Goal: Task Accomplishment & Management: Manage account settings

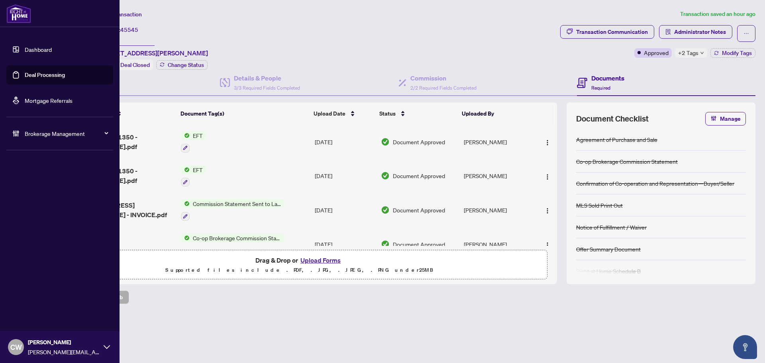
click at [25, 73] on link "Deal Processing" at bounding box center [45, 74] width 40 height 7
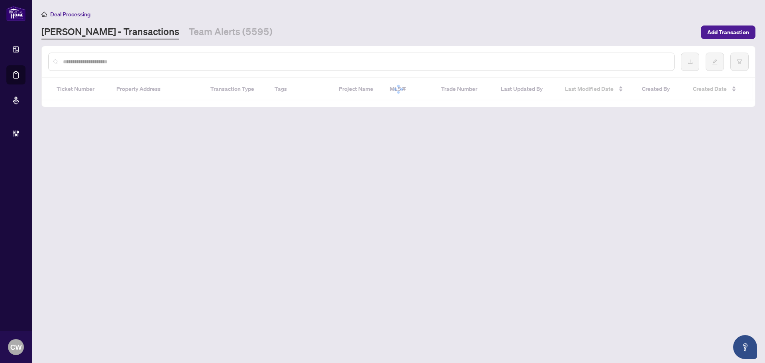
click at [130, 63] on input "text" at bounding box center [365, 61] width 604 height 9
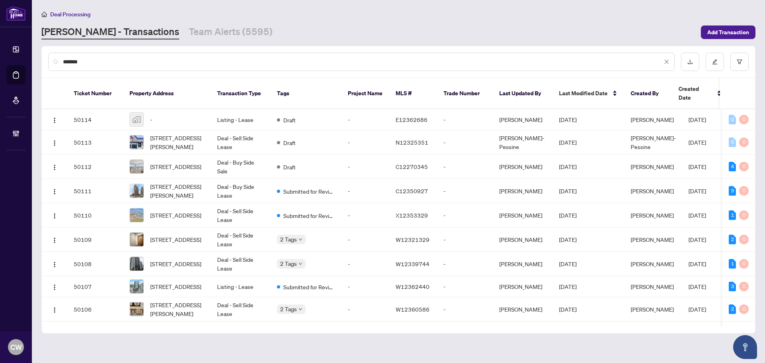
type input "*******"
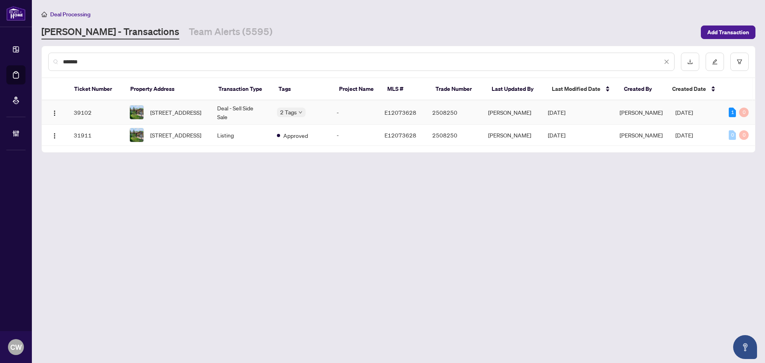
click at [189, 113] on span "[STREET_ADDRESS]" at bounding box center [175, 112] width 51 height 9
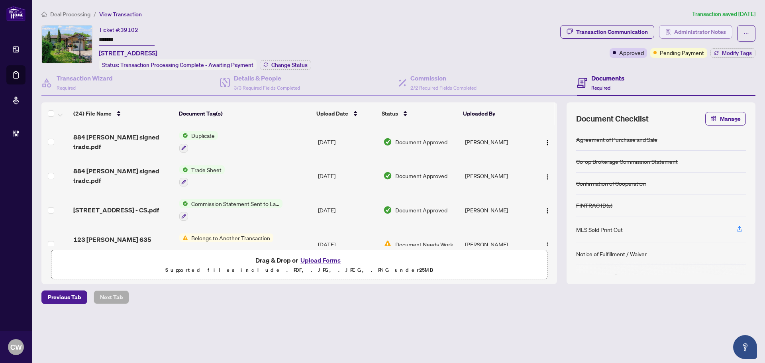
click at [686, 31] on span "Administrator Notes" at bounding box center [700, 31] width 52 height 13
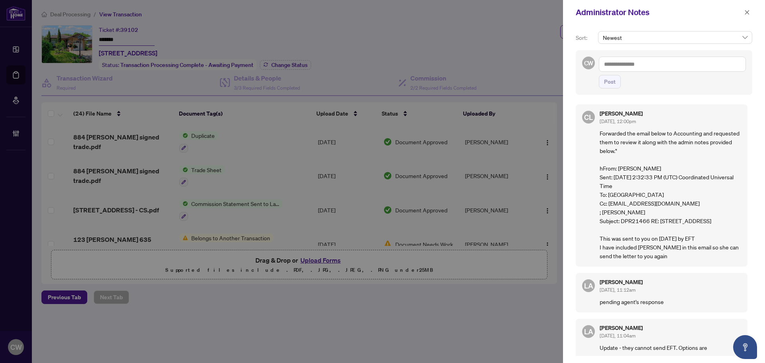
click at [639, 62] on textarea at bounding box center [671, 64] width 147 height 15
paste textarea "**********"
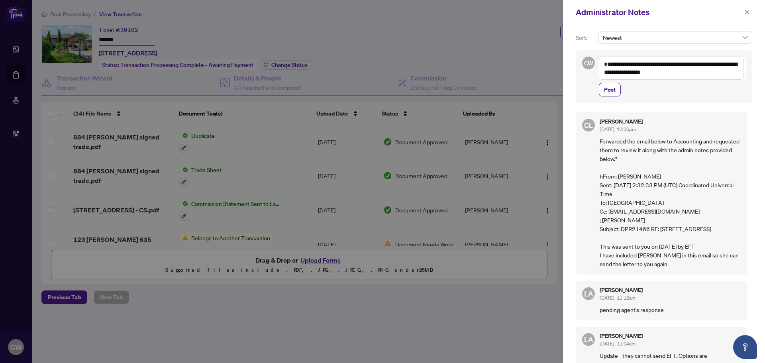
click at [613, 65] on textarea "**********" at bounding box center [670, 68] width 145 height 23
type textarea "**********"
click at [616, 90] on button "Post" at bounding box center [609, 90] width 22 height 14
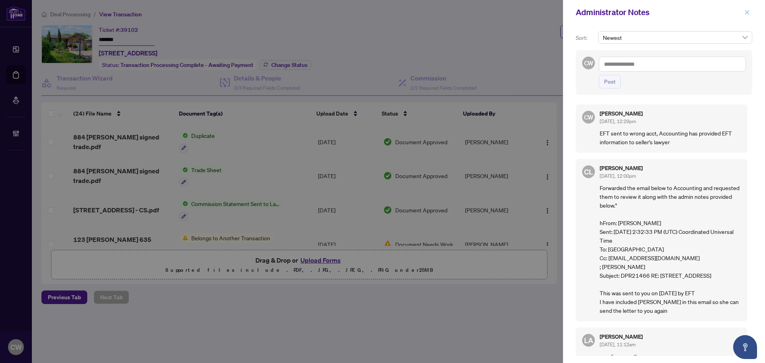
click at [746, 13] on icon "close" at bounding box center [747, 12] width 4 height 4
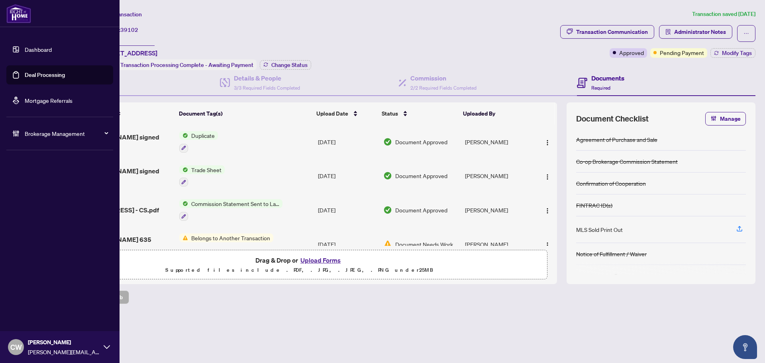
click at [31, 77] on link "Deal Processing" at bounding box center [45, 74] width 40 height 7
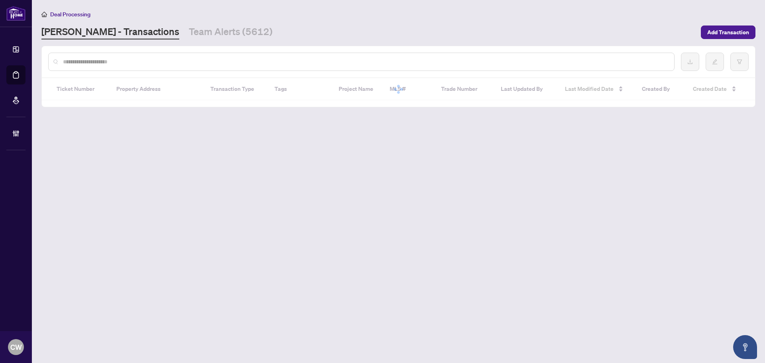
click at [148, 58] on input "text" at bounding box center [365, 61] width 604 height 9
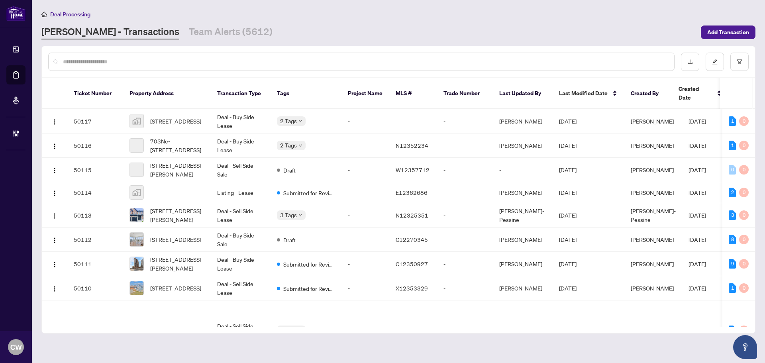
paste input "*******"
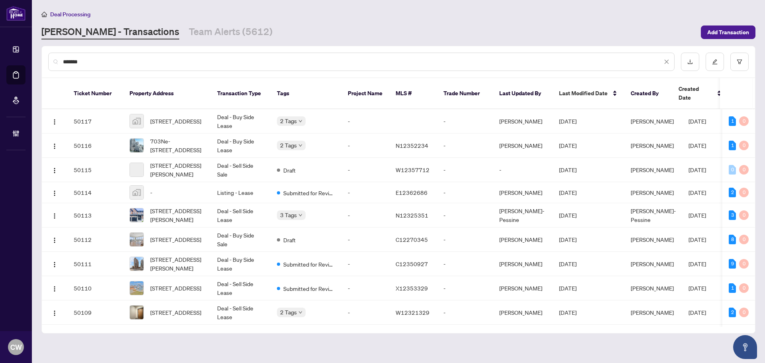
type input "*******"
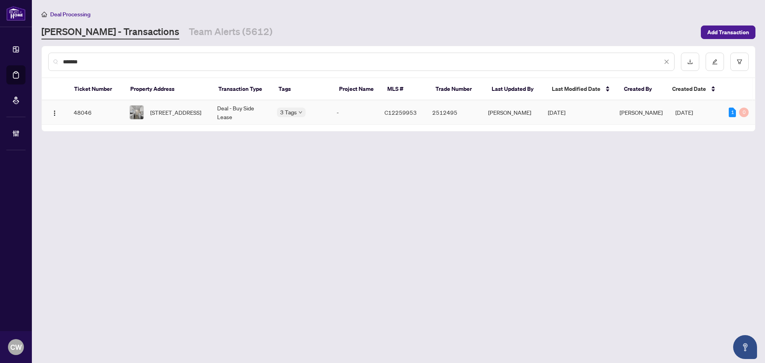
click at [162, 113] on span "[STREET_ADDRESS]" at bounding box center [175, 112] width 51 height 9
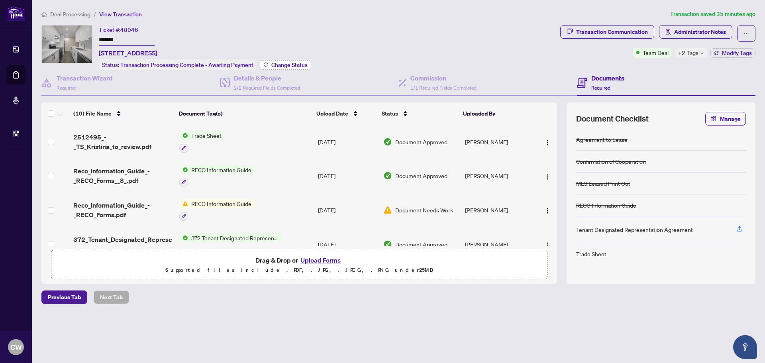
click at [292, 63] on span "Change Status" at bounding box center [289, 65] width 36 height 6
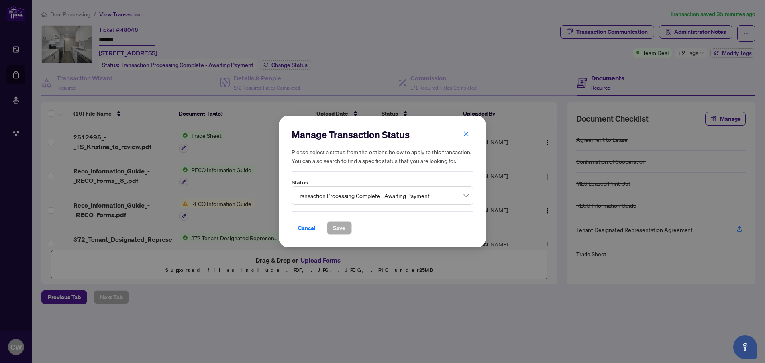
click at [363, 196] on span "Transaction Processing Complete - Awaiting Payment" at bounding box center [382, 195] width 172 height 15
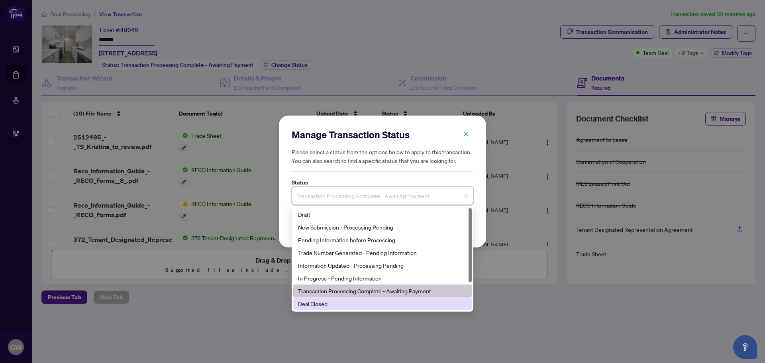
click at [354, 302] on div "Deal Closed" at bounding box center [382, 303] width 169 height 9
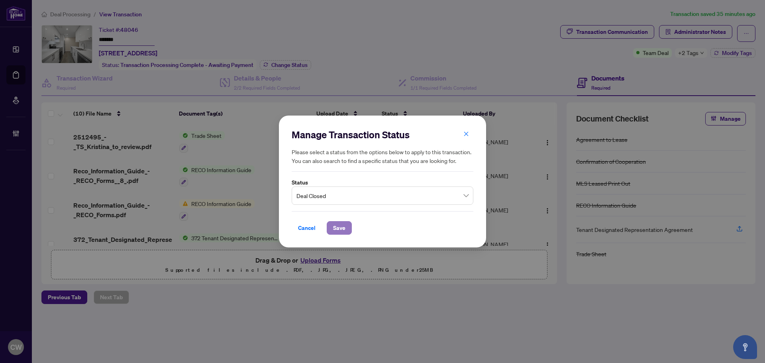
click at [343, 225] on span "Save" at bounding box center [339, 227] width 12 height 13
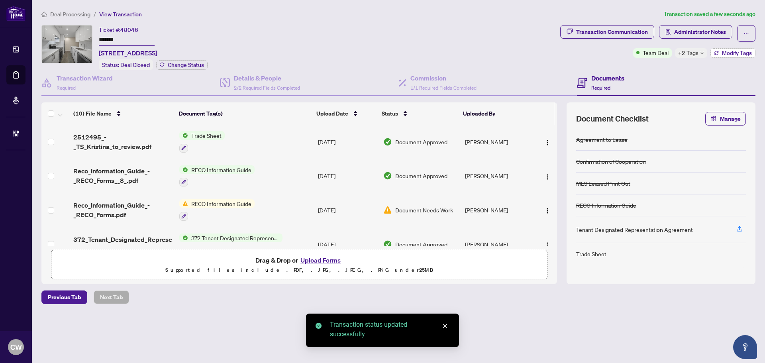
click at [726, 53] on span "Modify Tags" at bounding box center [736, 53] width 30 height 6
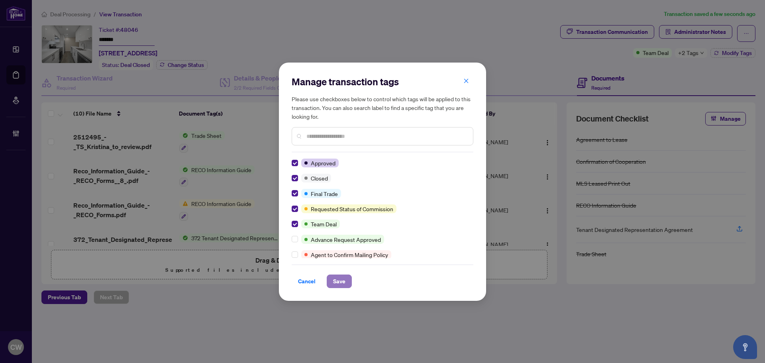
click at [337, 281] on span "Save" at bounding box center [339, 281] width 12 height 13
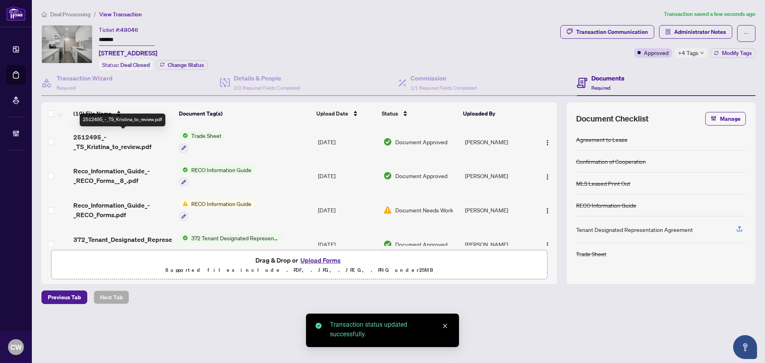
click at [114, 145] on span "2512495_-_TS_Kristina_to_review.pdf" at bounding box center [123, 141] width 100 height 19
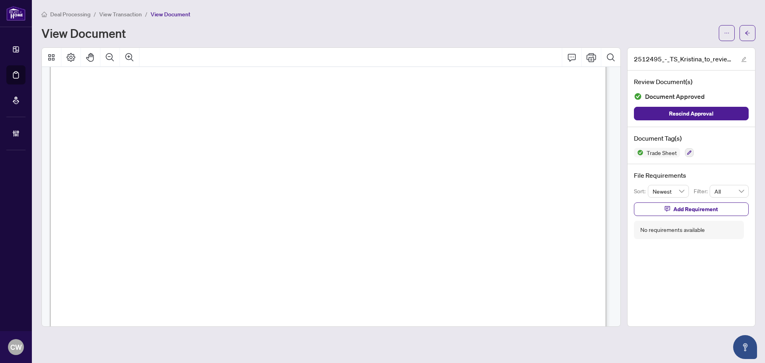
scroll to position [279, 0]
click at [745, 32] on icon "arrow-left" at bounding box center [747, 33] width 6 height 6
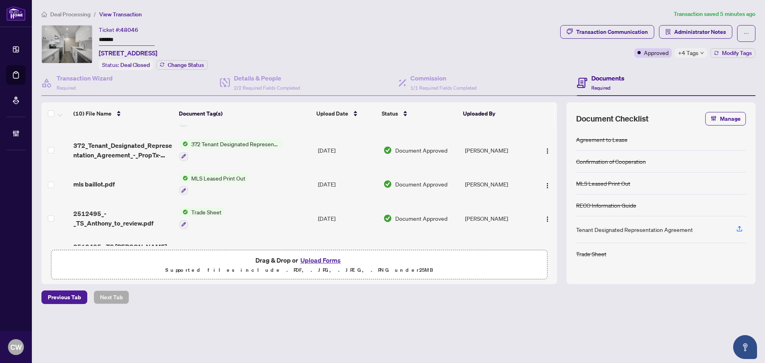
scroll to position [119, 0]
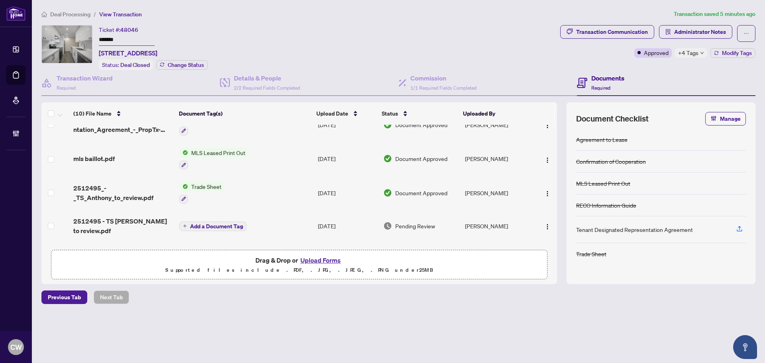
click at [125, 192] on span "2512495_-_TS_Anthony_to_review.pdf" at bounding box center [123, 192] width 100 height 19
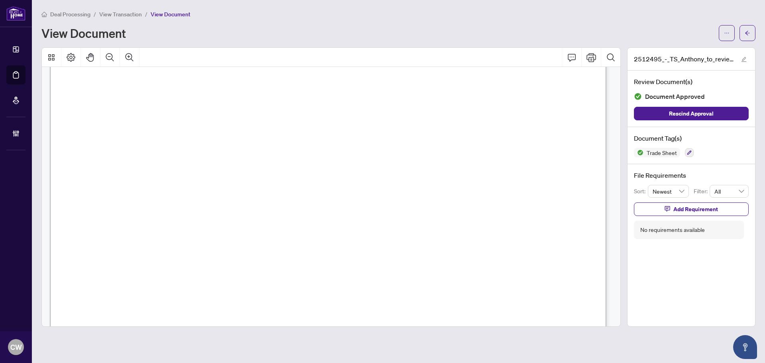
scroll to position [239, 0]
click at [743, 32] on button "button" at bounding box center [747, 33] width 16 height 16
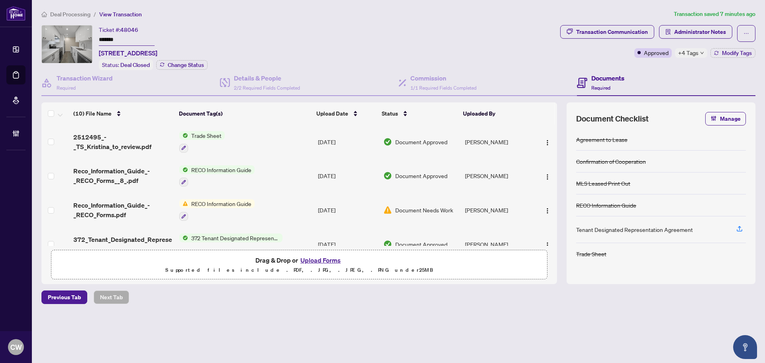
click at [330, 261] on button "Upload Forms" at bounding box center [320, 260] width 45 height 10
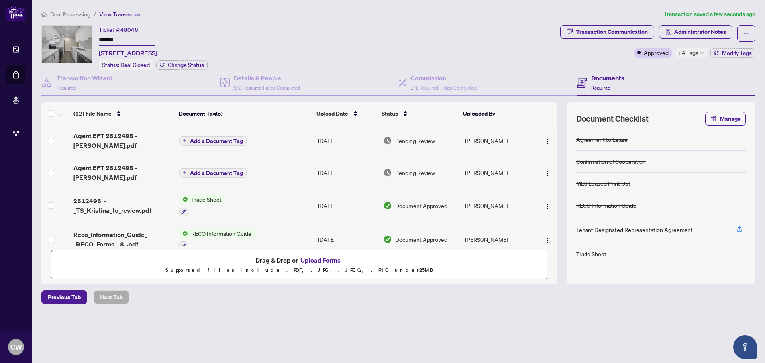
click at [234, 141] on span "Add a Document Tag" at bounding box center [216, 141] width 53 height 6
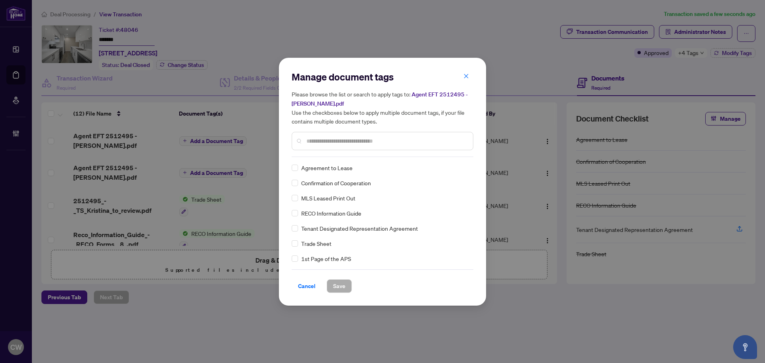
click at [335, 141] on input "text" at bounding box center [386, 141] width 160 height 9
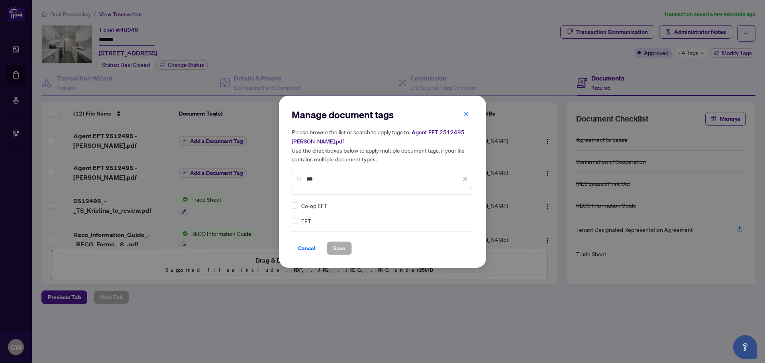
type input "***"
click at [459, 205] on img at bounding box center [457, 205] width 8 height 8
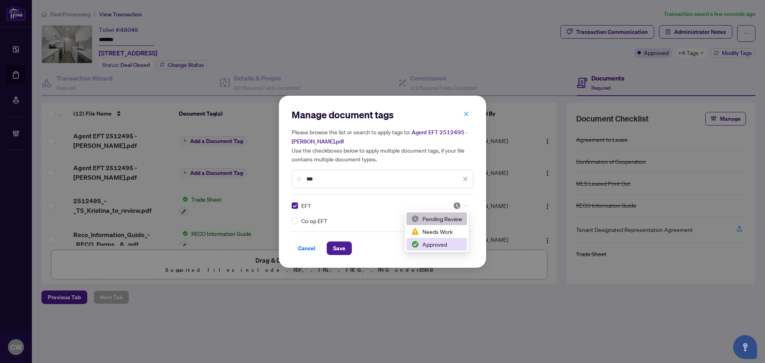
click at [445, 249] on div "Approved" at bounding box center [436, 244] width 61 height 13
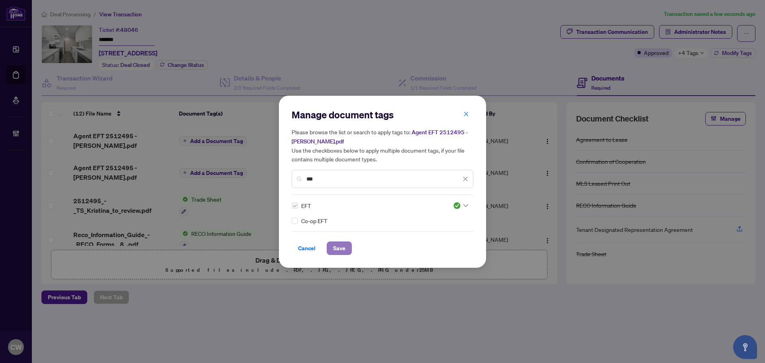
click at [340, 245] on span "Save" at bounding box center [339, 248] width 12 height 13
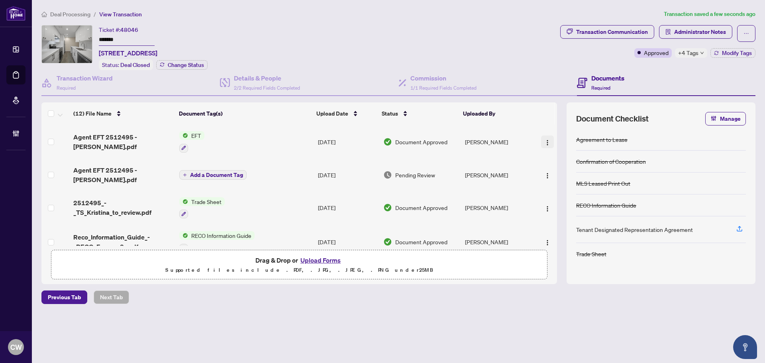
click at [544, 142] on img "button" at bounding box center [547, 142] width 6 height 6
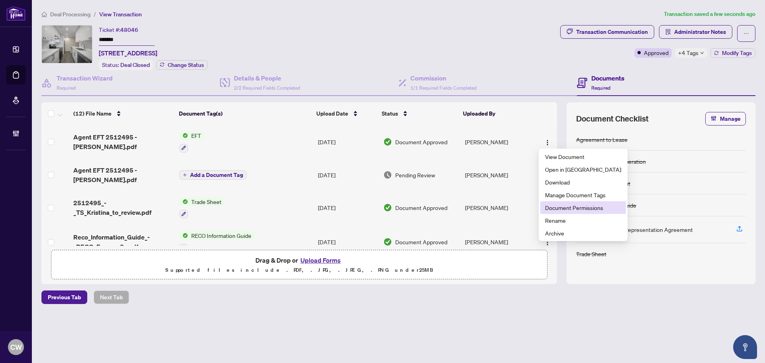
click at [550, 204] on span "Document Permissions" at bounding box center [583, 207] width 76 height 9
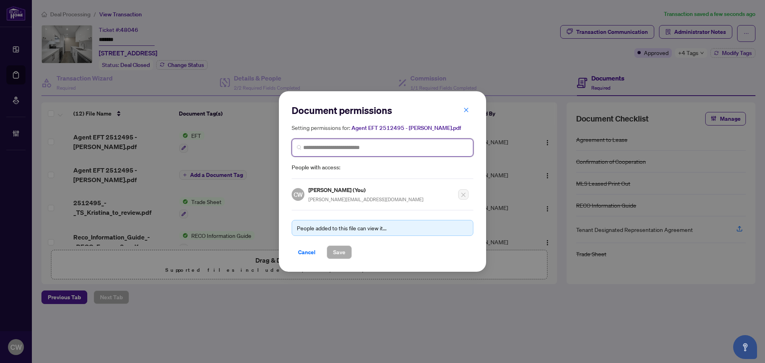
click at [342, 146] on input "search" at bounding box center [385, 147] width 165 height 8
paste input "**********"
type input "**********"
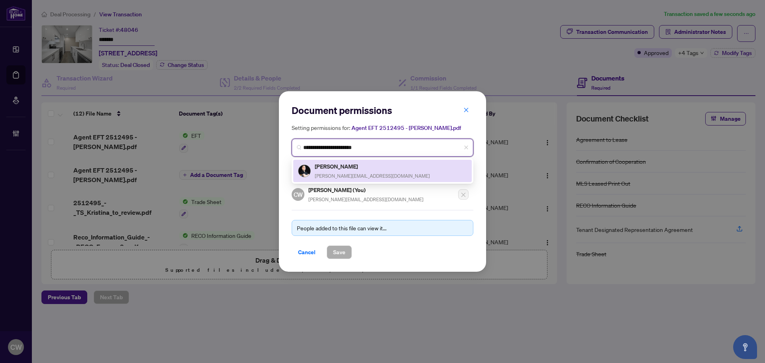
click at [344, 173] on span "[PERSON_NAME][EMAIL_ADDRESS][DOMAIN_NAME]" at bounding box center [372, 176] width 115 height 6
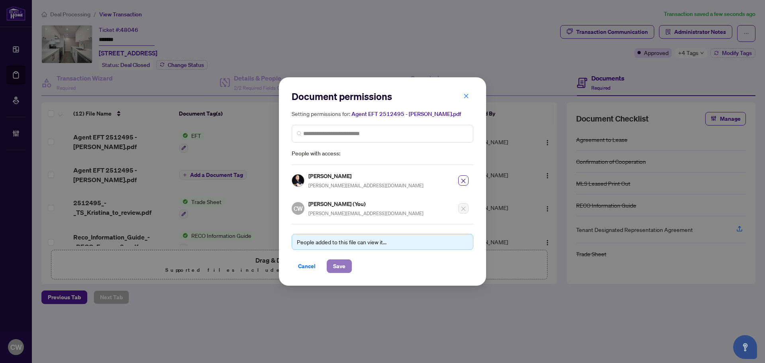
click at [336, 266] on span "Save" at bounding box center [339, 266] width 12 height 13
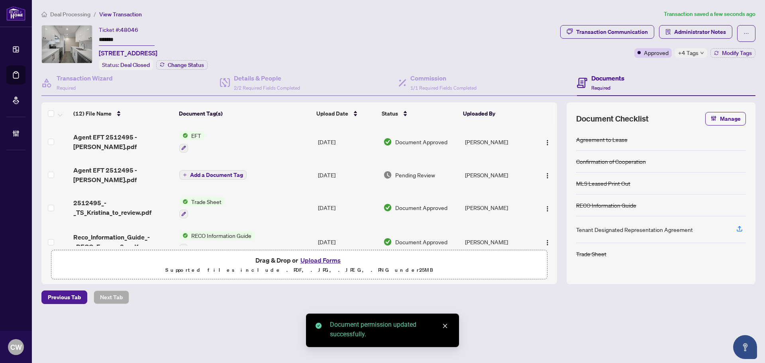
click at [232, 172] on span "Add a Document Tag" at bounding box center [216, 175] width 53 height 6
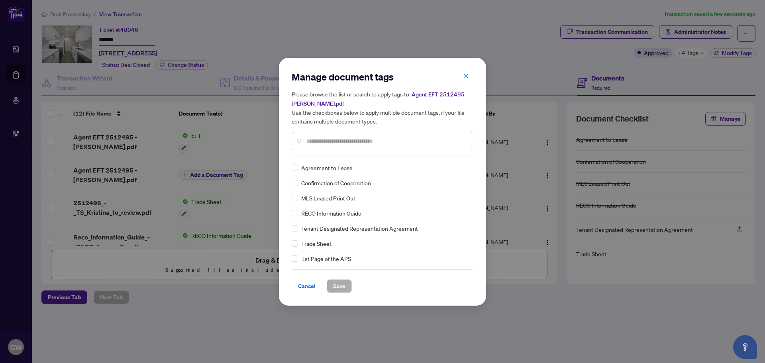
click at [341, 141] on input "text" at bounding box center [386, 141] width 160 height 9
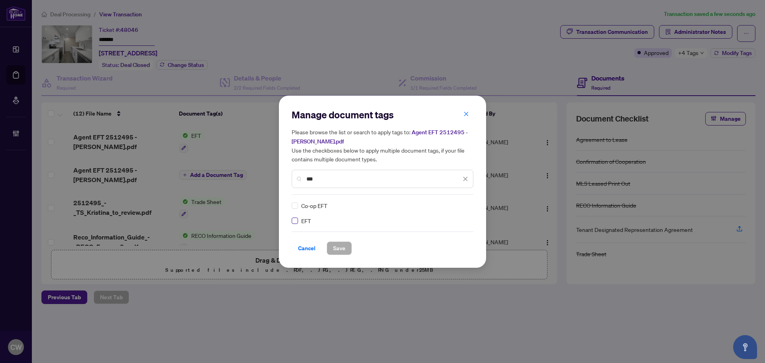
type input "***"
drag, startPoint x: 461, startPoint y: 203, endPoint x: 458, endPoint y: 209, distance: 7.3
click at [459, 203] on div at bounding box center [460, 205] width 15 height 8
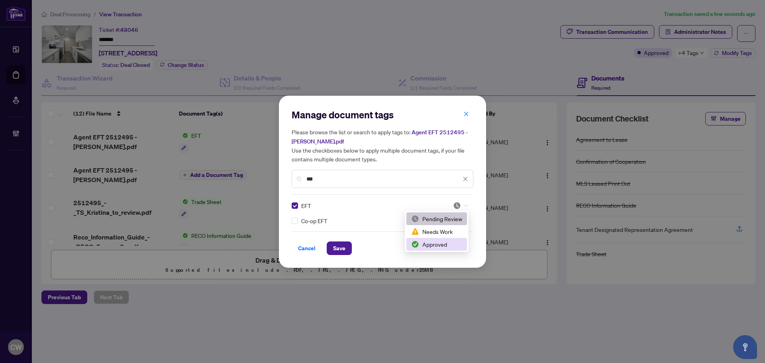
click at [449, 246] on div "Approved" at bounding box center [436, 244] width 51 height 9
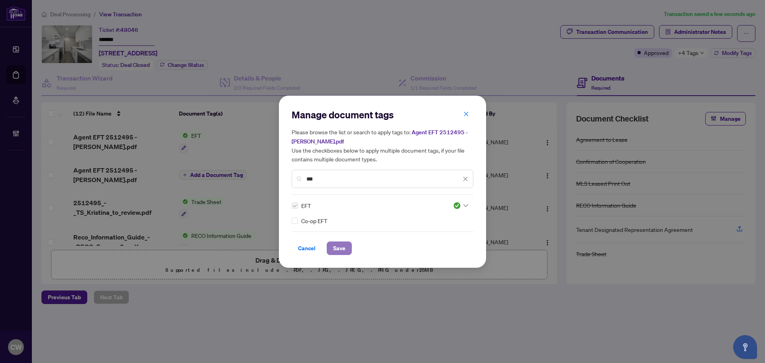
click at [338, 244] on span "Save" at bounding box center [339, 248] width 12 height 13
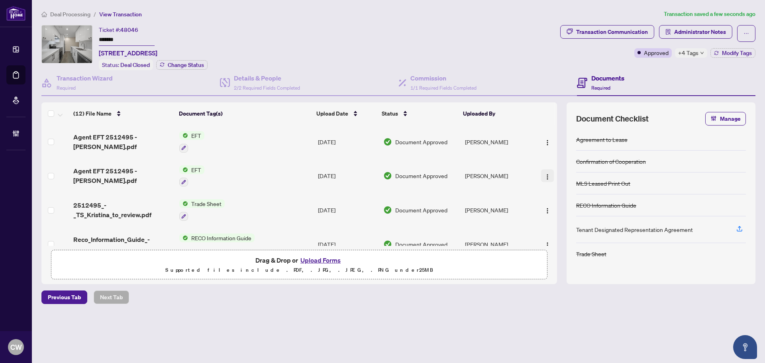
click at [544, 174] on img "button" at bounding box center [547, 177] width 6 height 6
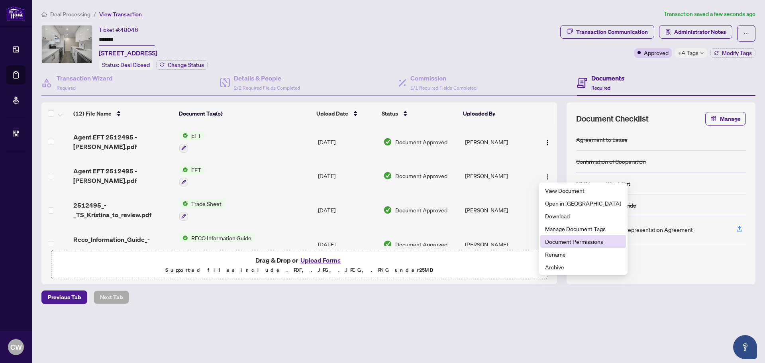
click at [551, 246] on li "Document Permissions" at bounding box center [583, 241] width 86 height 13
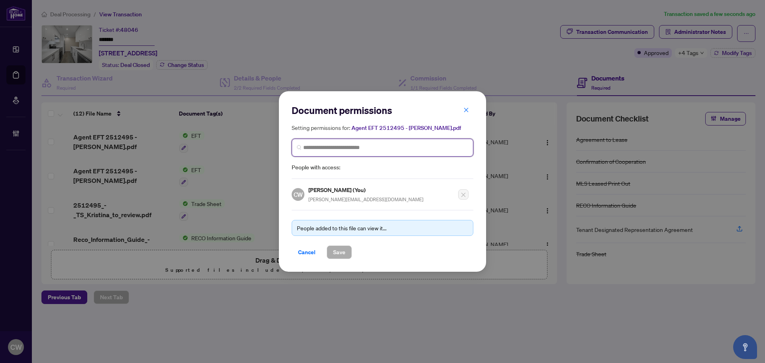
click at [375, 145] on input "search" at bounding box center [385, 147] width 165 height 8
paste input "**********"
type input "**********"
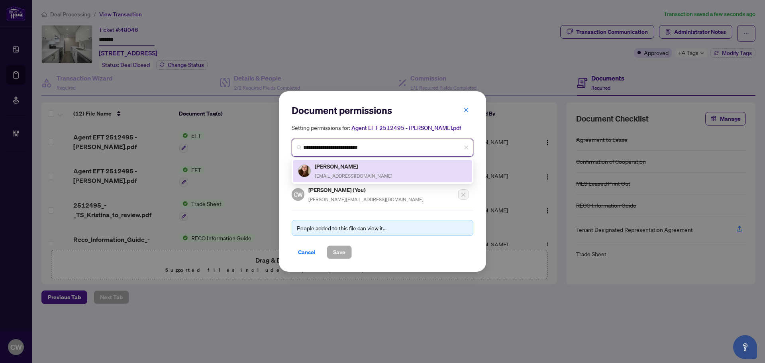
click at [349, 173] on span "[EMAIL_ADDRESS][DOMAIN_NAME]" at bounding box center [354, 176] width 78 height 6
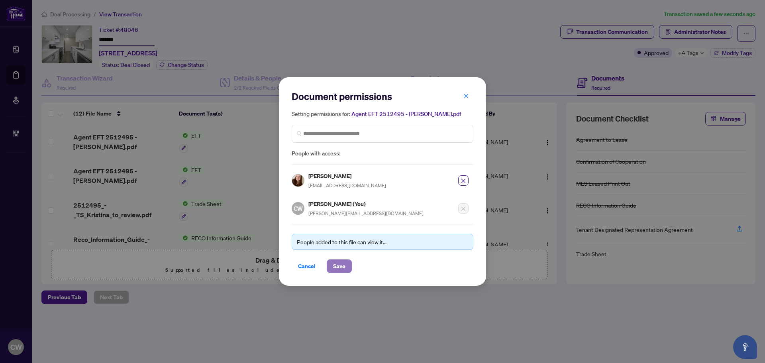
click at [340, 264] on span "Save" at bounding box center [339, 266] width 12 height 13
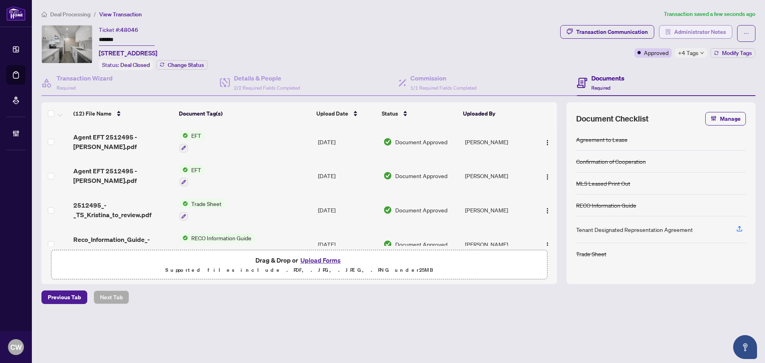
click at [690, 33] on span "Administrator Notes" at bounding box center [700, 31] width 52 height 13
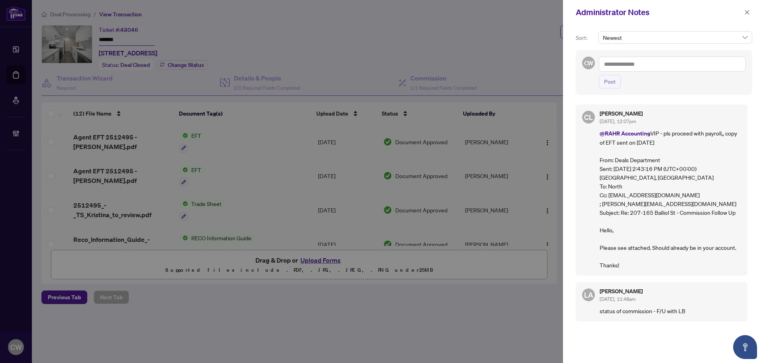
click at [622, 70] on textarea at bounding box center [671, 64] width 147 height 15
paste textarea "**********"
type textarea "**********"
click at [613, 86] on span "Post" at bounding box center [610, 81] width 12 height 13
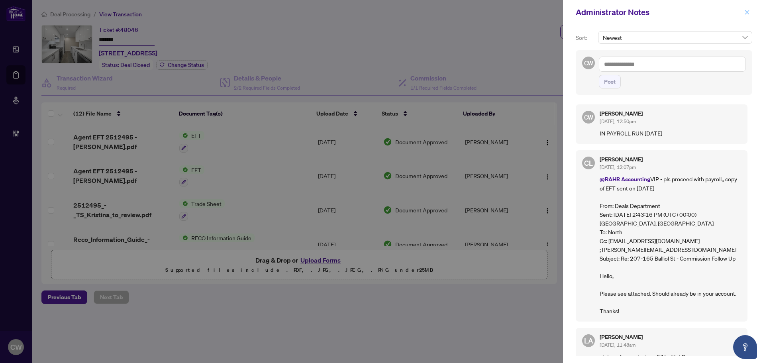
click at [746, 14] on icon "close" at bounding box center [747, 13] width 6 height 6
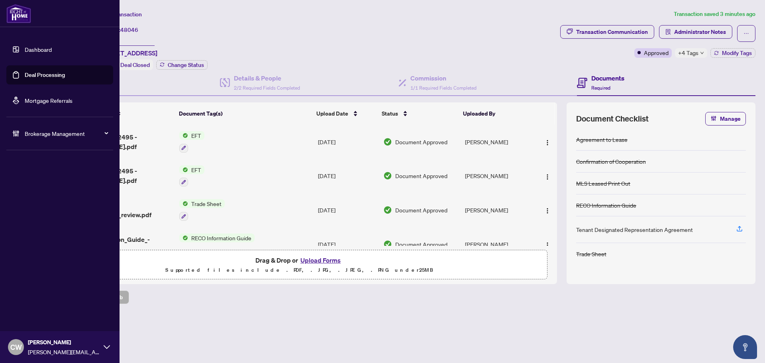
drag, startPoint x: 30, startPoint y: 76, endPoint x: 65, endPoint y: 76, distance: 34.2
click at [30, 76] on link "Deal Processing" at bounding box center [45, 74] width 40 height 7
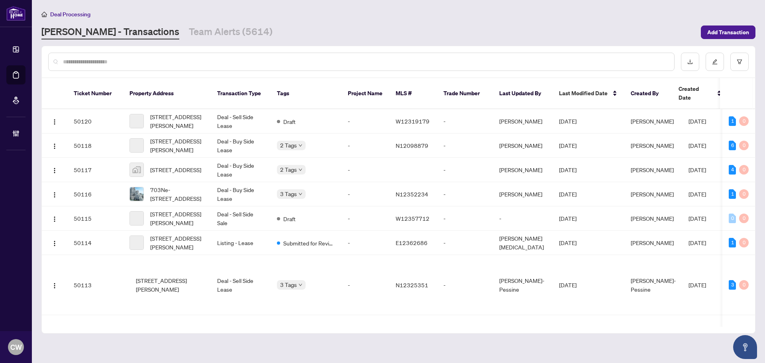
click at [151, 61] on input "text" at bounding box center [365, 61] width 604 height 9
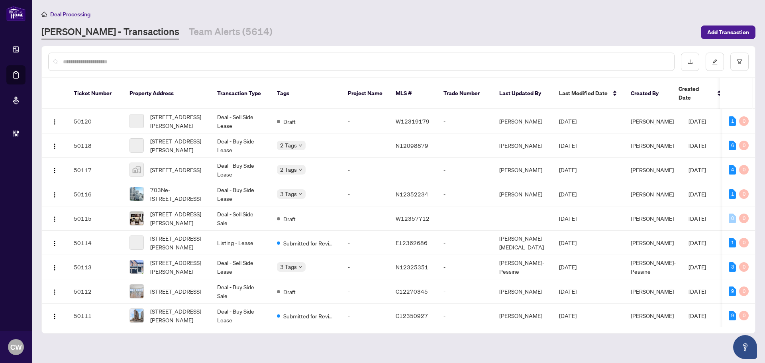
paste input "*******"
type input "*******"
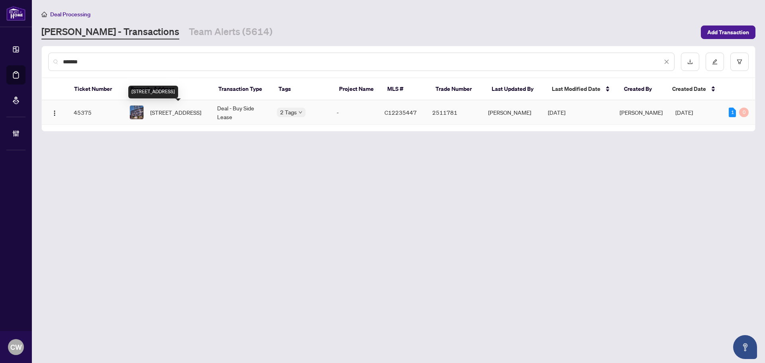
click at [182, 113] on span "[STREET_ADDRESS]" at bounding box center [175, 112] width 51 height 9
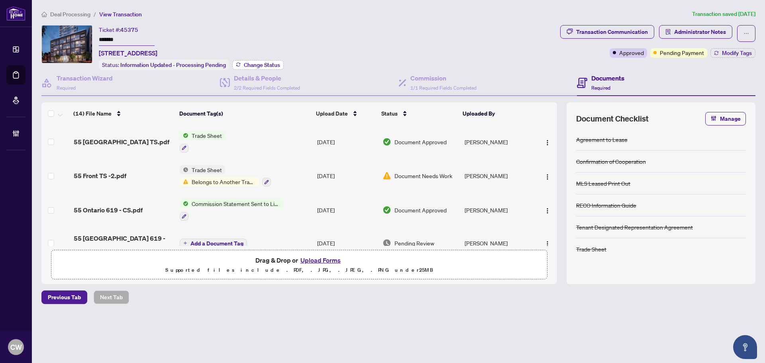
click at [256, 64] on span "Change Status" at bounding box center [262, 65] width 36 height 6
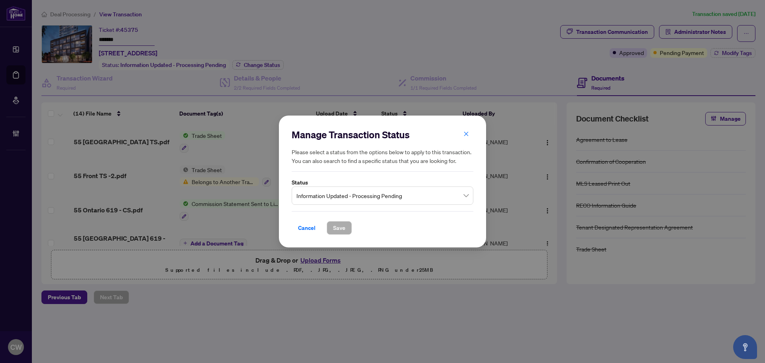
click at [338, 210] on div "Manage Transaction Status Please select a status from the options below to appl…" at bounding box center [382, 181] width 182 height 107
click at [340, 199] on span "Information Updated - Processing Pending" at bounding box center [382, 195] width 172 height 15
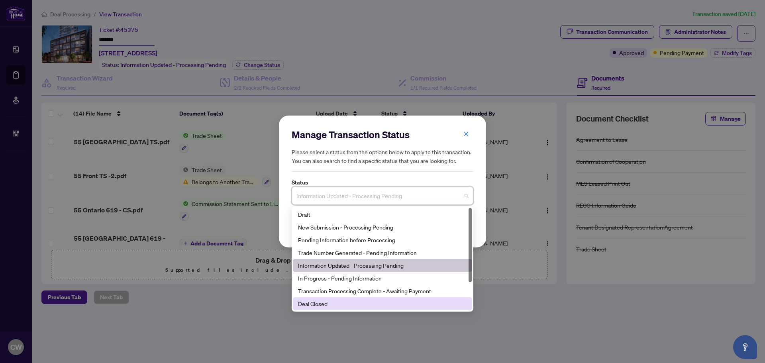
click at [354, 303] on div "Deal Closed" at bounding box center [382, 303] width 169 height 9
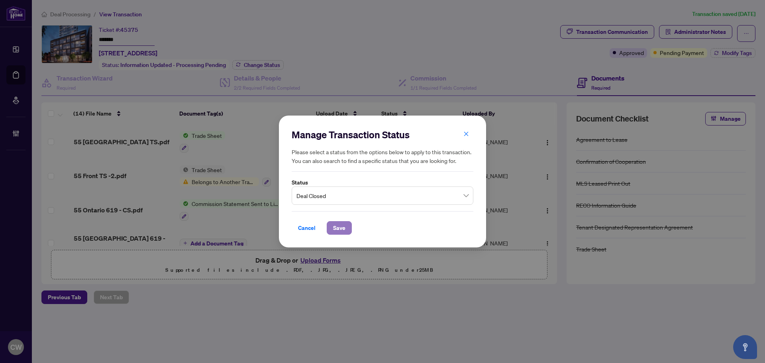
click at [342, 229] on span "Save" at bounding box center [339, 227] width 12 height 13
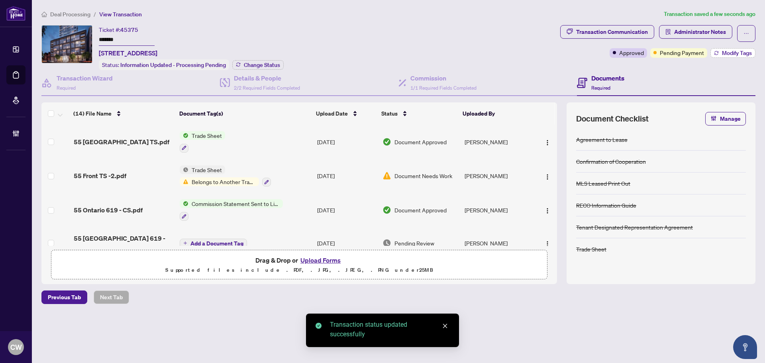
click at [725, 55] on span "Modify Tags" at bounding box center [736, 53] width 30 height 6
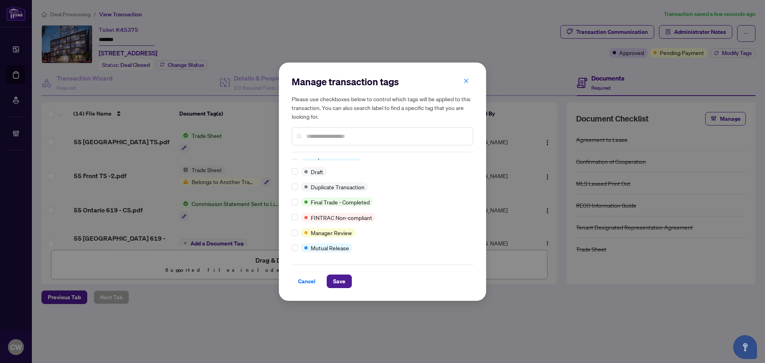
scroll to position [7, 0]
click at [342, 282] on span "Save" at bounding box center [339, 281] width 12 height 13
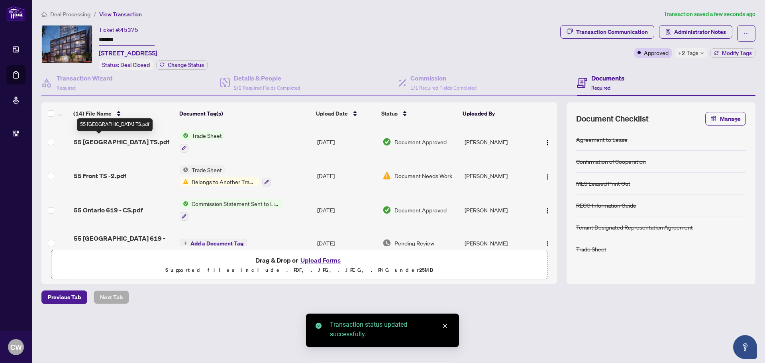
click at [109, 141] on span "55 [GEOGRAPHIC_DATA] TS.pdf" at bounding box center [122, 142] width 96 height 10
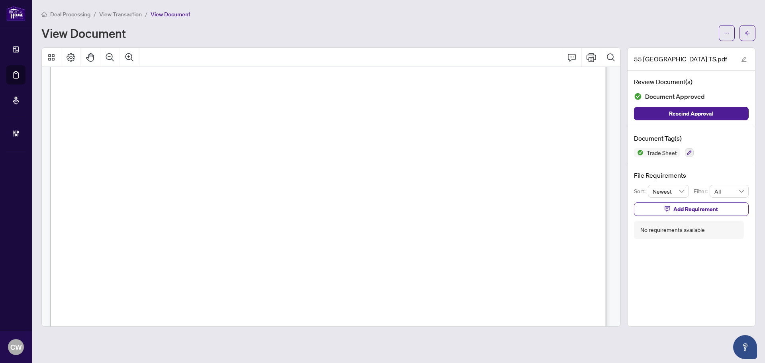
scroll to position [239, 0]
click at [133, 58] on icon "Zoom In" at bounding box center [130, 58] width 10 height 10
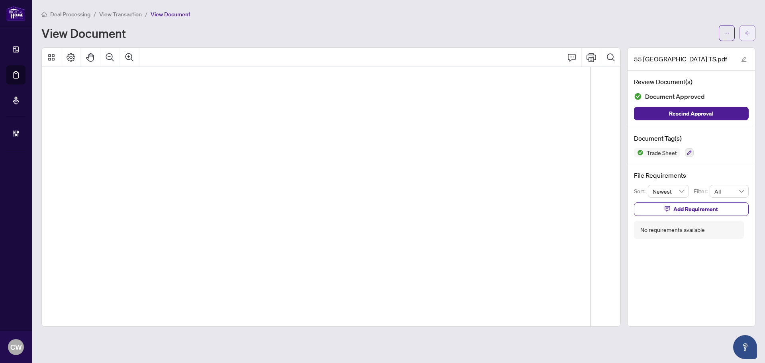
click at [748, 31] on icon "arrow-left" at bounding box center [747, 33] width 6 height 6
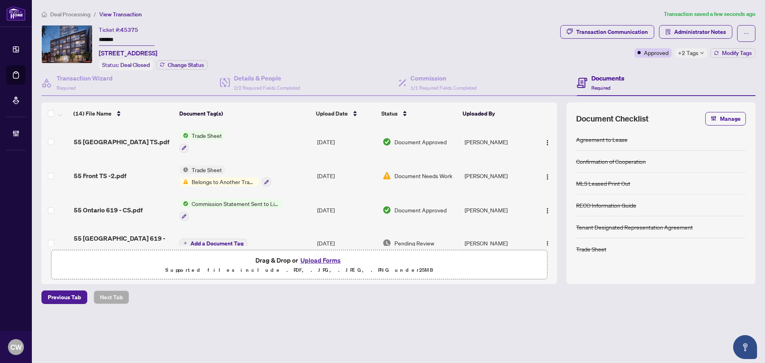
click at [314, 263] on button "Upload Forms" at bounding box center [320, 260] width 45 height 10
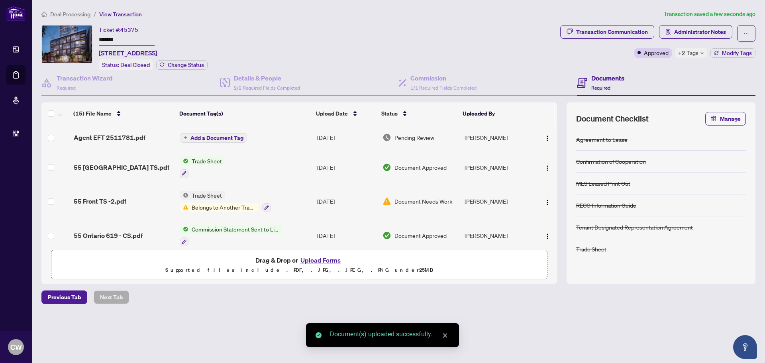
click at [230, 135] on span "Add a Document Tag" at bounding box center [216, 138] width 53 height 6
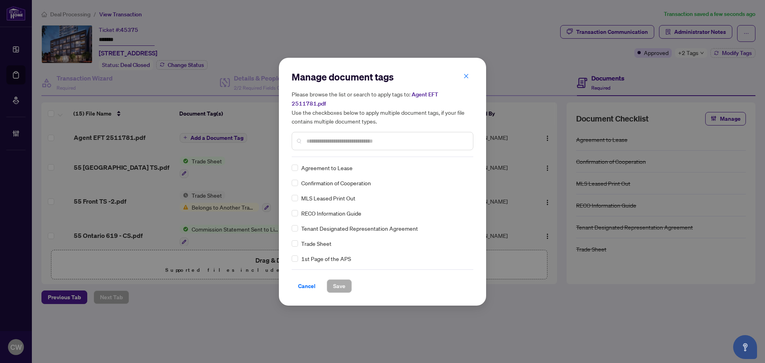
click at [337, 137] on input "text" at bounding box center [386, 141] width 160 height 9
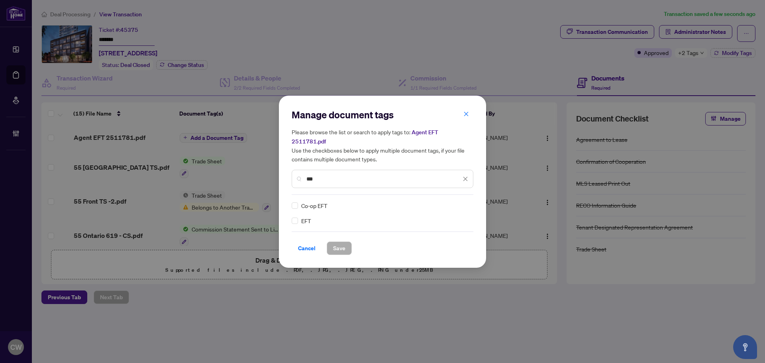
type input "***"
click at [460, 201] on img at bounding box center [457, 205] width 8 height 8
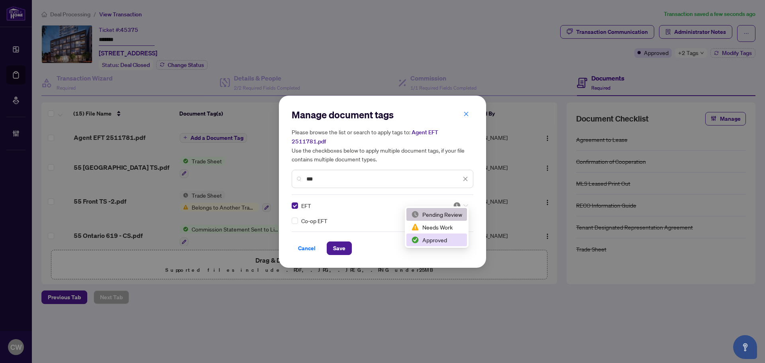
click at [451, 238] on div "Approved" at bounding box center [436, 239] width 51 height 9
click at [345, 242] on span "Save" at bounding box center [339, 248] width 12 height 13
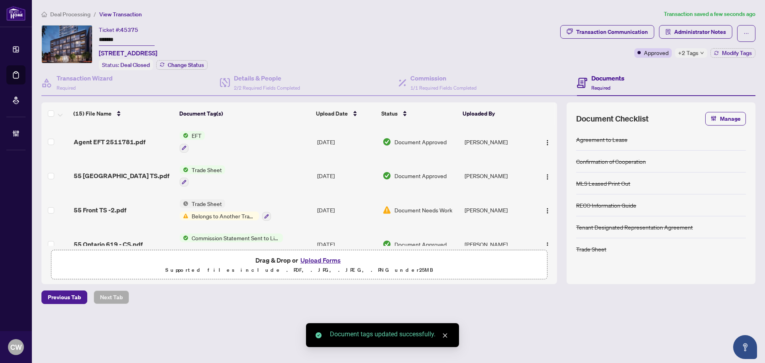
click at [545, 139] on img "button" at bounding box center [547, 142] width 6 height 6
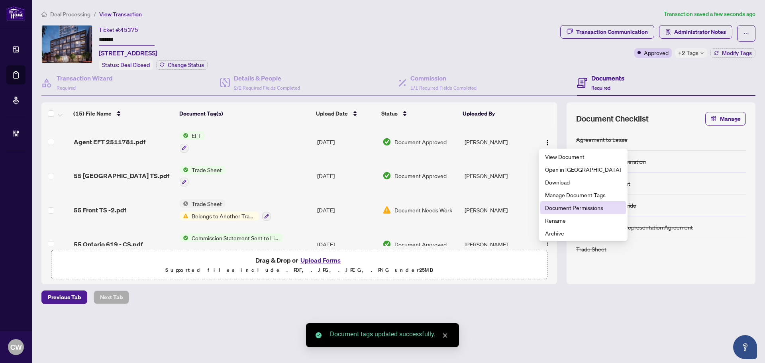
click at [558, 208] on span "Document Permissions" at bounding box center [583, 207] width 76 height 9
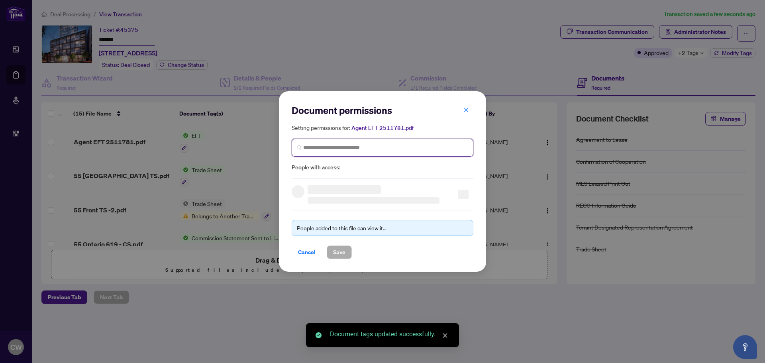
paste input "**********"
click at [363, 148] on input "search" at bounding box center [385, 147] width 165 height 8
type input "**********"
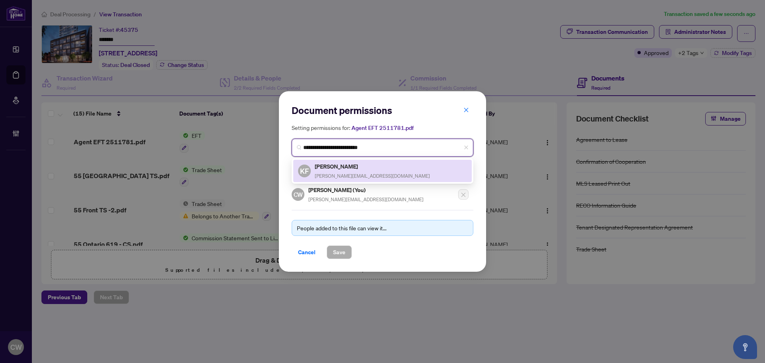
click at [335, 173] on span "[PERSON_NAME][EMAIL_ADDRESS][DOMAIN_NAME]" at bounding box center [372, 176] width 115 height 6
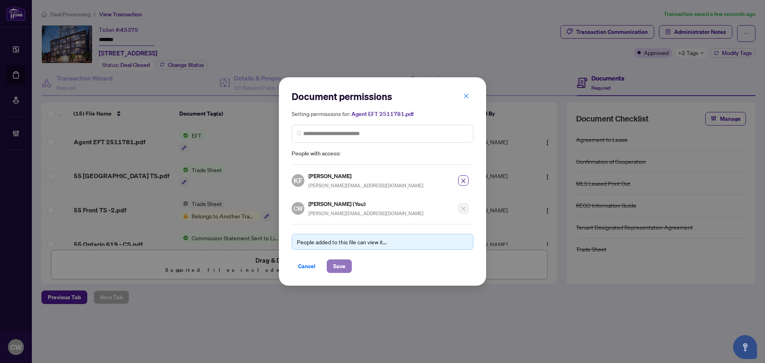
click at [338, 264] on span "Save" at bounding box center [339, 266] width 12 height 13
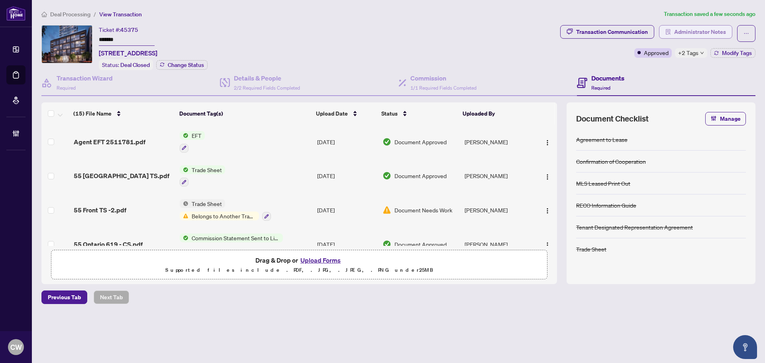
click at [700, 34] on span "Administrator Notes" at bounding box center [700, 31] width 52 height 13
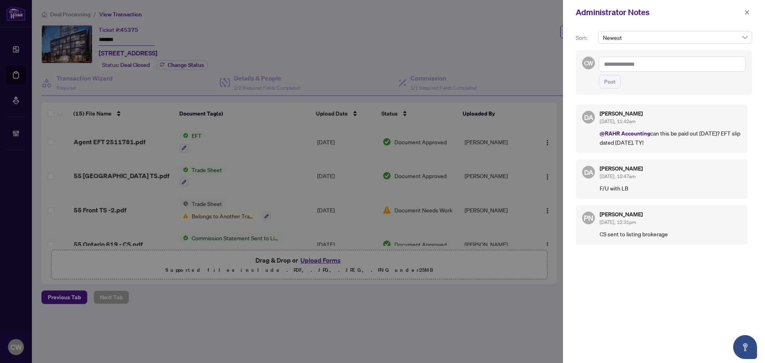
click at [630, 64] on textarea at bounding box center [671, 64] width 147 height 15
paste textarea "**********"
type textarea "**********"
click at [609, 85] on span "Post" at bounding box center [610, 81] width 12 height 13
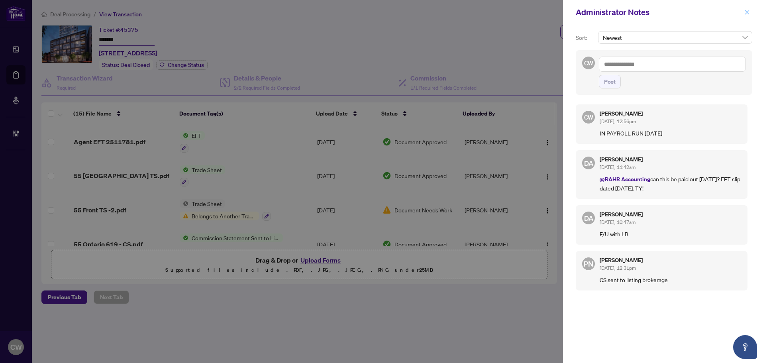
click at [748, 12] on icon "close" at bounding box center [747, 13] width 6 height 6
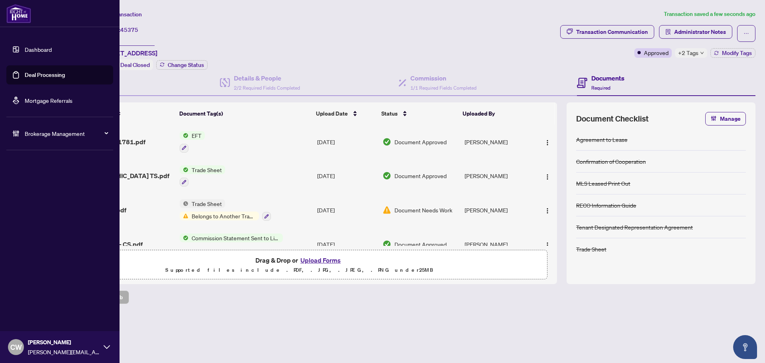
click at [28, 75] on link "Deal Processing" at bounding box center [45, 74] width 40 height 7
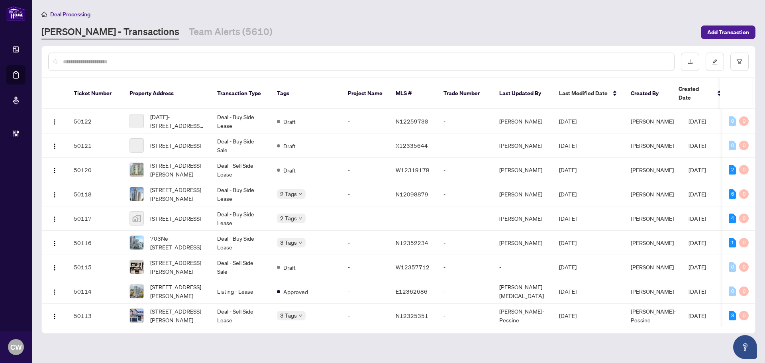
click at [209, 58] on input "text" at bounding box center [365, 61] width 604 height 9
paste input "*******"
type input "*******"
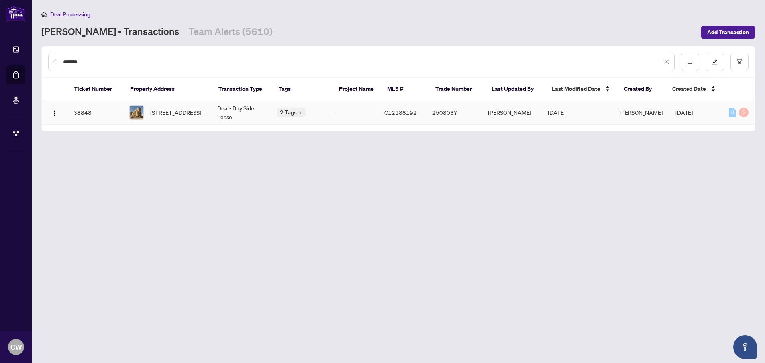
click at [178, 112] on span "[STREET_ADDRESS]" at bounding box center [175, 112] width 51 height 9
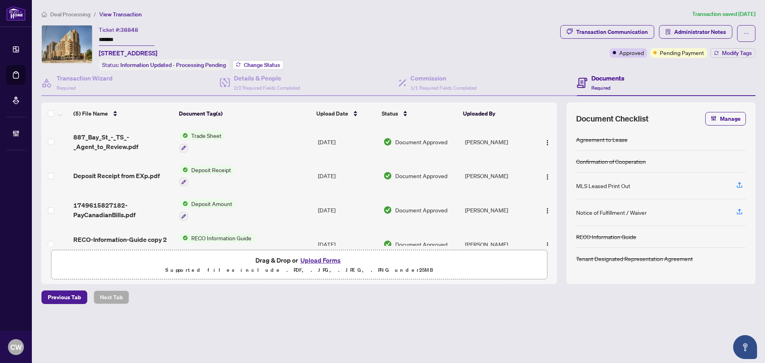
click at [259, 63] on span "Change Status" at bounding box center [262, 65] width 36 height 6
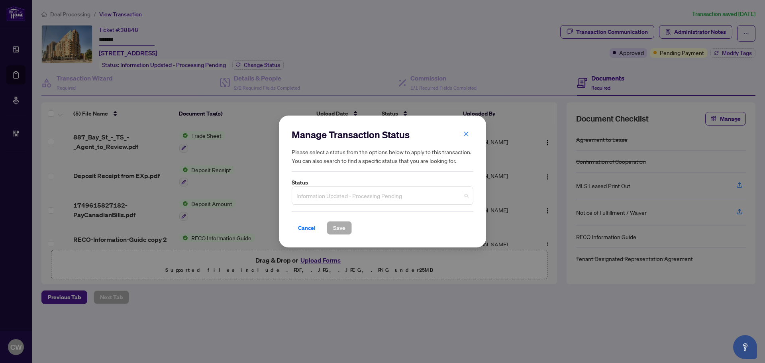
click at [371, 193] on span "Information Updated - Processing Pending" at bounding box center [382, 195] width 172 height 15
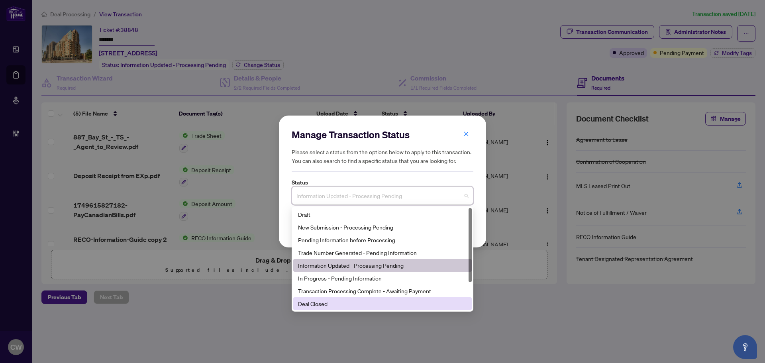
click at [328, 303] on div "Deal Closed" at bounding box center [382, 303] width 169 height 9
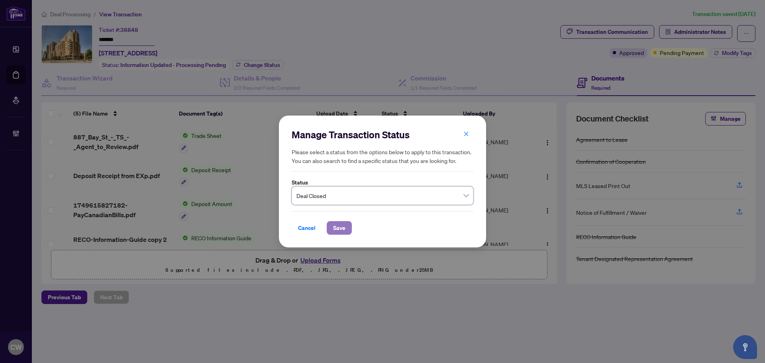
click at [339, 226] on span "Save" at bounding box center [339, 227] width 12 height 13
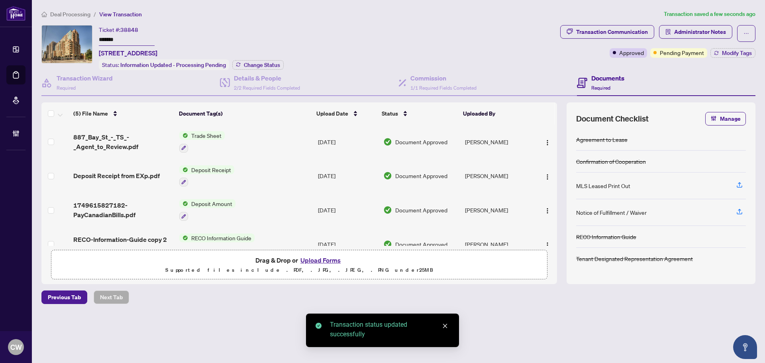
click at [732, 47] on div "Transaction Communication Administrator Notes Approved Pending Payment Modify T…" at bounding box center [657, 41] width 195 height 33
click at [723, 52] on span "Modify Tags" at bounding box center [736, 53] width 30 height 6
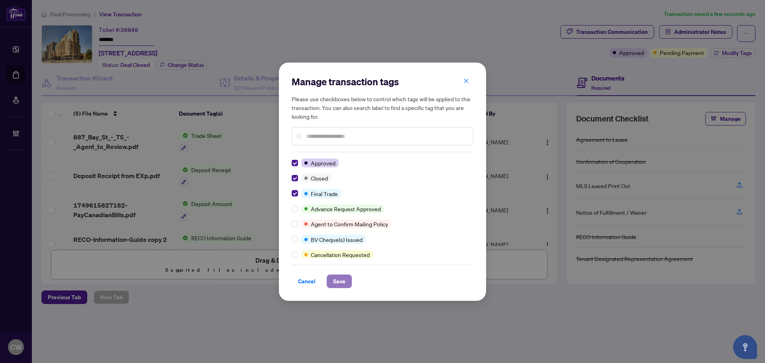
click at [334, 284] on span "Save" at bounding box center [339, 281] width 12 height 13
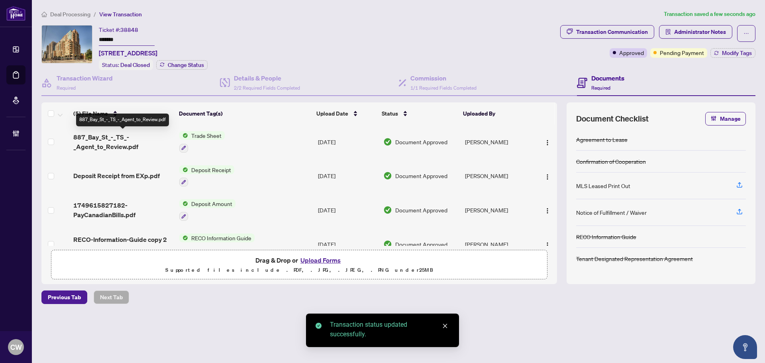
click at [120, 142] on span "887_Bay_St_-_TS_-_Agent_to_Review.pdf" at bounding box center [123, 141] width 100 height 19
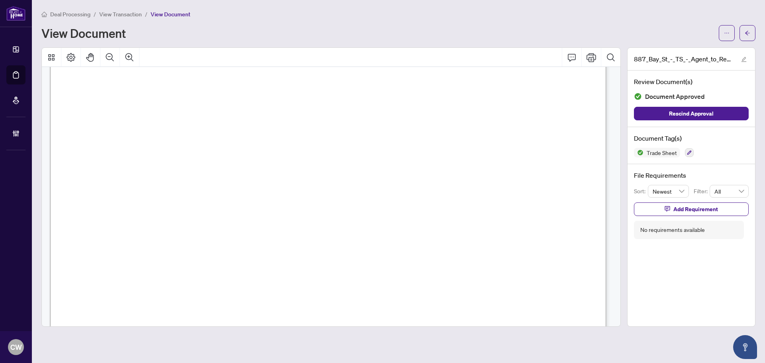
scroll to position [239, 0]
click at [747, 30] on icon "arrow-left" at bounding box center [747, 33] width 6 height 6
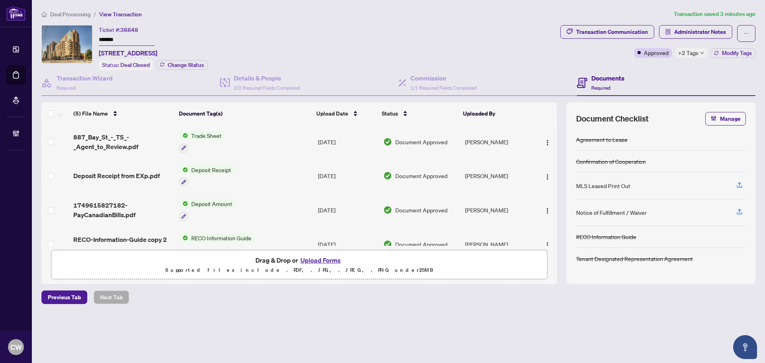
click at [322, 256] on button "Upload Forms" at bounding box center [320, 260] width 45 height 10
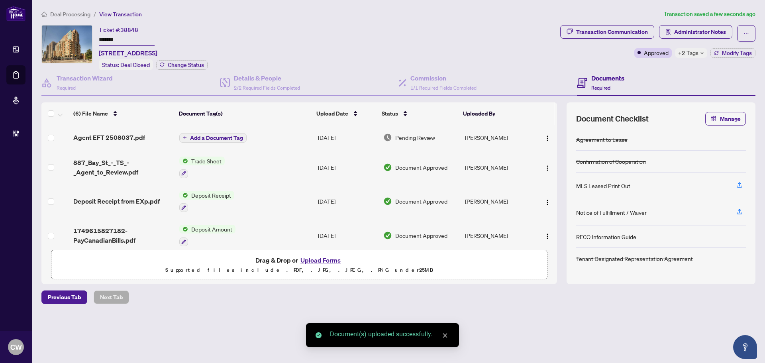
click at [216, 137] on span "Add a Document Tag" at bounding box center [216, 138] width 53 height 6
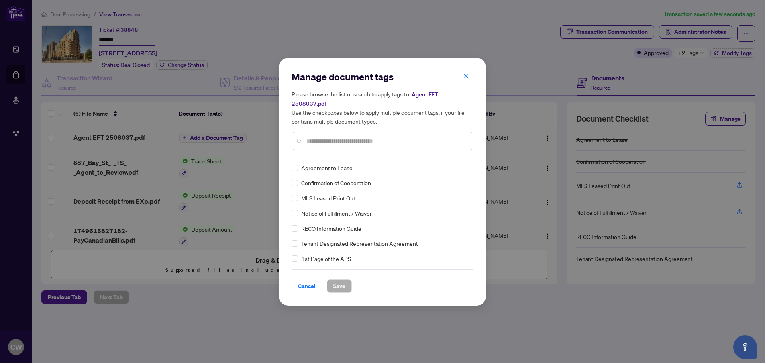
click at [344, 137] on input "text" at bounding box center [386, 141] width 160 height 9
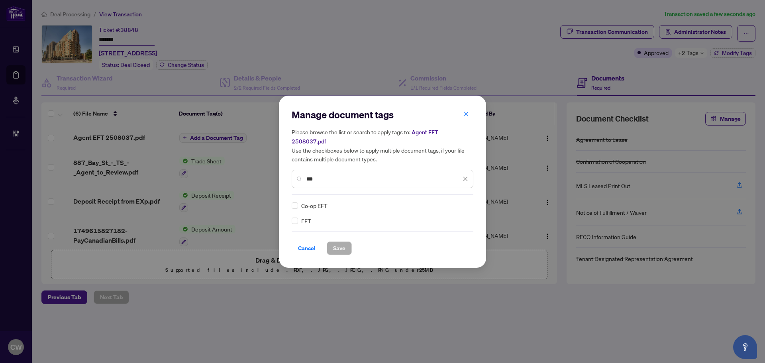
type input "***"
click at [461, 202] on div at bounding box center [460, 205] width 15 height 8
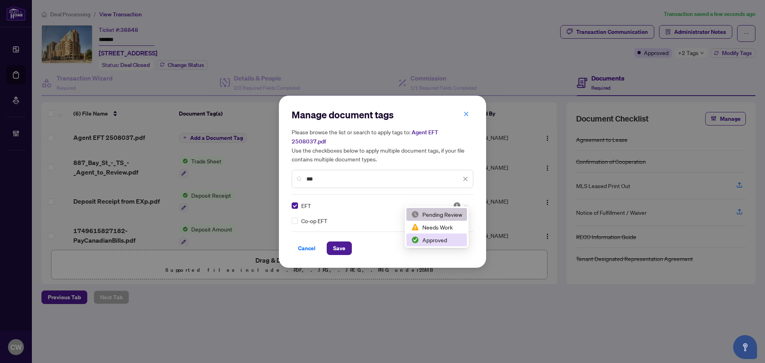
click at [445, 241] on div "Approved" at bounding box center [436, 239] width 51 height 9
click at [338, 242] on span "Save" at bounding box center [339, 248] width 12 height 13
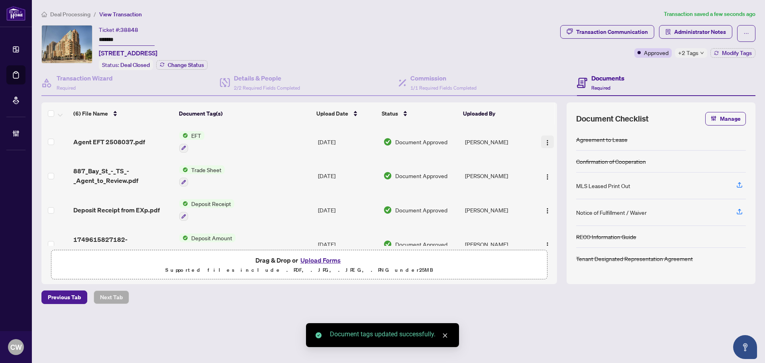
click at [546, 139] on img "button" at bounding box center [547, 142] width 6 height 6
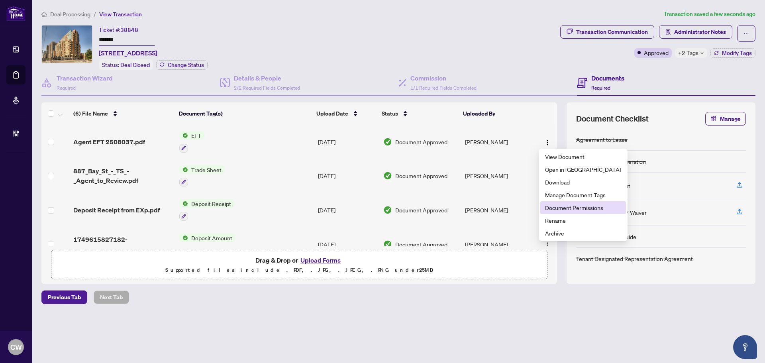
click at [559, 208] on span "Document Permissions" at bounding box center [583, 207] width 76 height 9
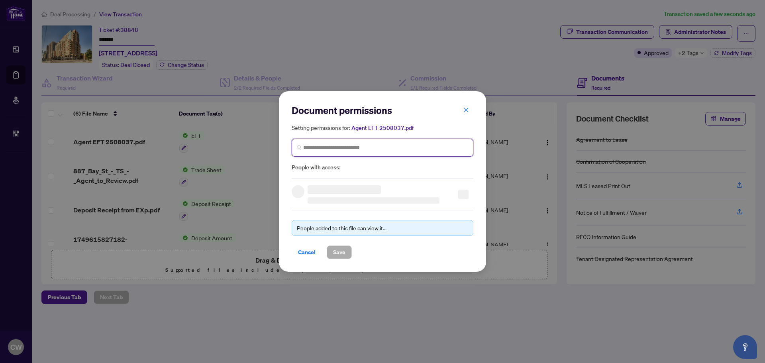
click at [402, 146] on input "search" at bounding box center [385, 147] width 165 height 8
paste input "**********"
type input "**********"
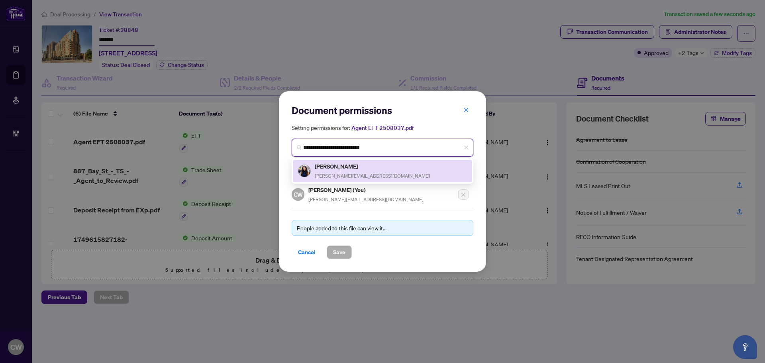
click at [358, 180] on div "[PERSON_NAME] [PERSON_NAME][EMAIL_ADDRESS][DOMAIN_NAME]" at bounding box center [382, 171] width 178 height 22
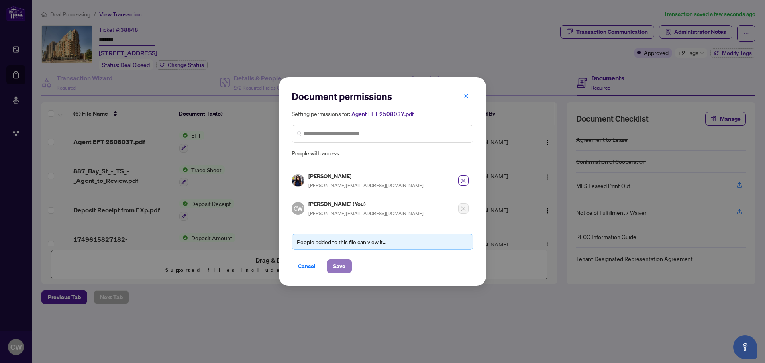
click at [339, 265] on span "Save" at bounding box center [339, 266] width 12 height 13
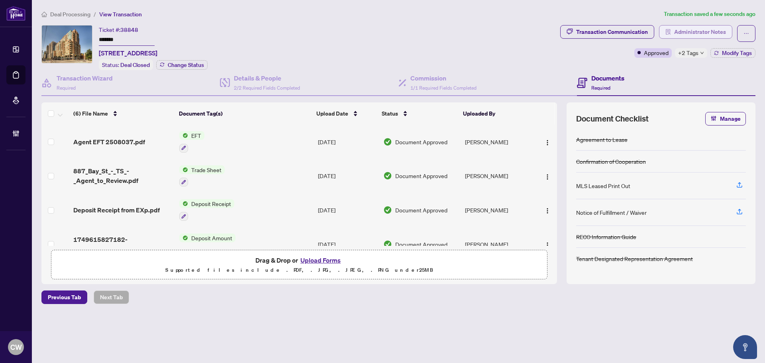
click at [707, 35] on span "Administrator Notes" at bounding box center [700, 31] width 52 height 13
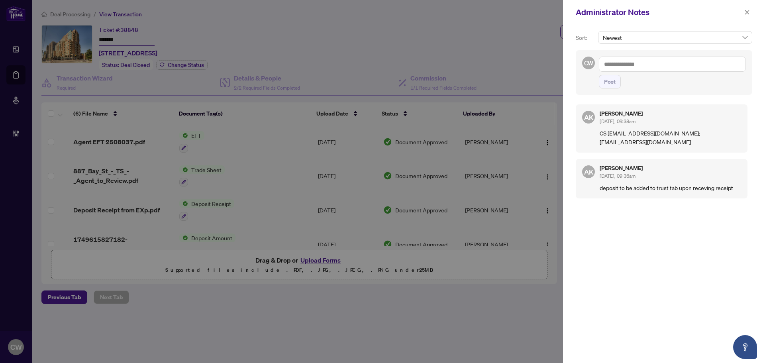
click at [661, 65] on textarea at bounding box center [671, 64] width 147 height 15
paste textarea "**********"
type textarea "**********"
drag, startPoint x: 610, startPoint y: 88, endPoint x: 645, endPoint y: 76, distance: 36.5
click at [610, 88] on button "Post" at bounding box center [609, 82] width 22 height 14
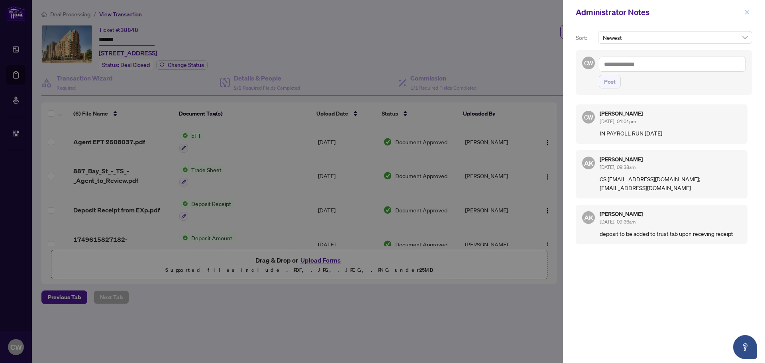
click at [745, 11] on icon "close" at bounding box center [747, 13] width 6 height 6
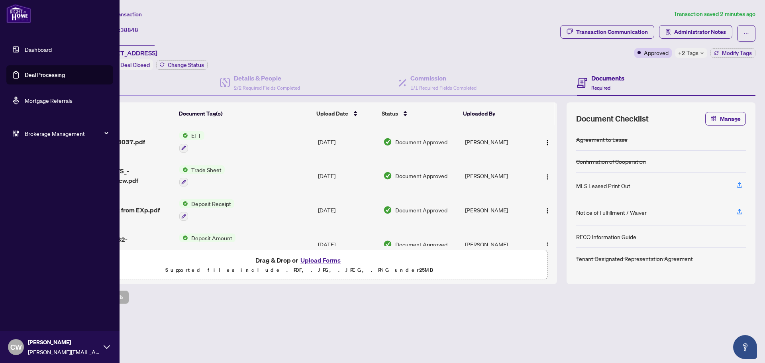
click at [41, 74] on link "Deal Processing" at bounding box center [45, 74] width 40 height 7
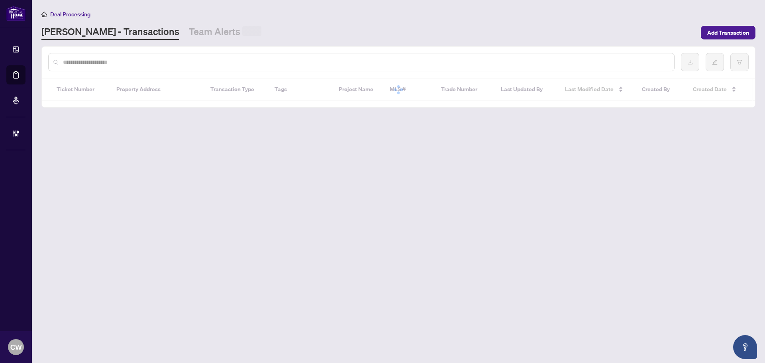
click at [135, 61] on input "text" at bounding box center [365, 62] width 604 height 9
paste input "*******"
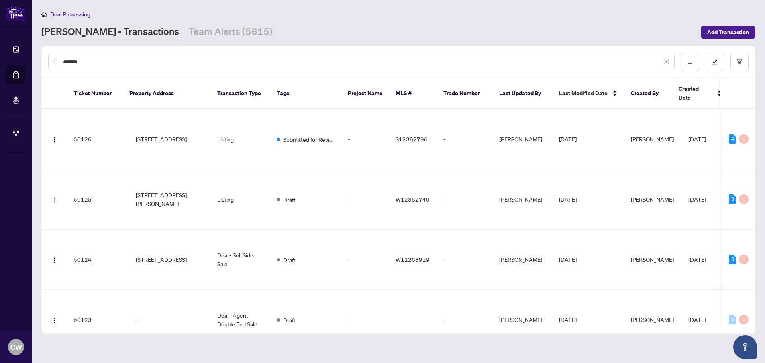
type input "*******"
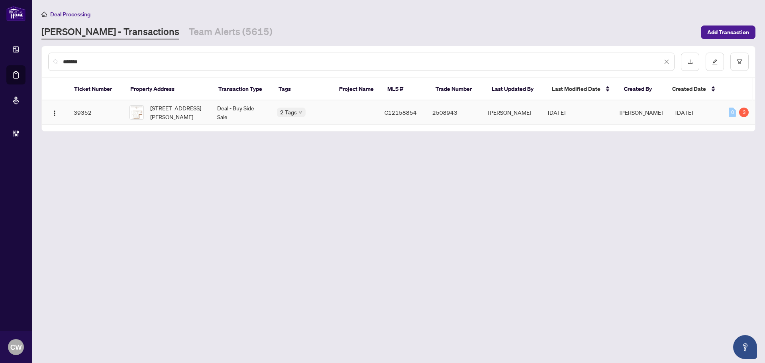
click at [160, 111] on span "[STREET_ADDRESS][PERSON_NAME]" at bounding box center [177, 113] width 54 height 18
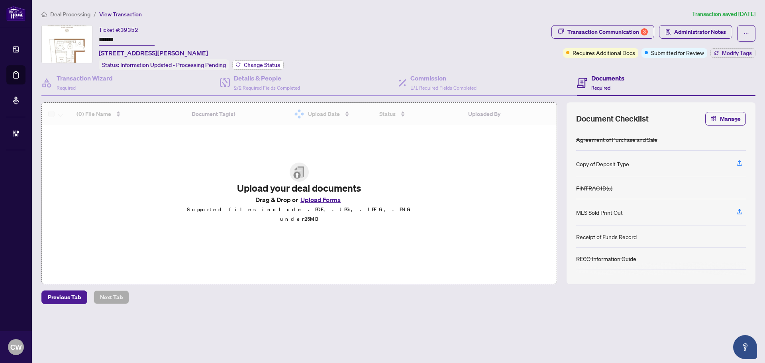
click at [260, 65] on span "Change Status" at bounding box center [262, 65] width 36 height 6
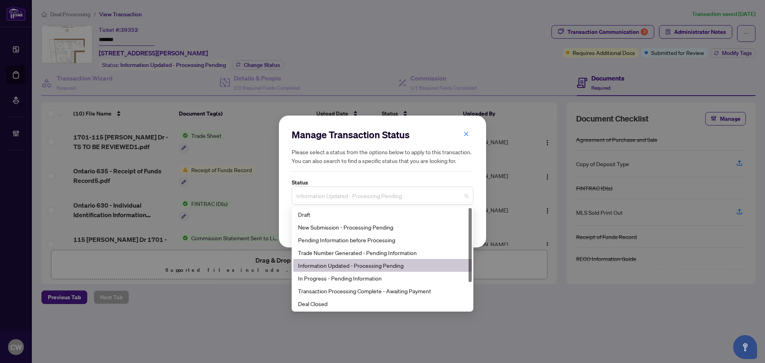
click at [390, 195] on span "Information Updated - Processing Pending" at bounding box center [382, 195] width 172 height 15
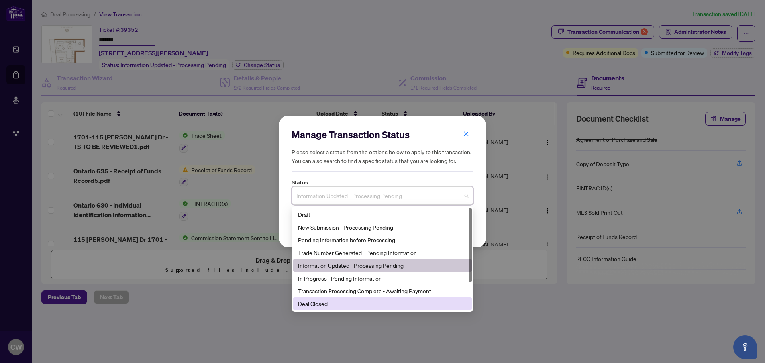
click at [350, 303] on div "Deal Closed" at bounding box center [382, 303] width 169 height 9
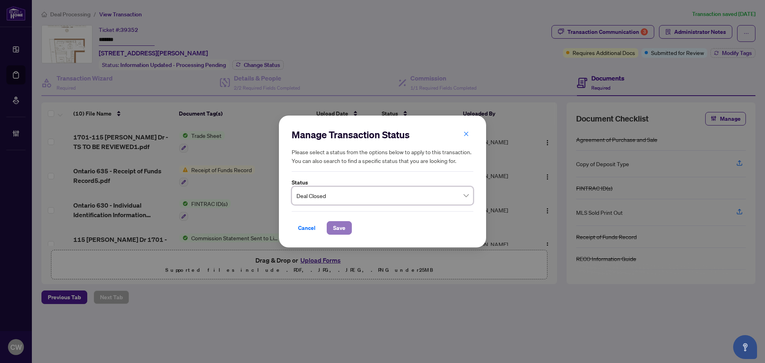
click at [340, 229] on span "Save" at bounding box center [339, 227] width 12 height 13
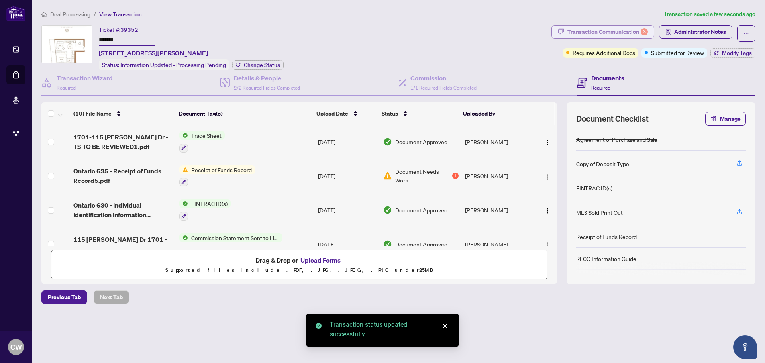
click at [630, 31] on div "Transaction Communication 3" at bounding box center [607, 31] width 80 height 13
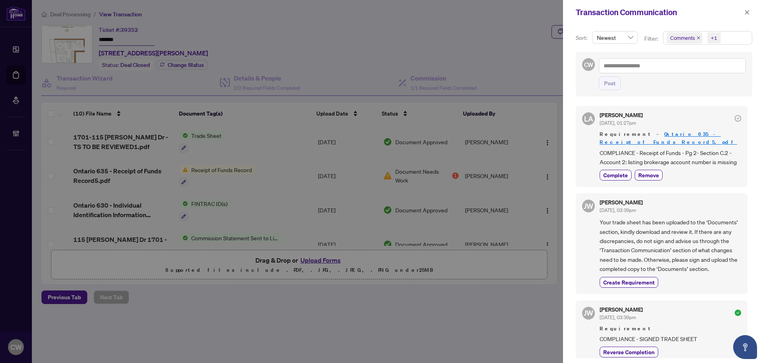
click at [695, 38] on span "Comments" at bounding box center [684, 37] width 36 height 11
click at [671, 71] on span "Select Comments" at bounding box center [670, 71] width 6 height 6
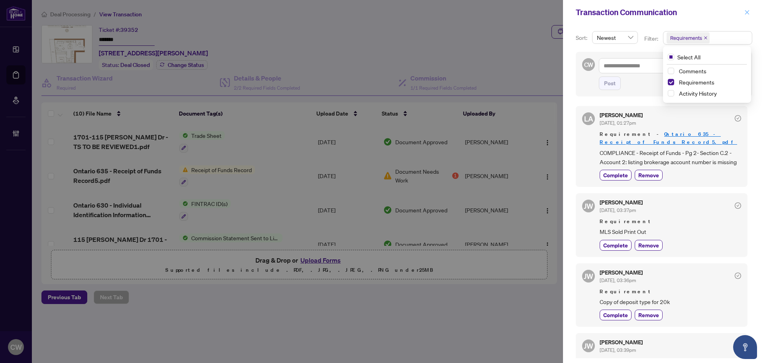
click at [747, 11] on icon "close" at bounding box center [747, 13] width 6 height 6
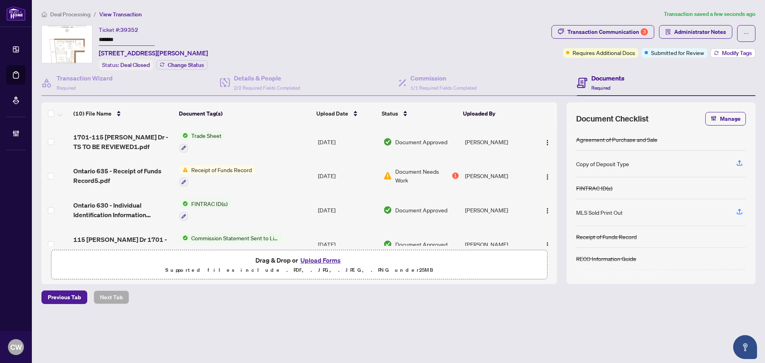
click at [737, 51] on span "Modify Tags" at bounding box center [736, 53] width 30 height 6
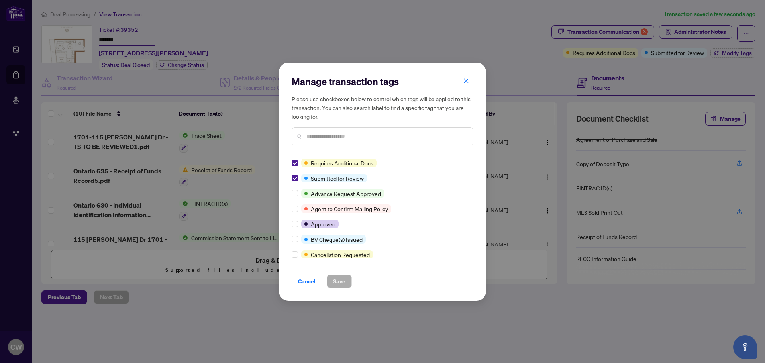
scroll to position [80, 0]
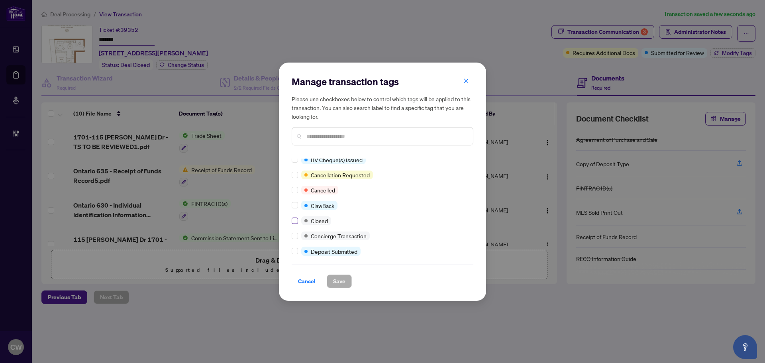
click at [295, 224] on label at bounding box center [294, 220] width 6 height 9
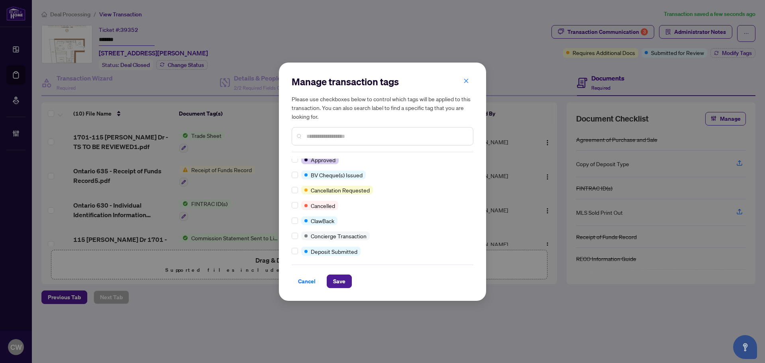
scroll to position [0, 0]
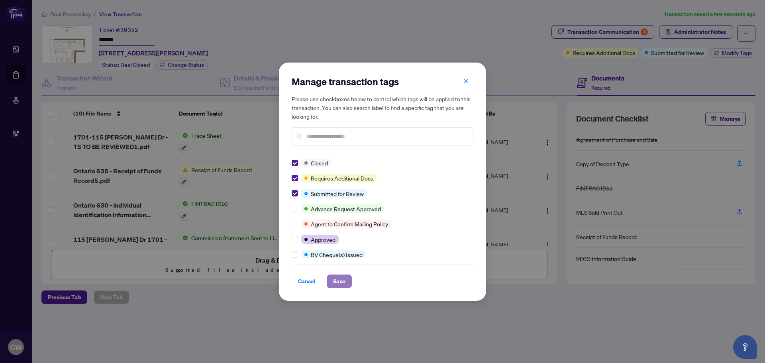
click at [336, 279] on span "Save" at bounding box center [339, 281] width 12 height 13
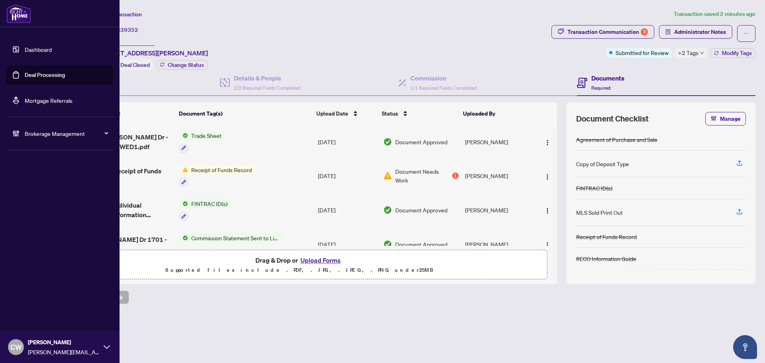
click at [26, 71] on link "Deal Processing" at bounding box center [45, 74] width 40 height 7
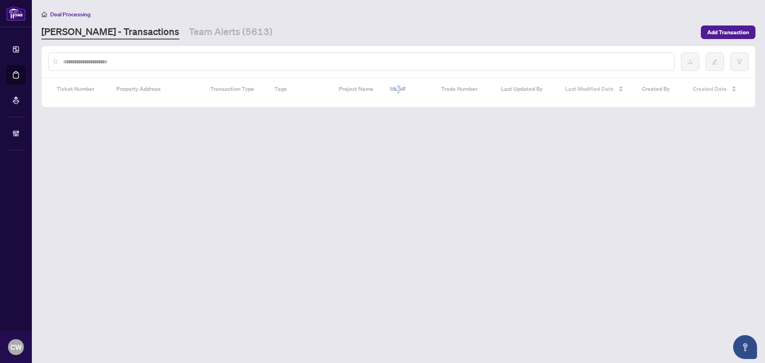
click at [145, 61] on input "text" at bounding box center [365, 61] width 604 height 9
paste input "*******"
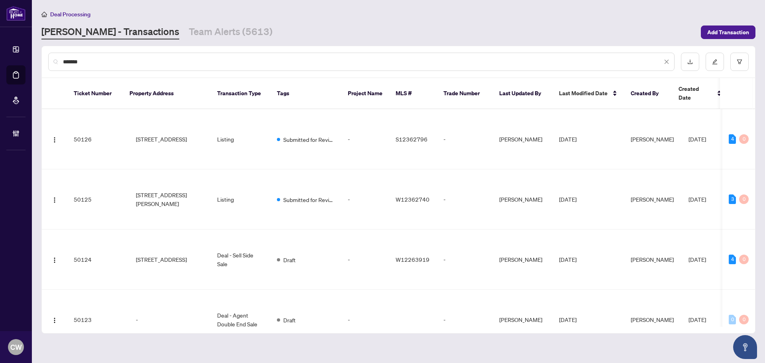
type input "*******"
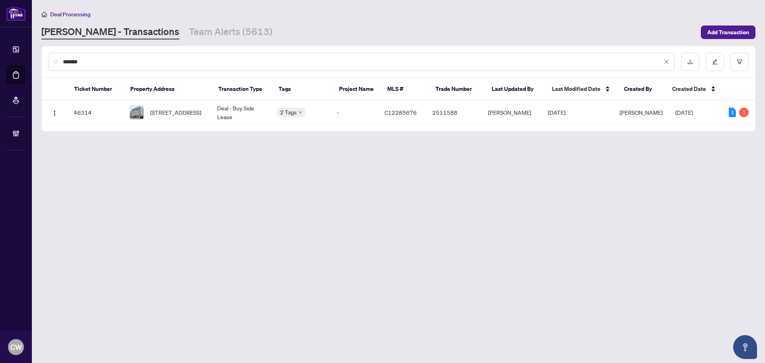
click at [116, 65] on input "*******" at bounding box center [362, 61] width 599 height 9
click at [160, 115] on span "[STREET_ADDRESS]" at bounding box center [175, 112] width 51 height 9
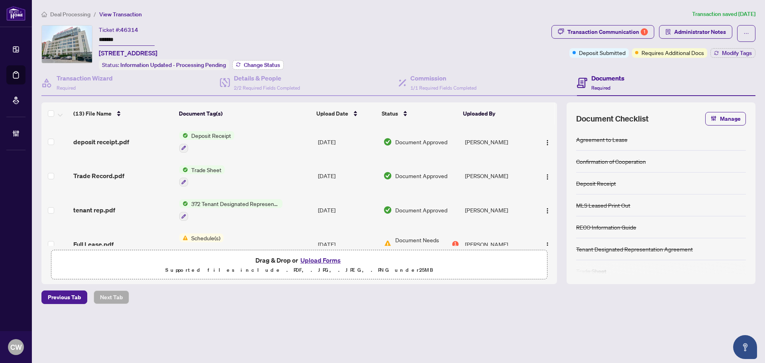
click at [274, 65] on span "Change Status" at bounding box center [262, 65] width 36 height 6
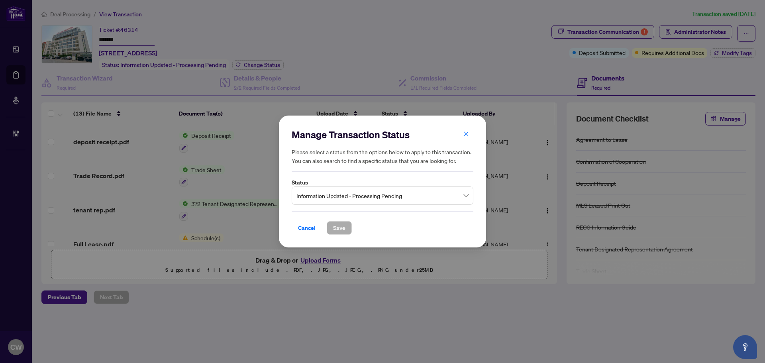
click at [348, 194] on span "Information Updated - Processing Pending" at bounding box center [382, 195] width 172 height 15
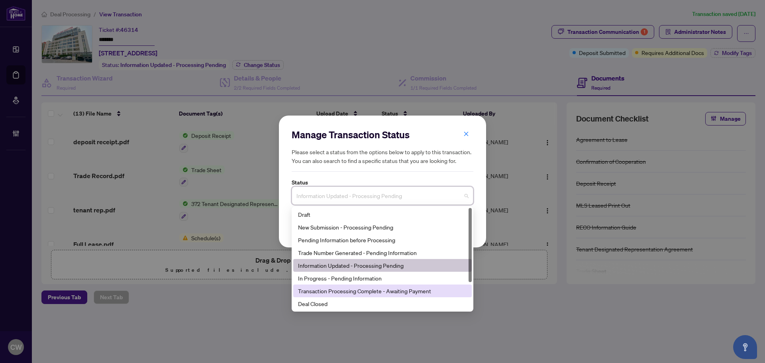
click at [343, 302] on div "Deal Closed" at bounding box center [382, 303] width 169 height 9
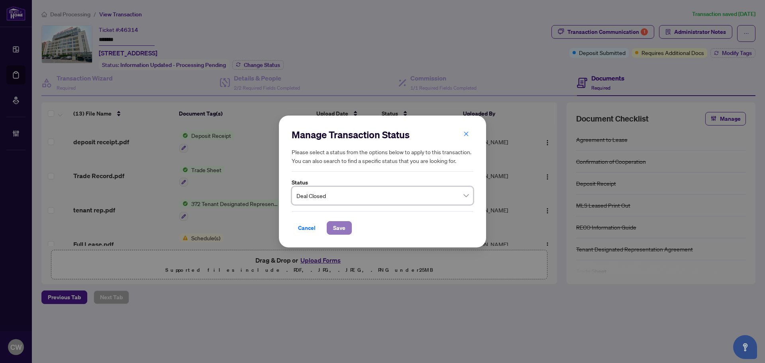
click at [341, 225] on span "Save" at bounding box center [339, 227] width 12 height 13
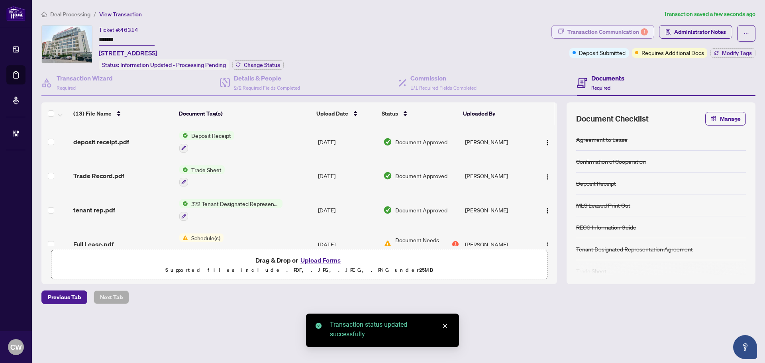
click at [636, 31] on div "Transaction Communication 1" at bounding box center [607, 31] width 80 height 13
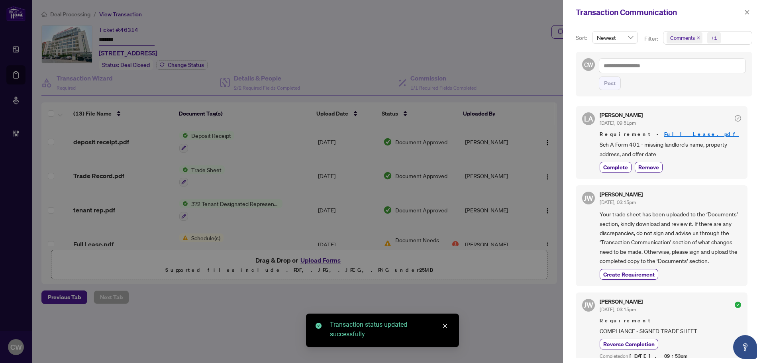
click at [696, 37] on icon "close" at bounding box center [698, 38] width 4 height 4
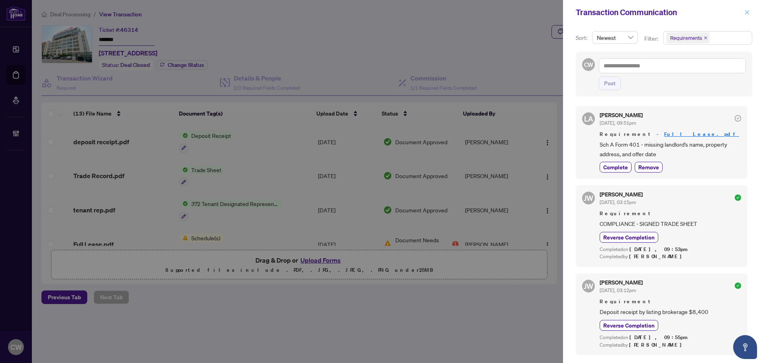
click at [747, 14] on icon "close" at bounding box center [747, 13] width 6 height 6
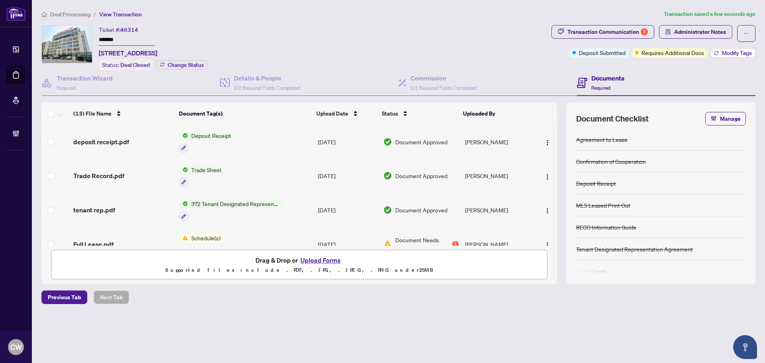
click at [741, 51] on span "Modify Tags" at bounding box center [736, 53] width 30 height 6
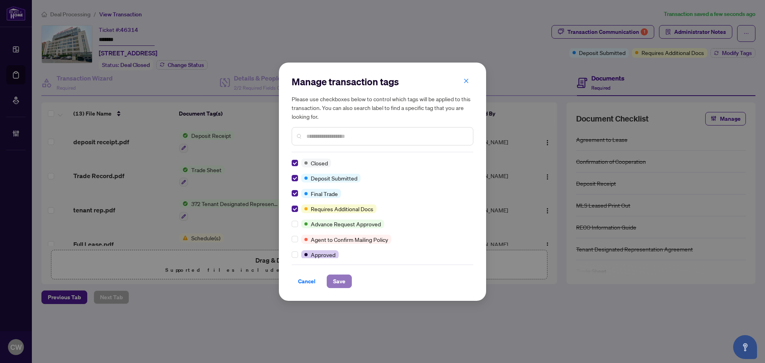
click at [335, 278] on span "Save" at bounding box center [339, 281] width 12 height 13
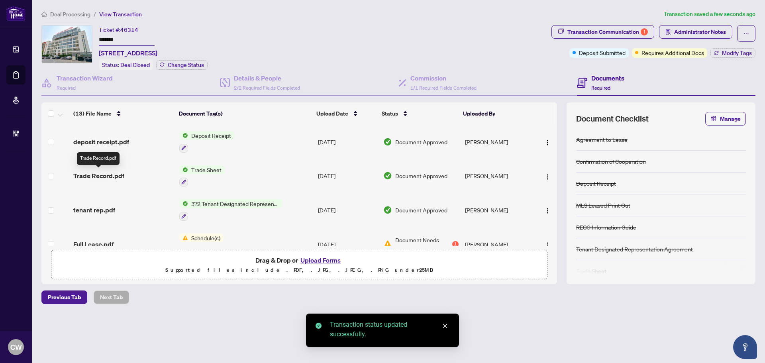
click at [93, 171] on span "Trade Record.pdf" at bounding box center [98, 176] width 51 height 10
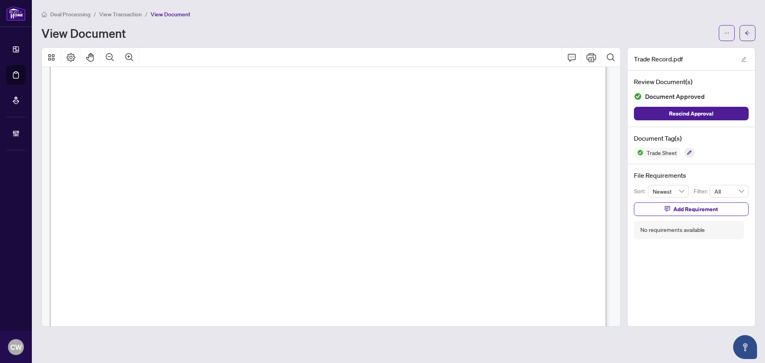
scroll to position [239, 0]
click at [747, 36] on span "button" at bounding box center [747, 33] width 6 height 13
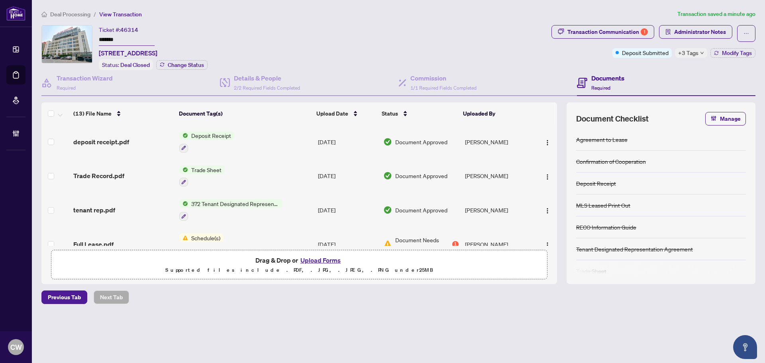
click at [336, 260] on button "Upload Forms" at bounding box center [320, 260] width 45 height 10
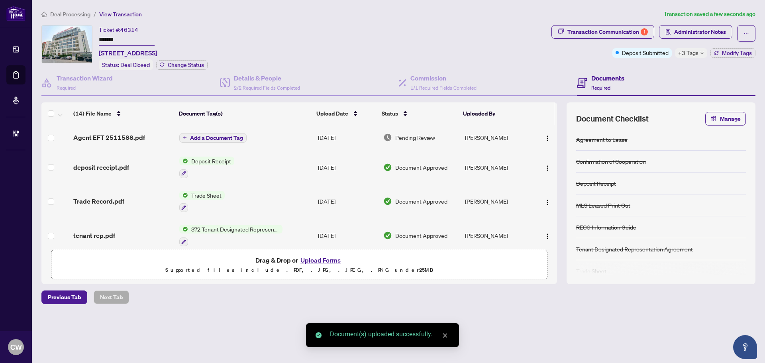
click at [223, 135] on span "Add a Document Tag" at bounding box center [216, 138] width 53 height 6
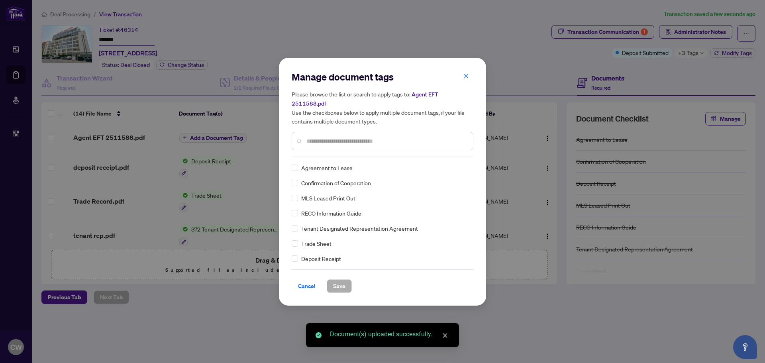
click at [338, 137] on input "text" at bounding box center [386, 141] width 160 height 9
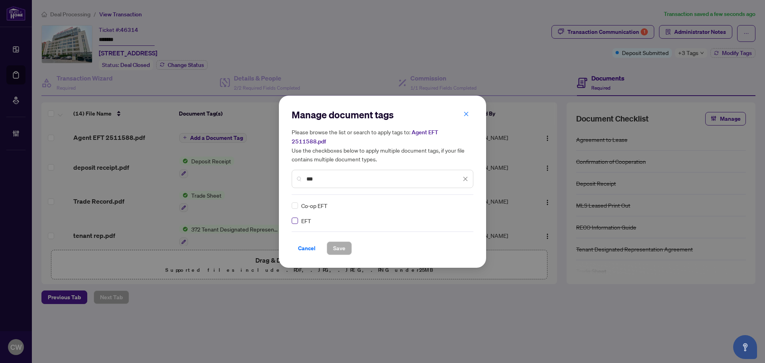
type input "***"
click at [456, 204] on img at bounding box center [457, 205] width 8 height 8
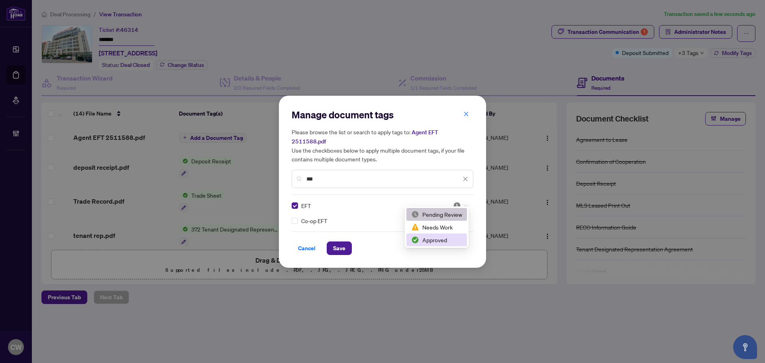
click at [443, 237] on div "Approved" at bounding box center [436, 239] width 51 height 9
drag, startPoint x: 346, startPoint y: 238, endPoint x: 351, endPoint y: 238, distance: 4.8
click at [346, 241] on button "Save" at bounding box center [339, 248] width 25 height 14
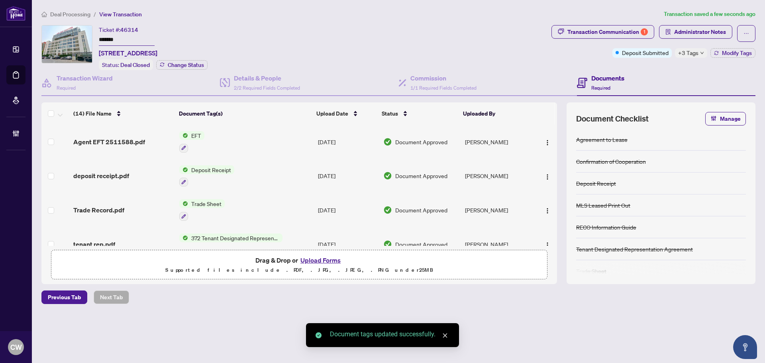
click at [545, 137] on span "button" at bounding box center [547, 141] width 6 height 9
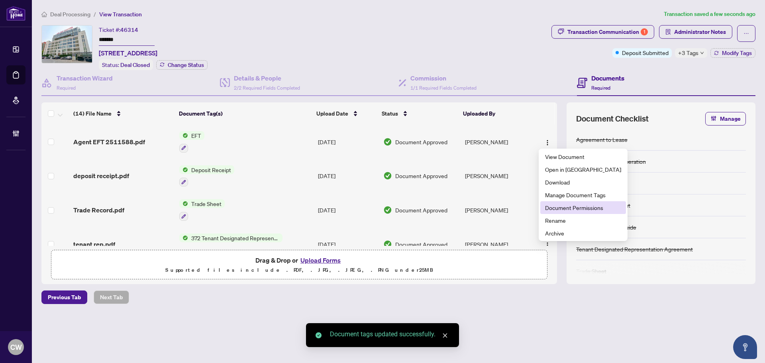
click at [561, 206] on span "Document Permissions" at bounding box center [583, 207] width 76 height 9
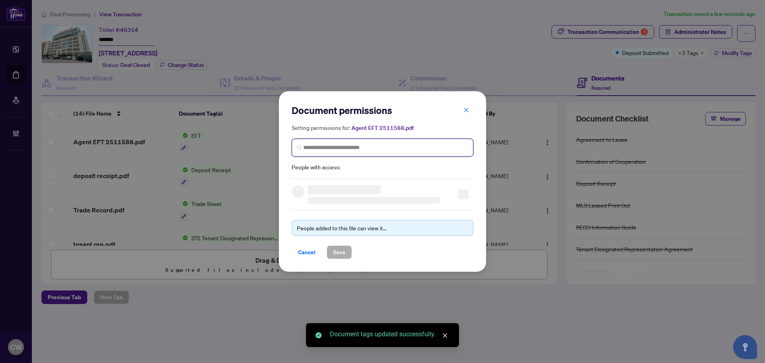
click at [387, 146] on input "search" at bounding box center [385, 147] width 165 height 8
paste input "**********"
type input "**********"
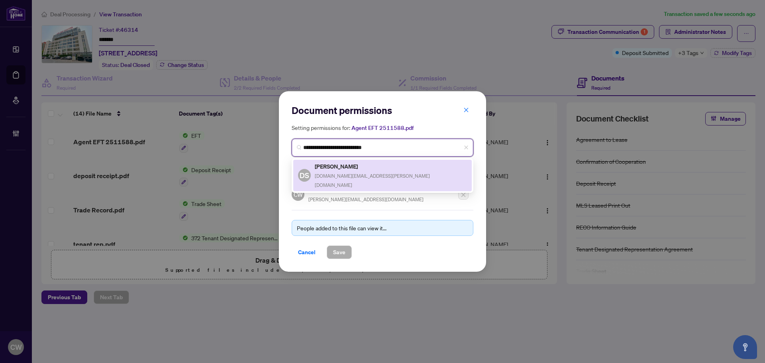
click at [332, 167] on h5 "[PERSON_NAME]" at bounding box center [391, 166] width 152 height 9
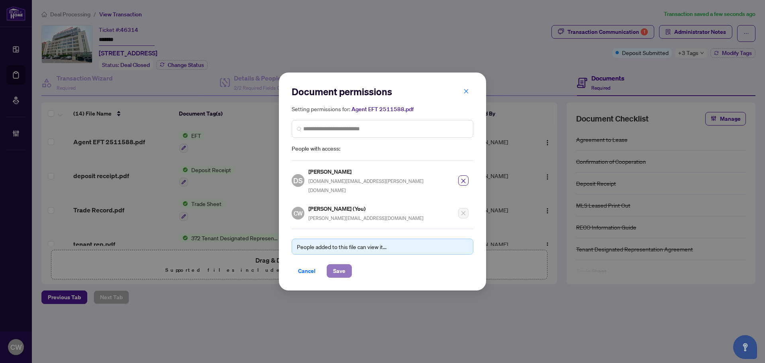
click at [340, 264] on span "Save" at bounding box center [339, 270] width 12 height 13
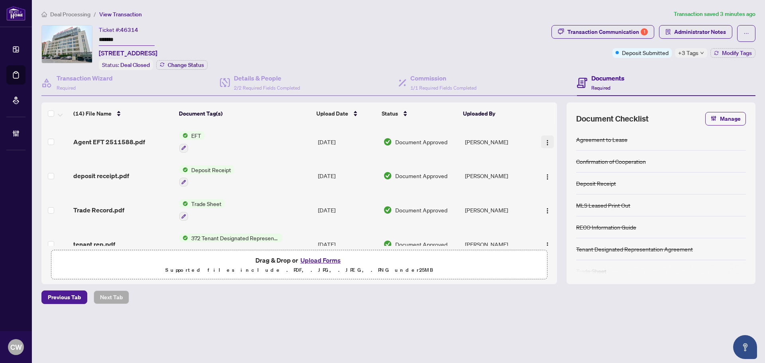
click at [547, 139] on img "button" at bounding box center [547, 142] width 6 height 6
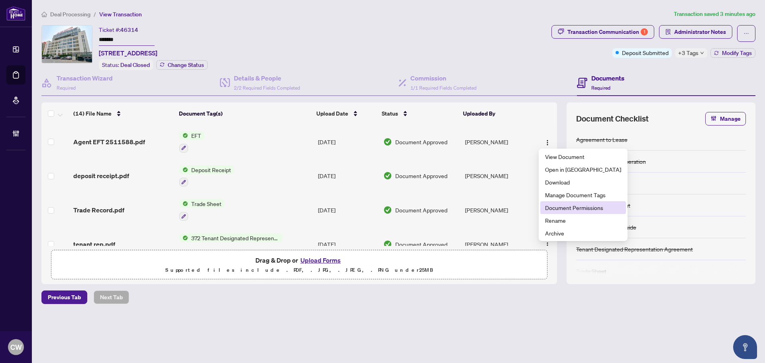
click at [568, 206] on span "Document Permissions" at bounding box center [583, 207] width 76 height 9
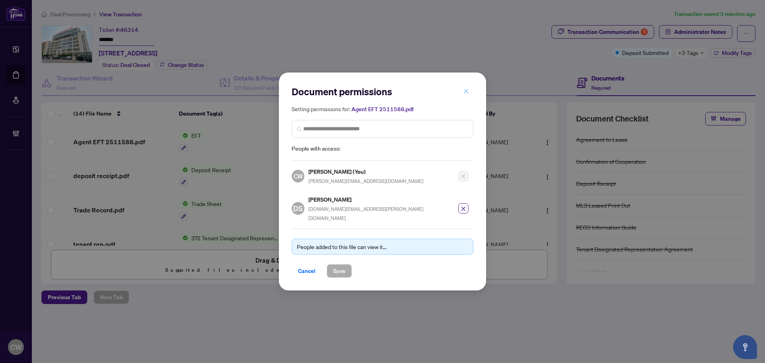
click at [466, 94] on icon "close" at bounding box center [466, 91] width 6 height 6
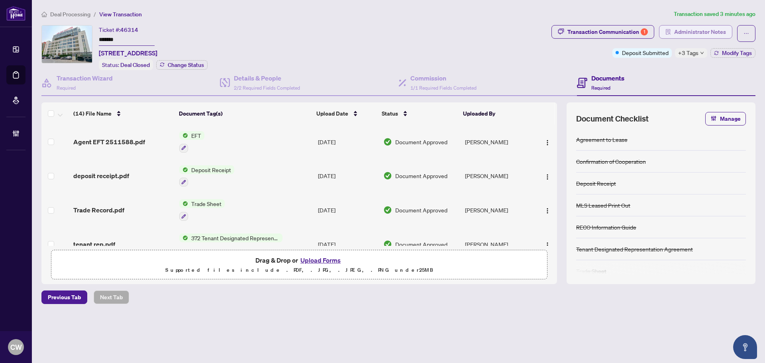
click at [684, 30] on span "Administrator Notes" at bounding box center [700, 31] width 52 height 13
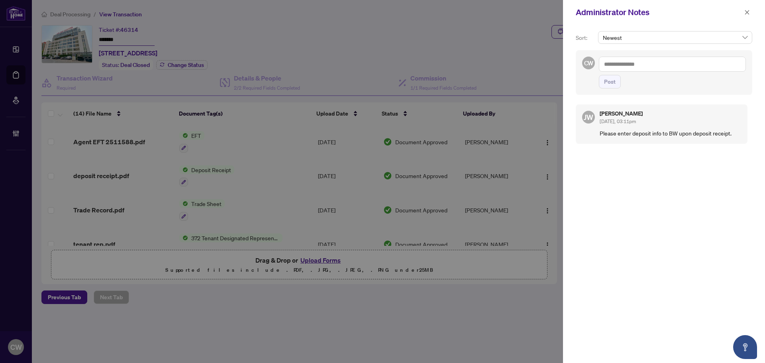
click at [657, 63] on textarea at bounding box center [671, 64] width 147 height 15
paste textarea "**********"
type textarea "**********"
click at [608, 86] on span "Post" at bounding box center [610, 81] width 12 height 13
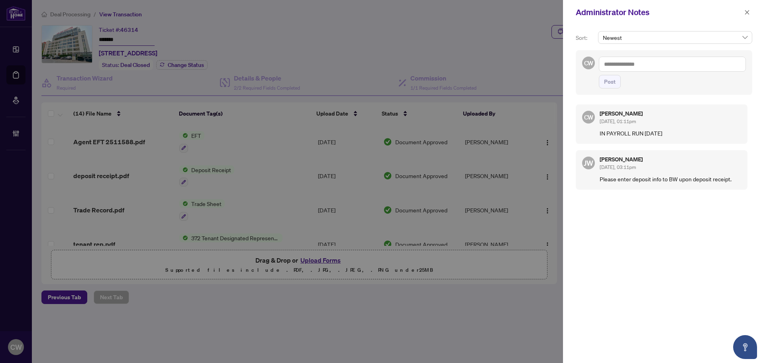
click at [746, 15] on icon "close" at bounding box center [747, 13] width 6 height 6
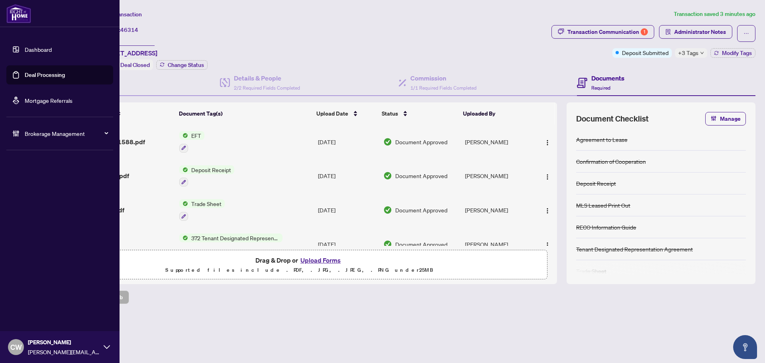
click at [27, 71] on link "Deal Processing" at bounding box center [45, 74] width 40 height 7
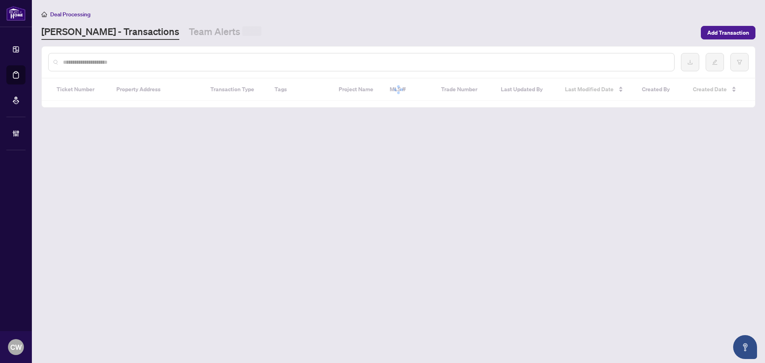
click at [157, 72] on div at bounding box center [398, 62] width 713 height 31
click at [155, 56] on div at bounding box center [361, 62] width 626 height 18
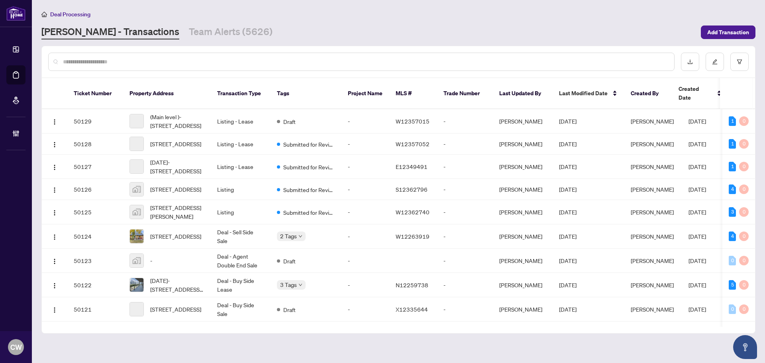
click at [132, 61] on input "text" at bounding box center [365, 61] width 604 height 9
paste input "*******"
type input "*******"
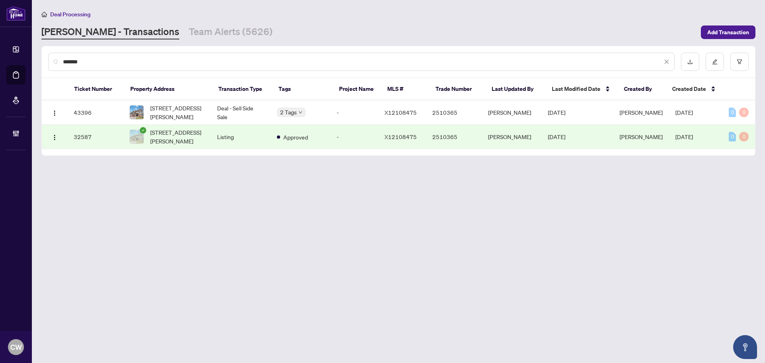
click at [181, 102] on td "[STREET_ADDRESS][PERSON_NAME]" at bounding box center [167, 112] width 88 height 24
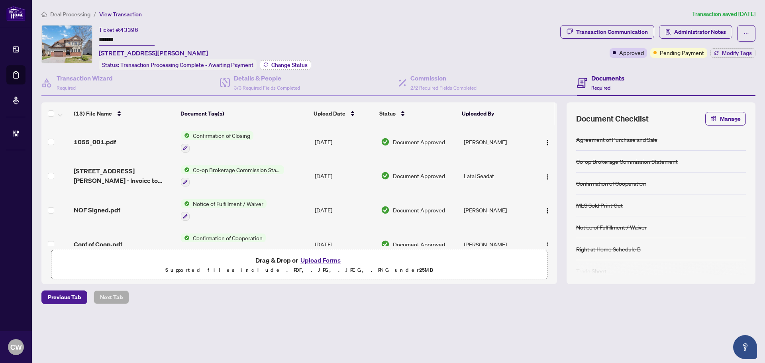
click at [286, 65] on span "Change Status" at bounding box center [289, 65] width 36 height 6
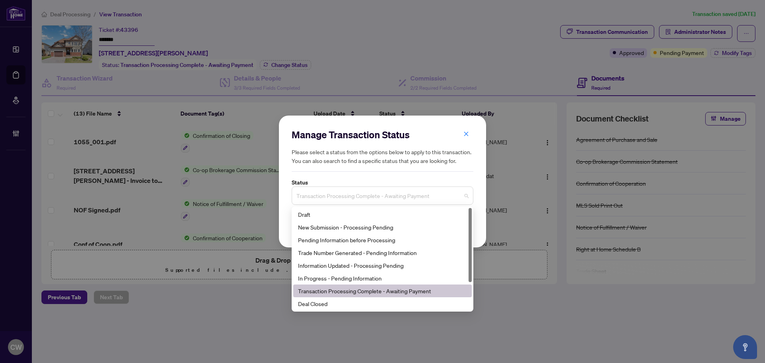
drag, startPoint x: 378, startPoint y: 194, endPoint x: 372, endPoint y: 249, distance: 55.2
click at [378, 195] on span "Transaction Processing Complete - Awaiting Payment" at bounding box center [382, 195] width 172 height 15
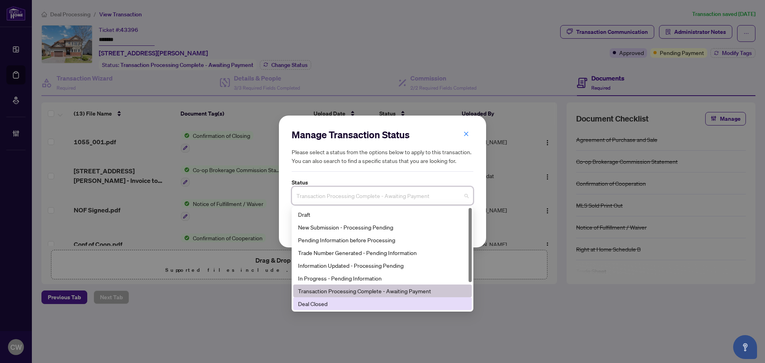
click at [359, 299] on div "Deal Closed" at bounding box center [382, 303] width 169 height 9
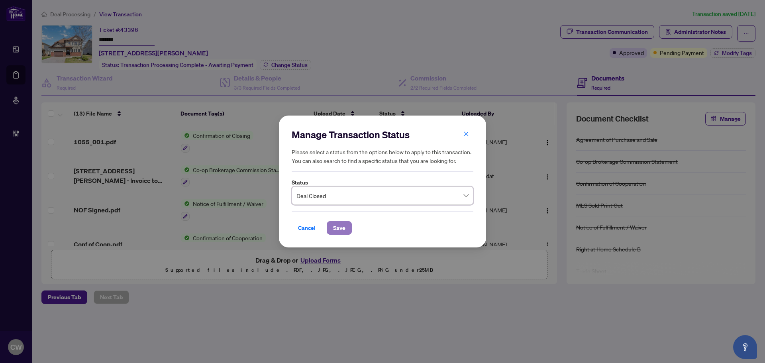
click at [343, 222] on span "Save" at bounding box center [339, 227] width 12 height 13
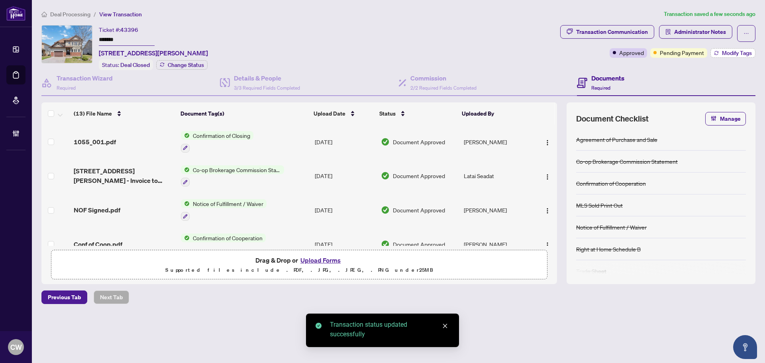
click at [724, 51] on span "Modify Tags" at bounding box center [736, 53] width 30 height 6
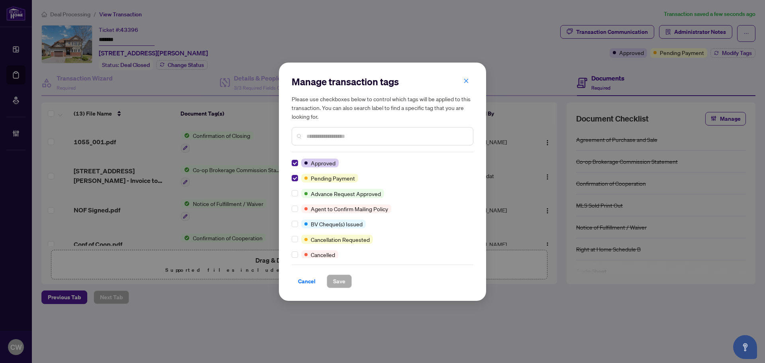
click at [295, 173] on div "Approved Pending Payment Advance Request Approved Agent to Confirm Mailing Poli…" at bounding box center [382, 208] width 182 height 100
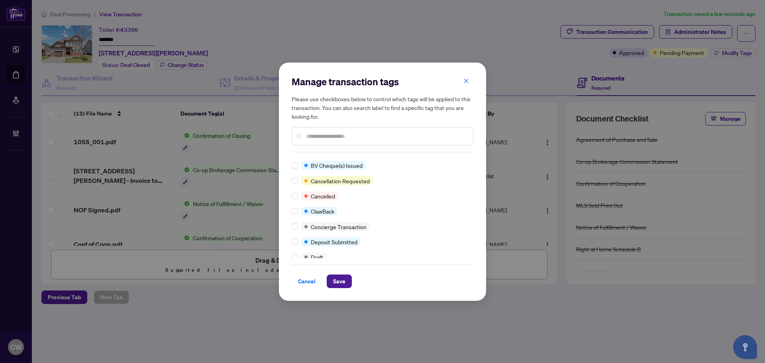
scroll to position [119, 0]
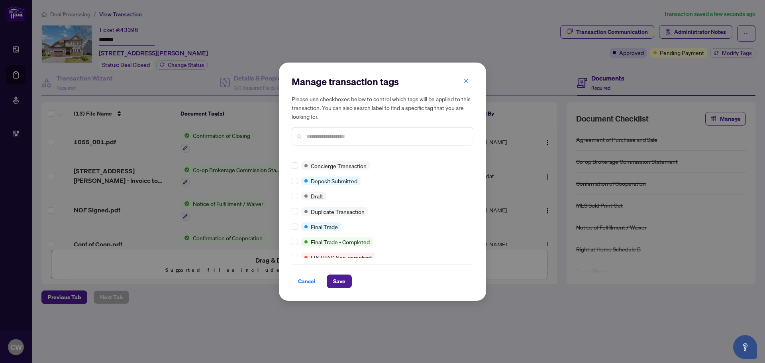
click at [296, 232] on div "Approved Closed Advance Request Approved Agent to Confirm Mailing Policy BV Che…" at bounding box center [382, 208] width 182 height 100
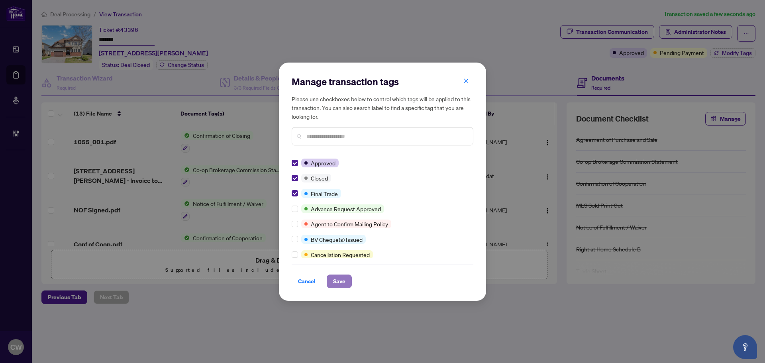
click at [333, 281] on span "Save" at bounding box center [339, 281] width 12 height 13
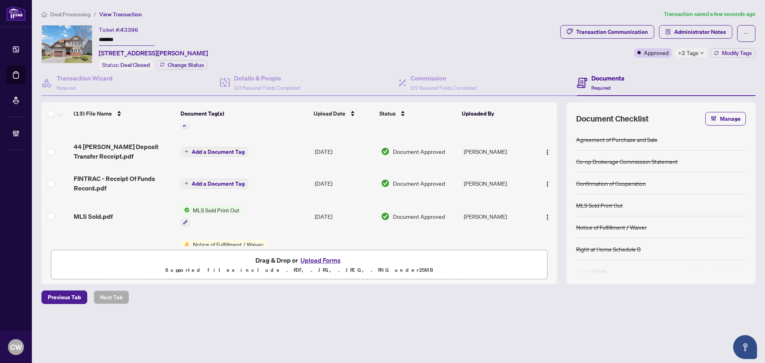
scroll to position [319, 0]
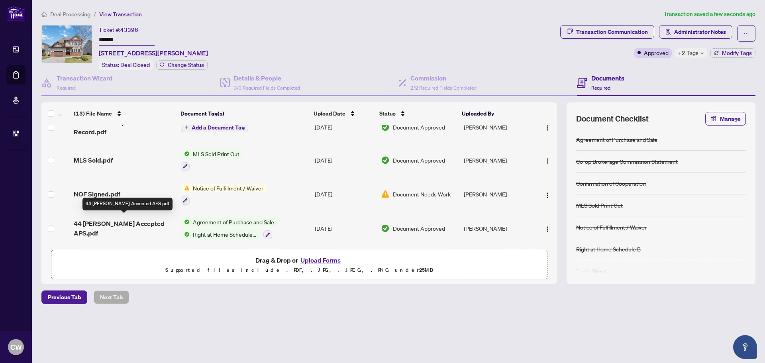
click at [136, 222] on span "44 [PERSON_NAME] Accepted APS.pdf" at bounding box center [124, 228] width 101 height 19
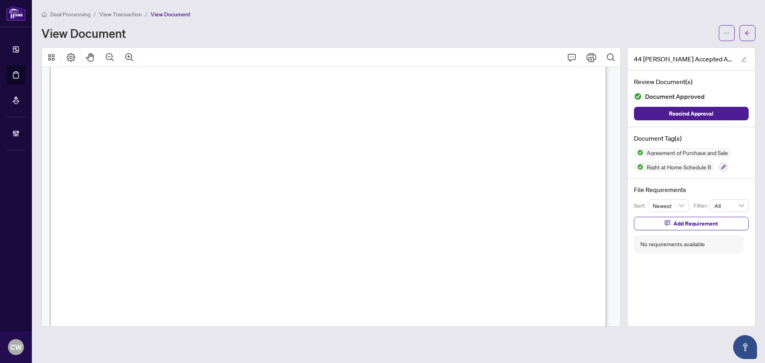
scroll to position [3185, 0]
click at [750, 33] on button "button" at bounding box center [747, 33] width 16 height 16
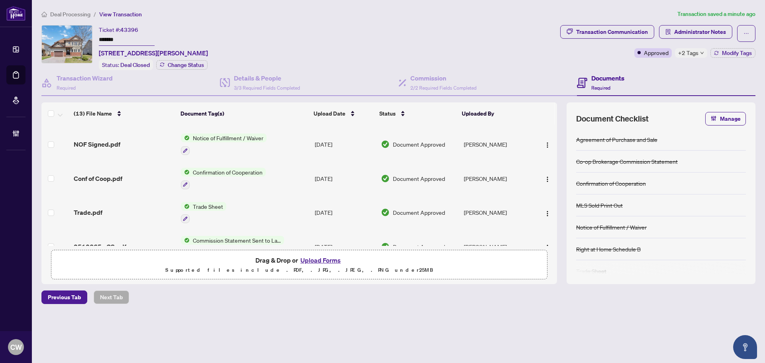
scroll to position [80, 0]
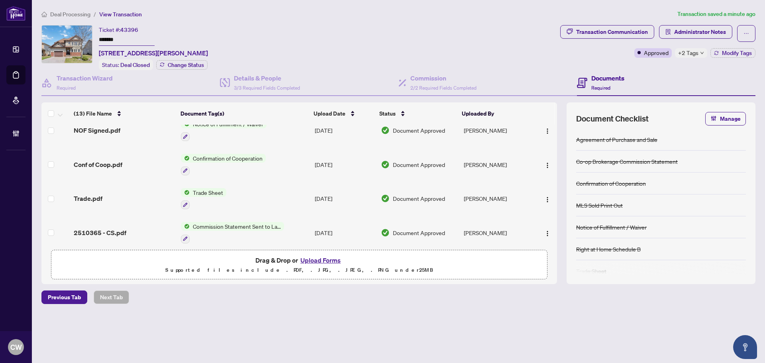
click at [88, 195] on span "Trade.pdf" at bounding box center [88, 199] width 29 height 10
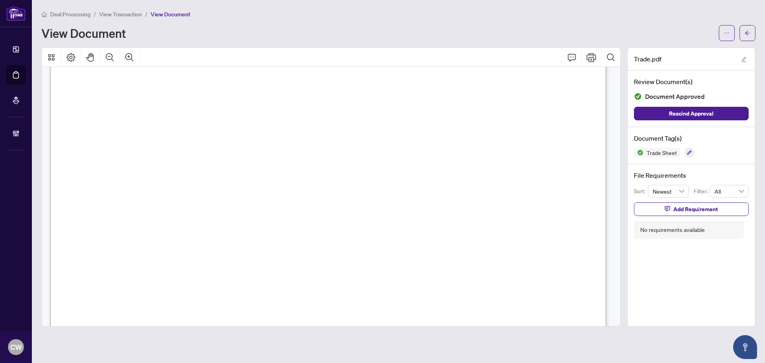
scroll to position [199, 0]
click at [753, 34] on button "button" at bounding box center [747, 33] width 16 height 16
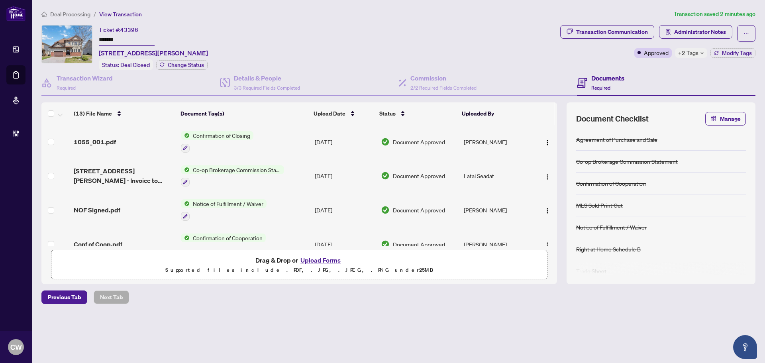
click at [327, 258] on button "Upload Forms" at bounding box center [320, 260] width 45 height 10
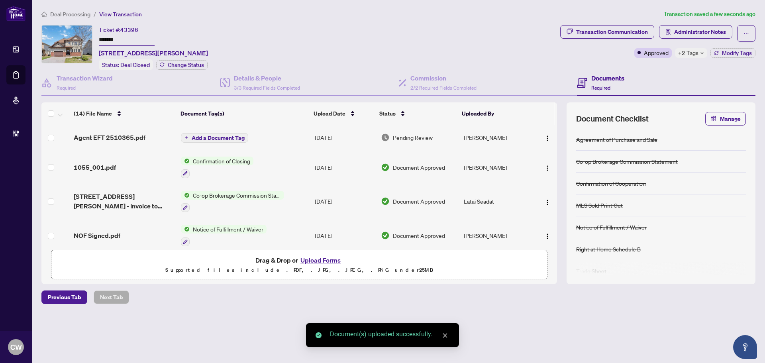
click at [231, 137] on span "Add a Document Tag" at bounding box center [218, 138] width 53 height 6
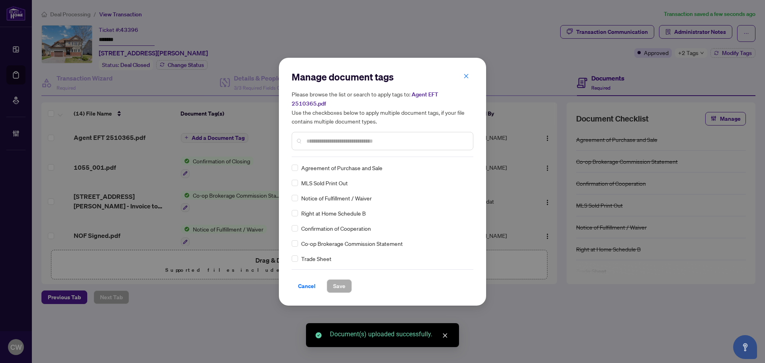
click at [325, 137] on input "text" at bounding box center [386, 141] width 160 height 9
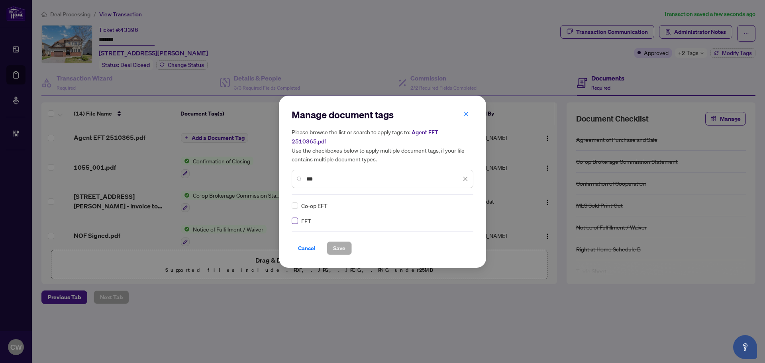
type input "***"
click at [460, 202] on img at bounding box center [457, 205] width 8 height 8
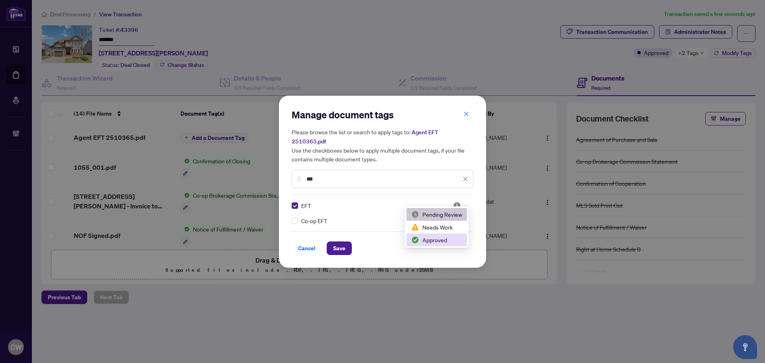
click at [450, 240] on div "Approved" at bounding box center [436, 239] width 51 height 9
click at [337, 242] on span "Save" at bounding box center [339, 248] width 12 height 13
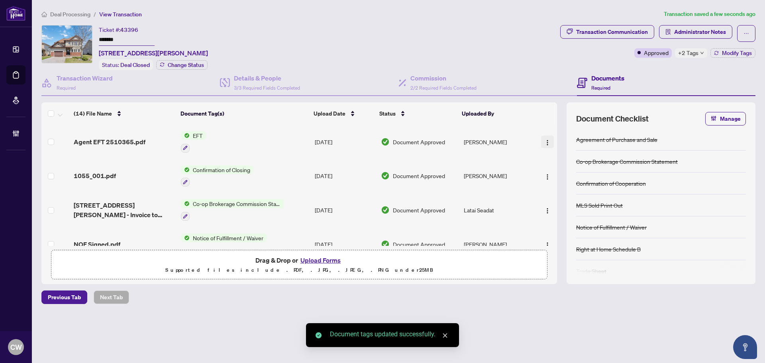
click at [545, 139] on img "button" at bounding box center [547, 142] width 6 height 6
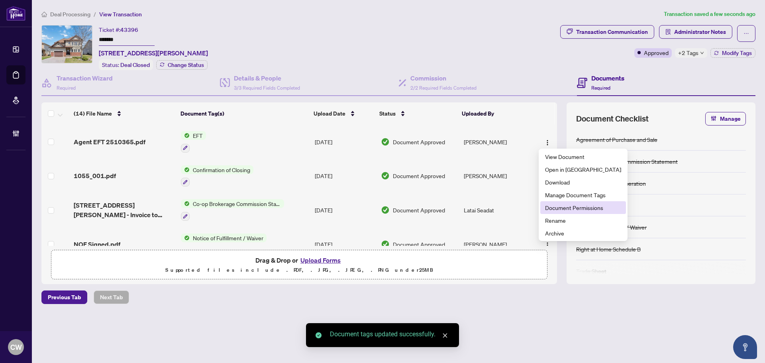
click at [569, 213] on li "Document Permissions" at bounding box center [583, 207] width 86 height 13
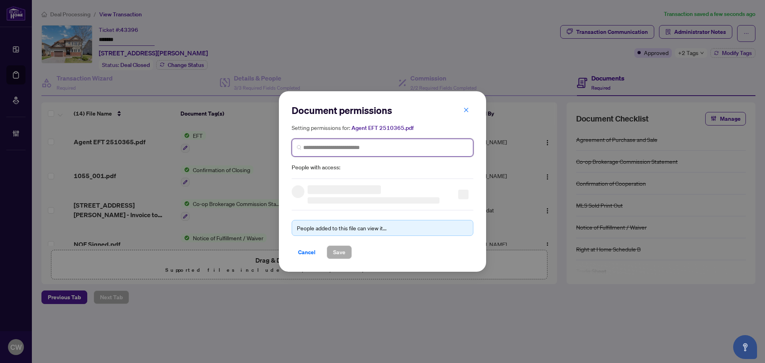
paste input "**********"
click at [377, 150] on input "search" at bounding box center [385, 147] width 165 height 8
type input "**********"
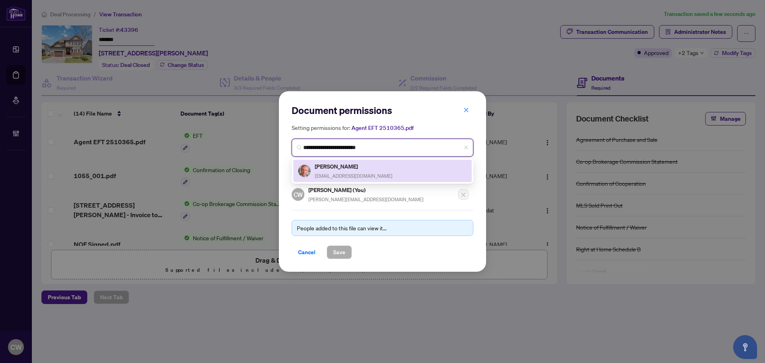
click at [347, 169] on h5 "[PERSON_NAME]" at bounding box center [354, 166] width 78 height 9
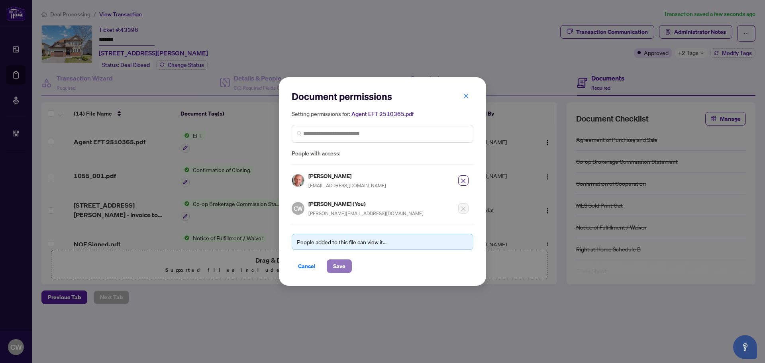
click at [342, 265] on span "Save" at bounding box center [339, 266] width 12 height 13
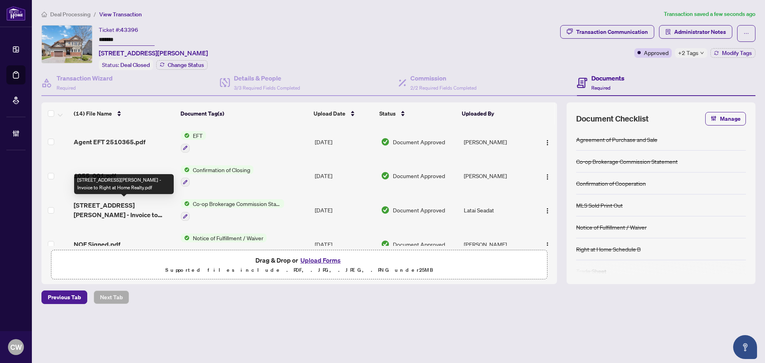
click at [126, 203] on span "[STREET_ADDRESS][PERSON_NAME] - Invoice to Right at Home Realty.pdf" at bounding box center [124, 209] width 101 height 19
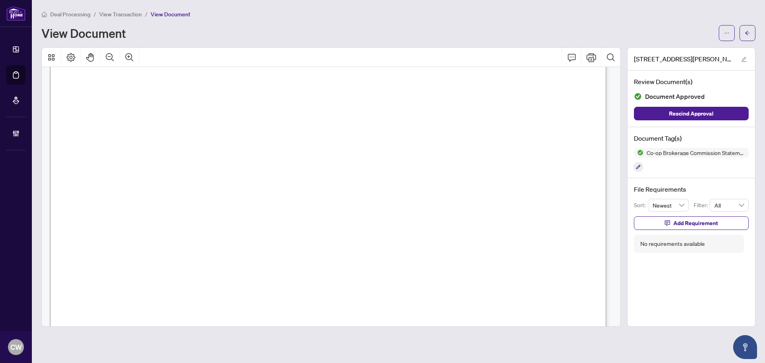
scroll to position [319, 0]
click at [745, 35] on icon "arrow-left" at bounding box center [747, 33] width 6 height 6
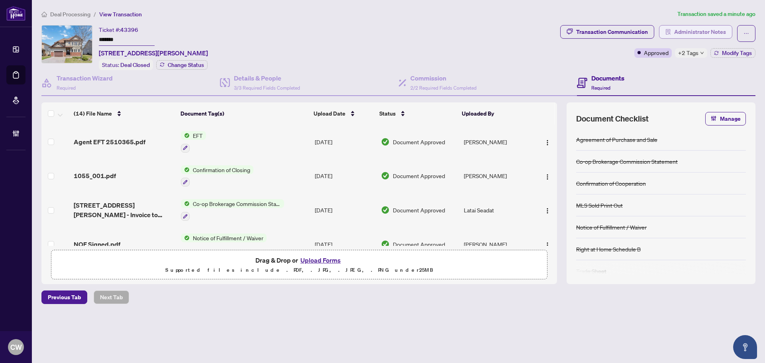
click at [695, 30] on span "Administrator Notes" at bounding box center [700, 31] width 52 height 13
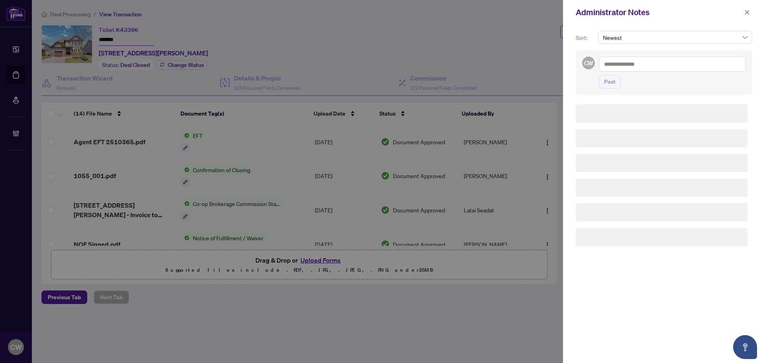
click at [639, 57] on textarea at bounding box center [671, 64] width 147 height 15
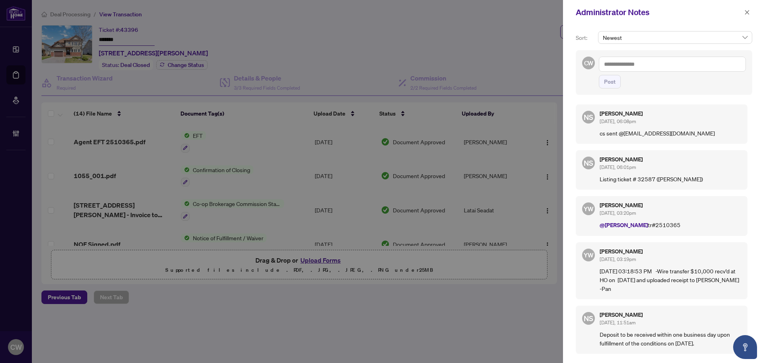
paste textarea "**********"
type textarea "**********"
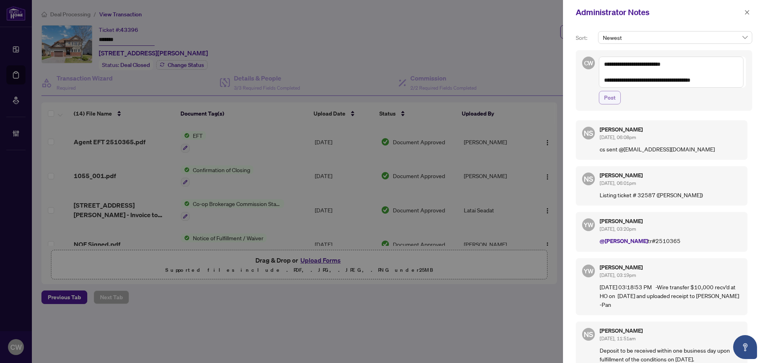
click at [605, 103] on span "Post" at bounding box center [610, 97] width 12 height 13
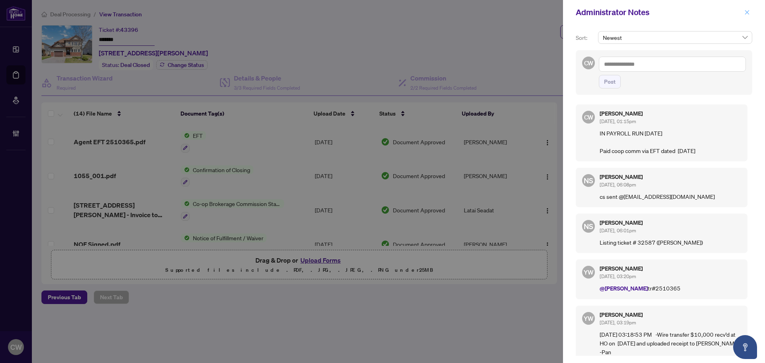
click at [747, 13] on icon "close" at bounding box center [747, 12] width 4 height 4
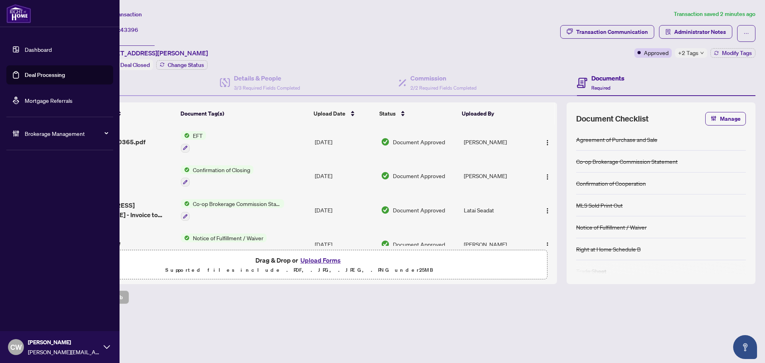
click at [25, 72] on link "Deal Processing" at bounding box center [45, 74] width 40 height 7
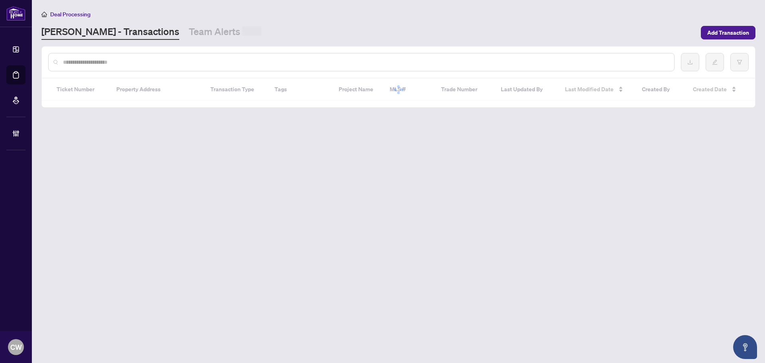
click at [150, 61] on input "text" at bounding box center [365, 62] width 604 height 9
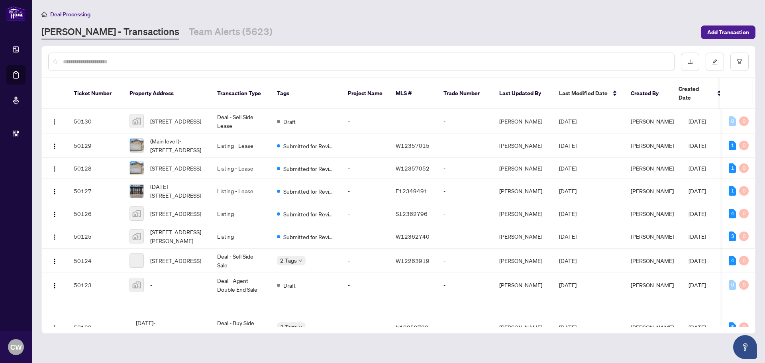
paste input "*******"
type input "*******"
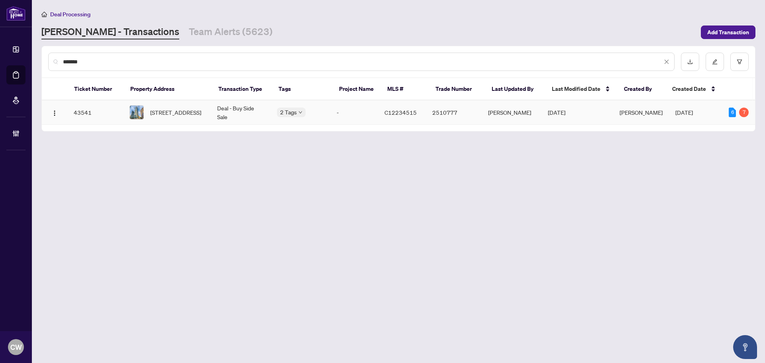
click at [172, 117] on span "[STREET_ADDRESS]" at bounding box center [175, 112] width 51 height 9
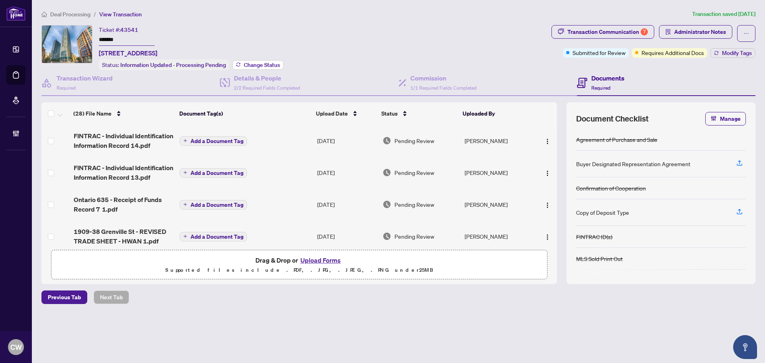
click at [261, 65] on span "Change Status" at bounding box center [262, 65] width 36 height 6
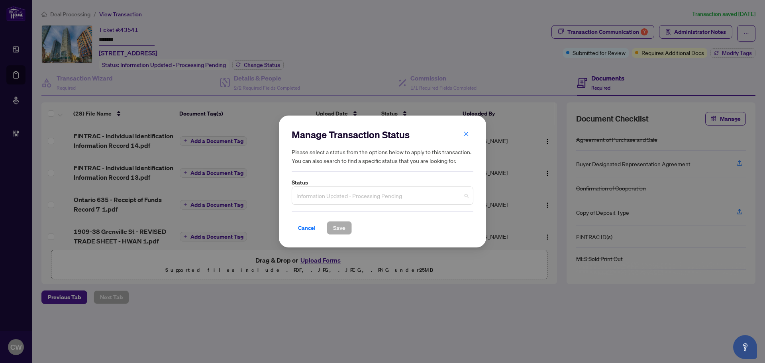
click at [364, 197] on span "Information Updated - Processing Pending" at bounding box center [382, 195] width 172 height 15
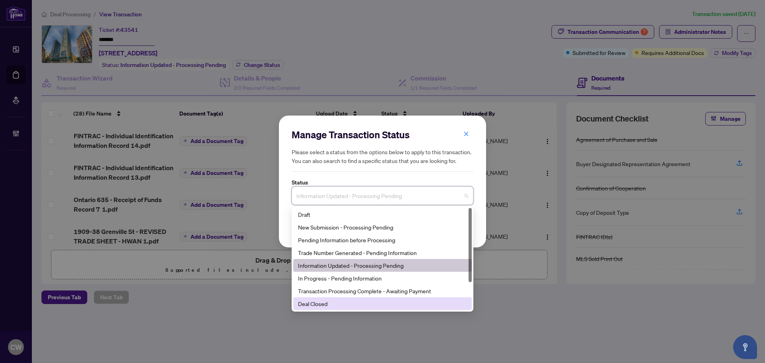
click at [340, 303] on div "Deal Closed" at bounding box center [382, 303] width 169 height 9
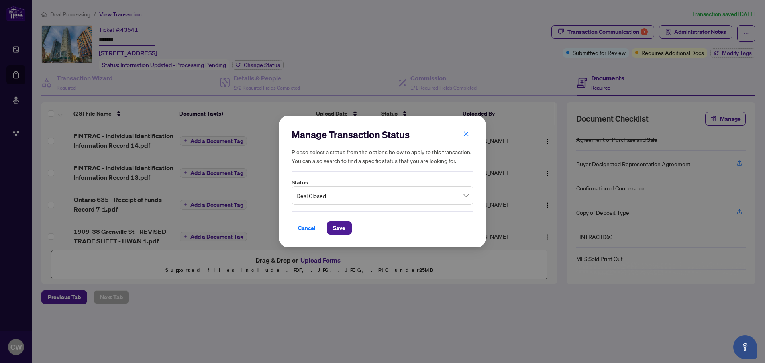
click at [332, 221] on div "Cancel Save" at bounding box center [382, 222] width 182 height 23
click at [336, 224] on span "Save" at bounding box center [339, 227] width 12 height 13
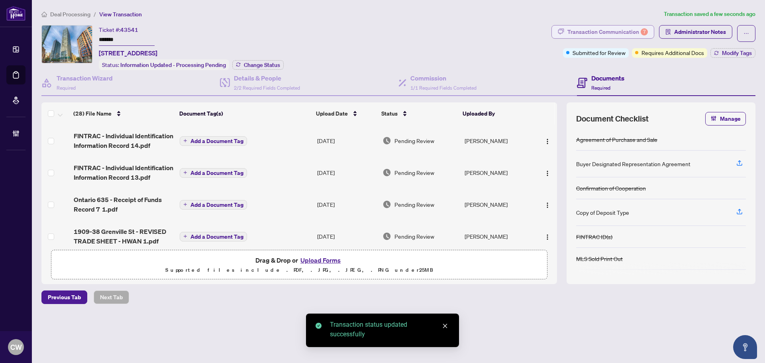
click at [630, 28] on div "Transaction Communication 7" at bounding box center [607, 31] width 80 height 13
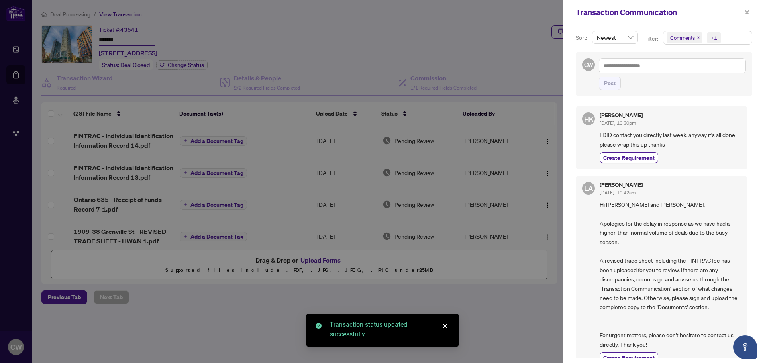
click at [696, 39] on icon "close" at bounding box center [698, 38] width 4 height 4
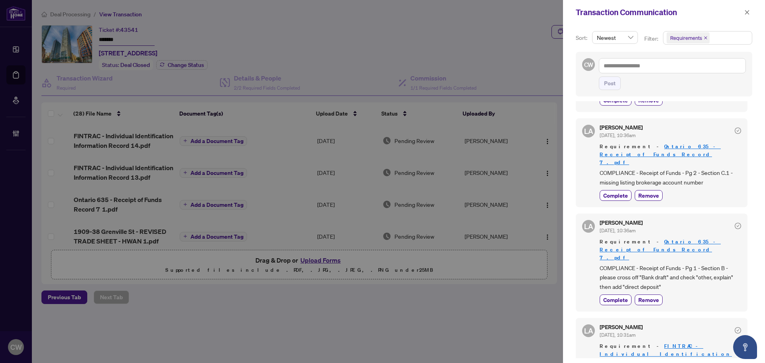
scroll to position [159, 0]
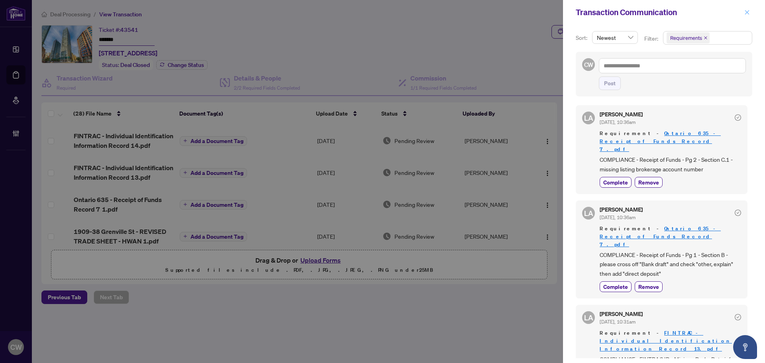
click at [746, 12] on icon "close" at bounding box center [747, 12] width 4 height 4
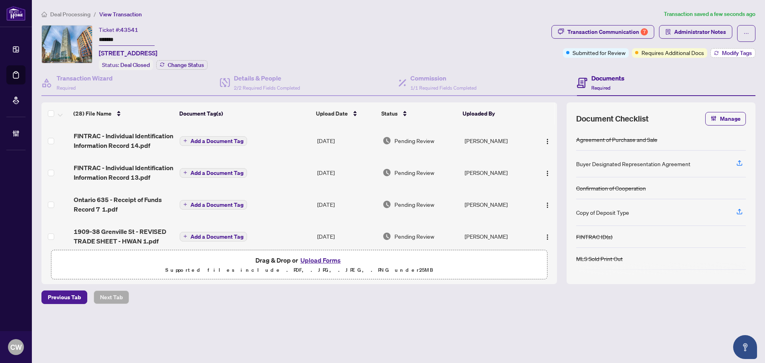
click at [730, 54] on span "Modify Tags" at bounding box center [736, 53] width 30 height 6
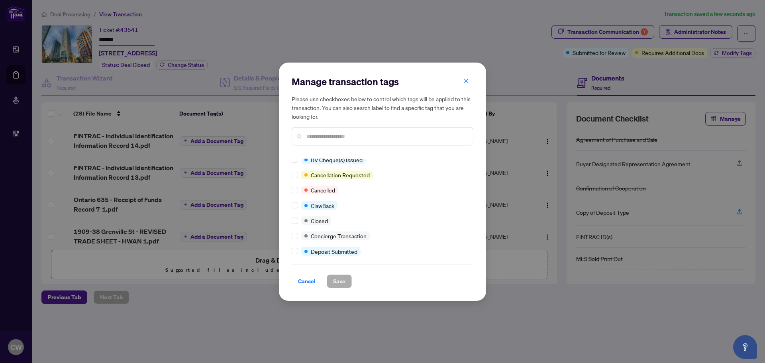
scroll to position [0, 0]
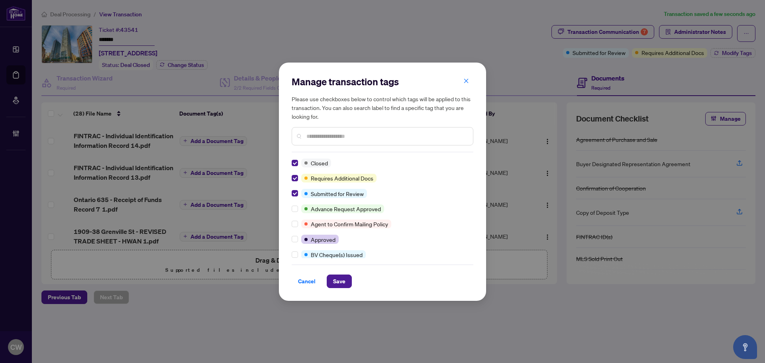
click at [326, 277] on div "Cancel Save" at bounding box center [382, 281] width 182 height 14
click at [335, 282] on span "Save" at bounding box center [339, 281] width 12 height 13
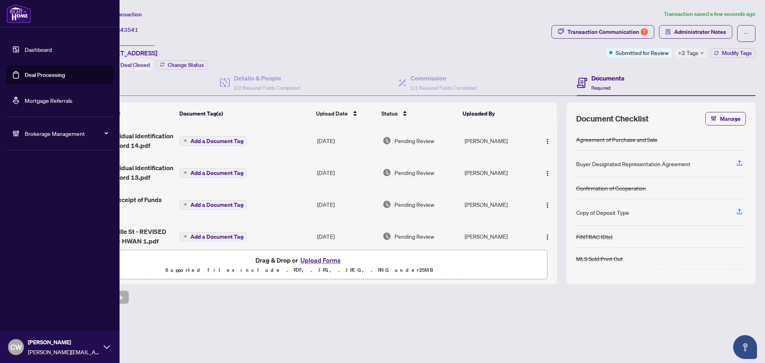
click at [49, 74] on link "Deal Processing" at bounding box center [45, 74] width 40 height 7
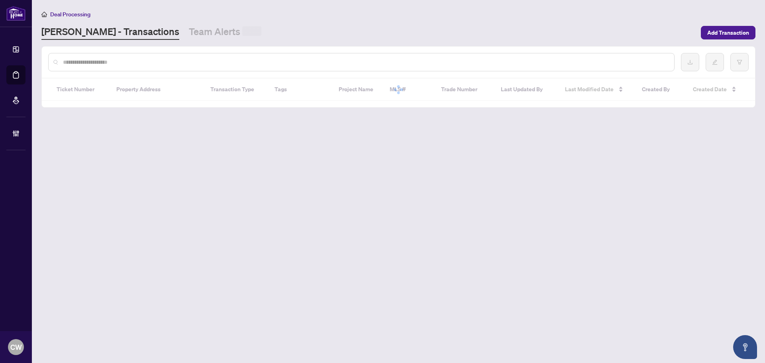
click at [131, 59] on input "text" at bounding box center [365, 62] width 604 height 9
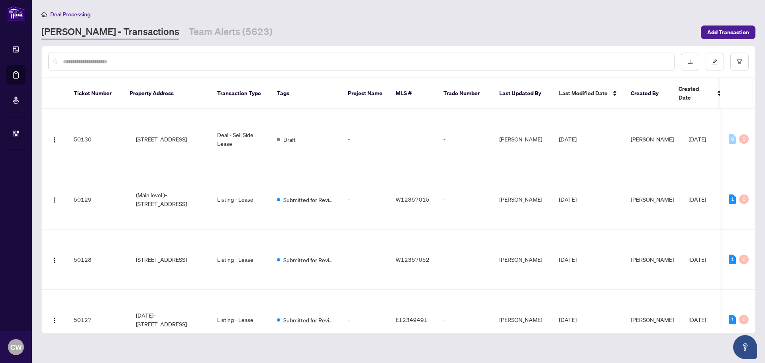
paste input "*******"
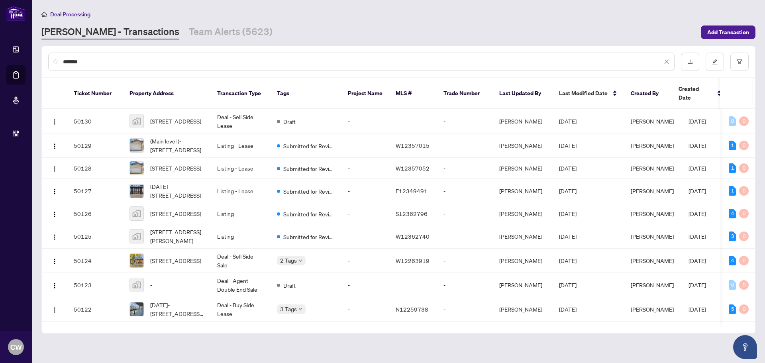
type input "*******"
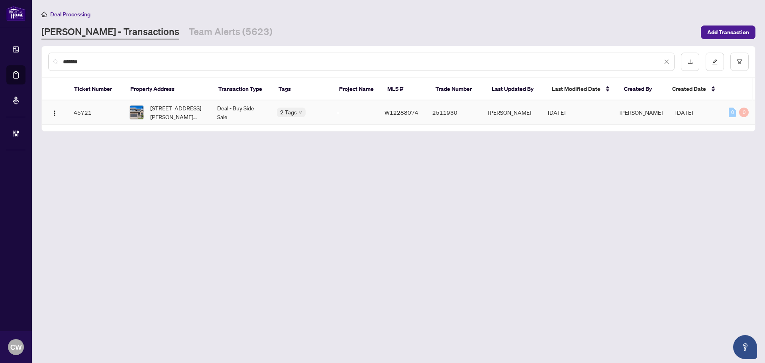
click at [172, 108] on span "[STREET_ADDRESS][PERSON_NAME][PERSON_NAME]" at bounding box center [177, 113] width 54 height 18
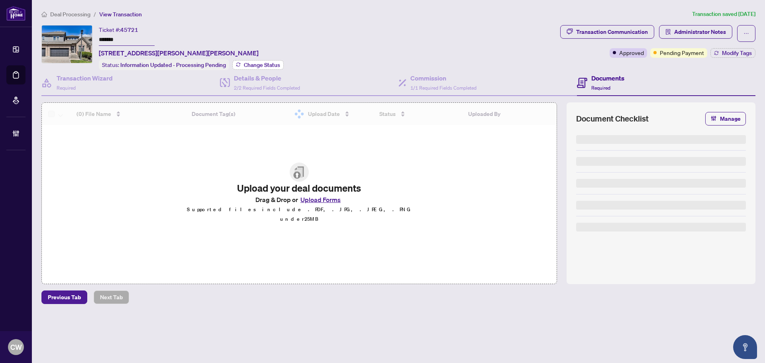
click at [266, 64] on span "Change Status" at bounding box center [262, 65] width 36 height 6
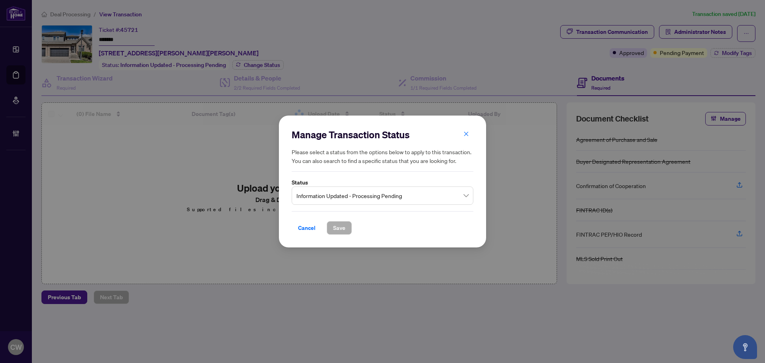
click at [384, 193] on span "Information Updated - Processing Pending" at bounding box center [382, 195] width 172 height 15
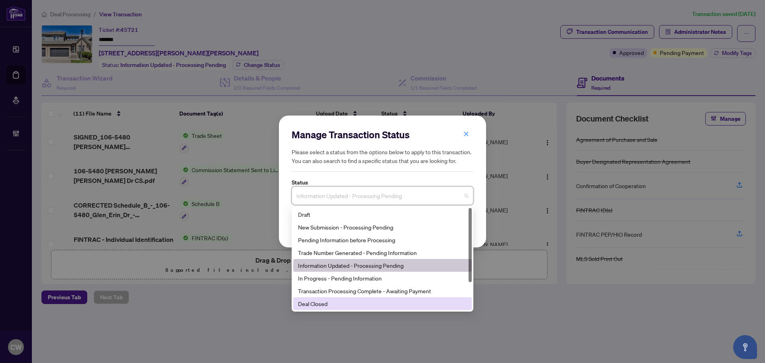
click at [355, 302] on div "Deal Closed" at bounding box center [382, 303] width 169 height 9
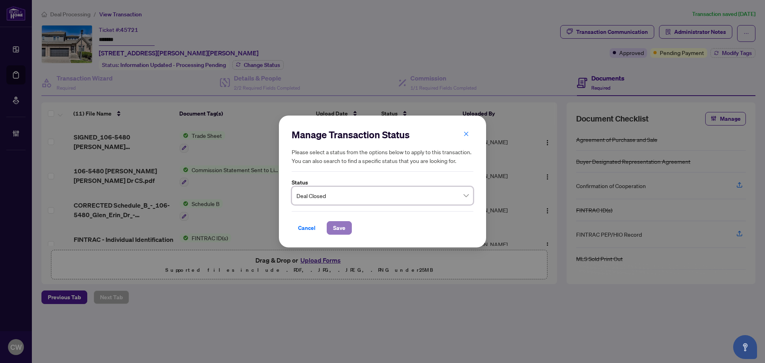
click at [342, 229] on span "Save" at bounding box center [339, 227] width 12 height 13
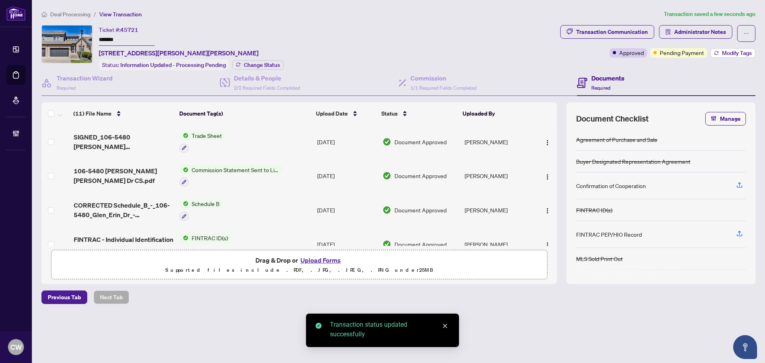
click at [729, 53] on span "Modify Tags" at bounding box center [736, 53] width 30 height 6
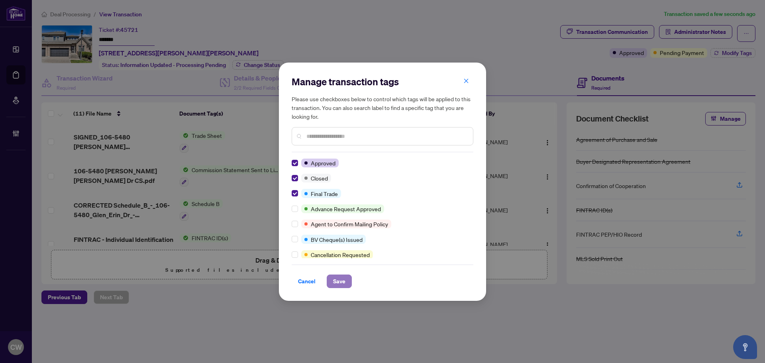
click at [342, 281] on span "Save" at bounding box center [339, 281] width 12 height 13
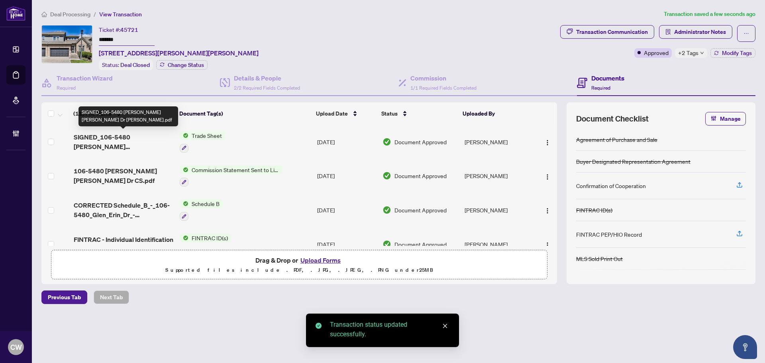
click at [128, 137] on span "SIGNED_106-5480 [PERSON_NAME] [PERSON_NAME] Dr [PERSON_NAME].pdf" at bounding box center [124, 141] width 100 height 19
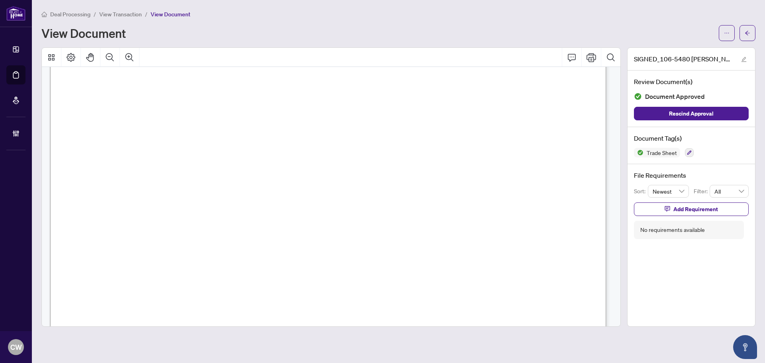
scroll to position [239, 0]
click at [748, 30] on icon "arrow-left" at bounding box center [747, 33] width 6 height 6
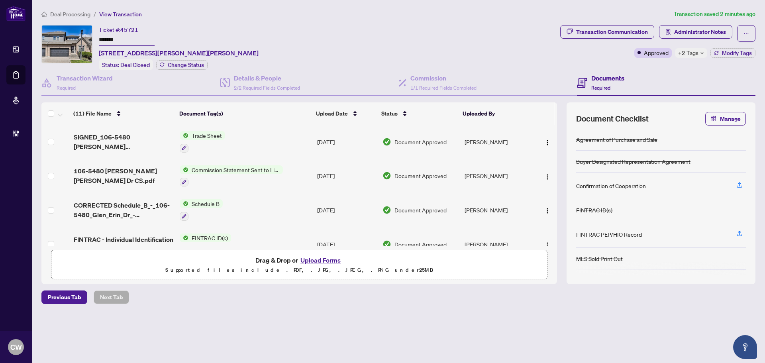
click at [324, 260] on button "Upload Forms" at bounding box center [320, 260] width 45 height 10
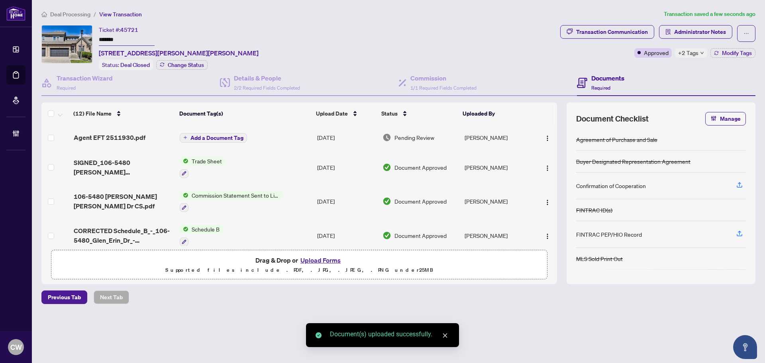
click at [222, 135] on span "Add a Document Tag" at bounding box center [216, 138] width 53 height 6
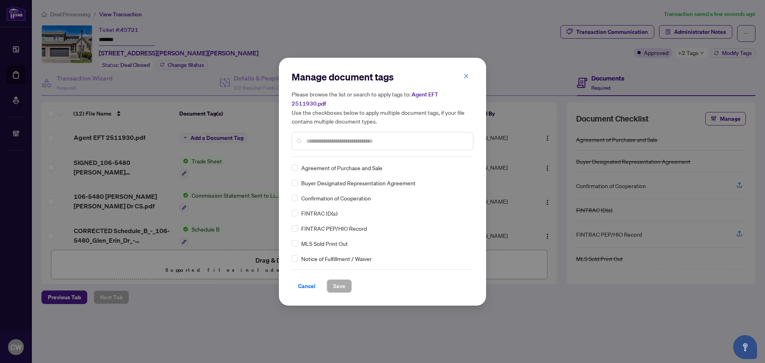
click at [316, 137] on input "text" at bounding box center [386, 141] width 160 height 9
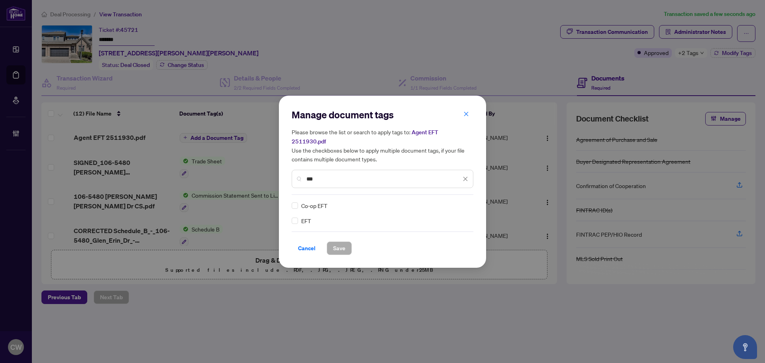
type input "***"
click at [460, 202] on img at bounding box center [457, 205] width 8 height 8
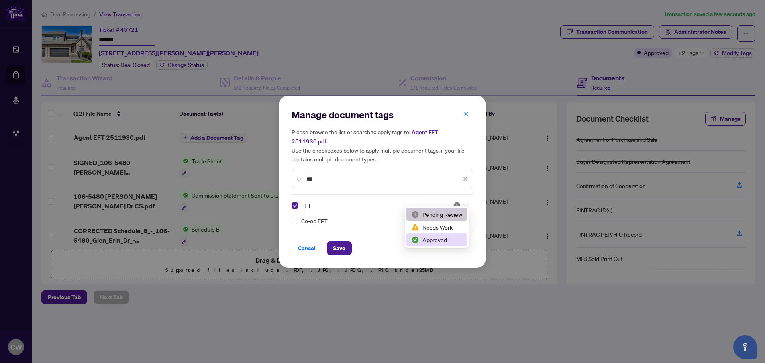
click at [448, 241] on div "Approved" at bounding box center [436, 239] width 51 height 9
click at [340, 242] on span "Save" at bounding box center [339, 248] width 12 height 13
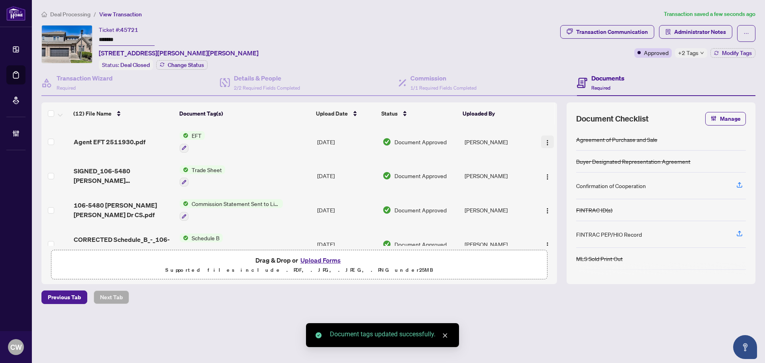
click at [544, 141] on img "button" at bounding box center [547, 142] width 6 height 6
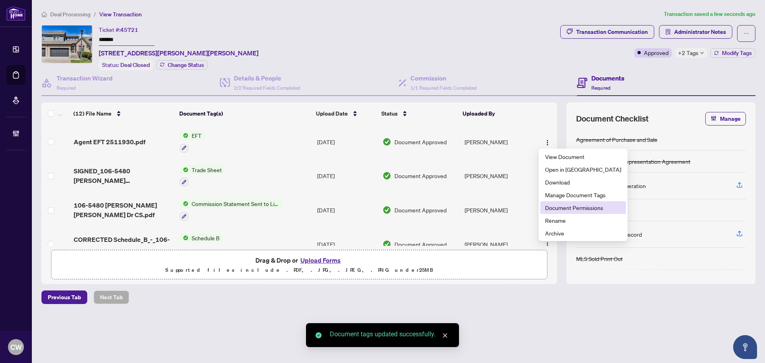
click at [557, 205] on span "Document Permissions" at bounding box center [583, 207] width 76 height 9
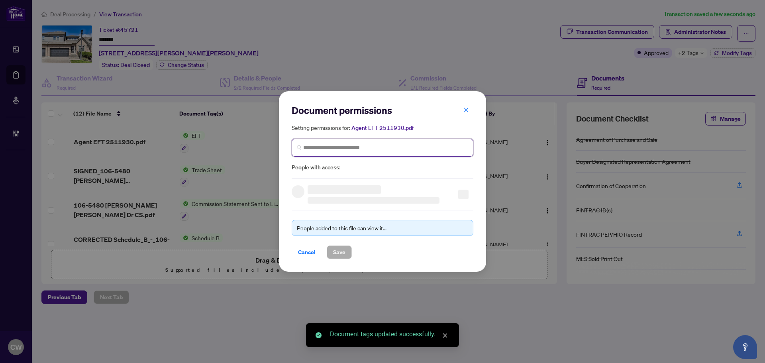
click at [368, 150] on input "search" at bounding box center [385, 147] width 165 height 8
paste input "**********"
type input "**********"
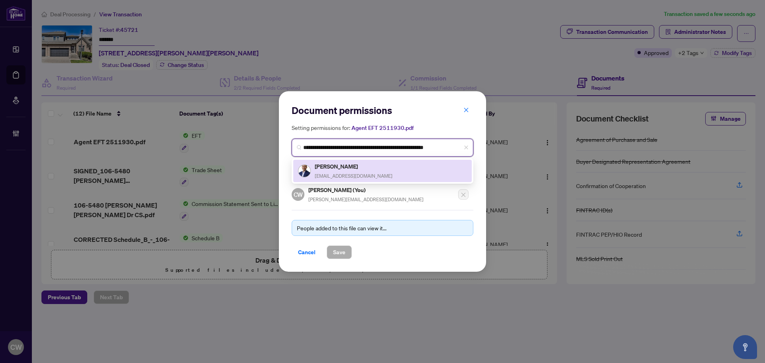
click at [337, 168] on h5 "[PERSON_NAME]" at bounding box center [354, 166] width 78 height 9
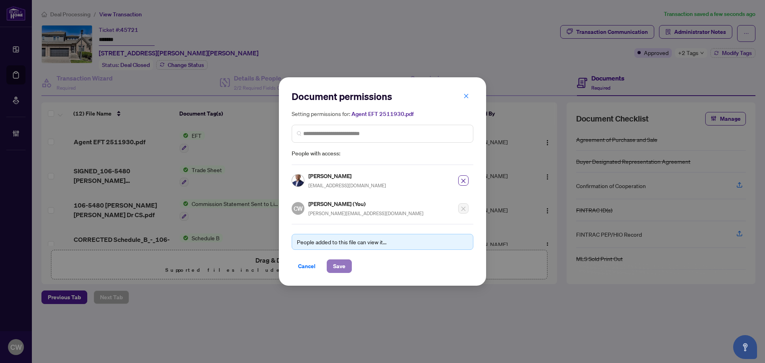
click at [340, 263] on span "Save" at bounding box center [339, 266] width 12 height 13
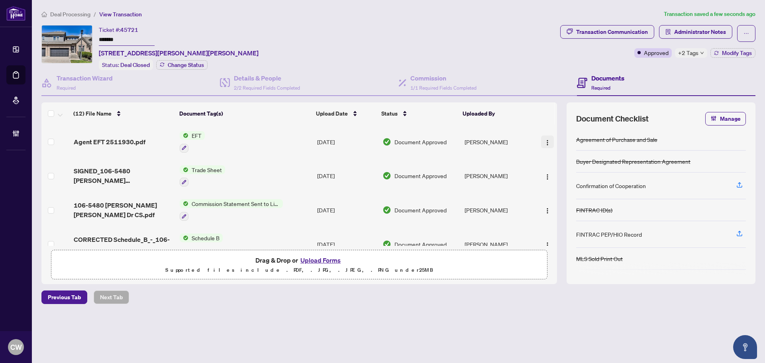
click at [544, 139] on img "button" at bounding box center [547, 142] width 6 height 6
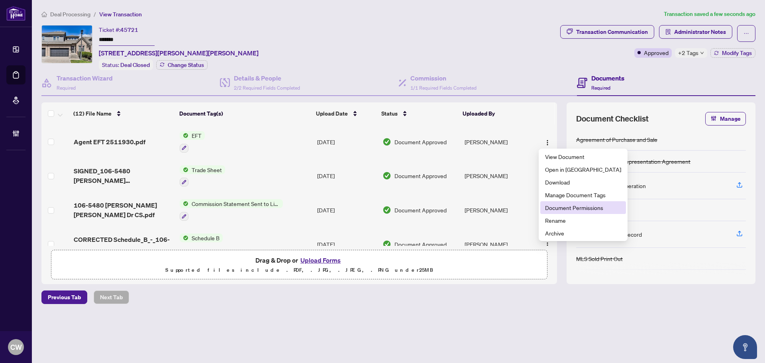
click at [571, 210] on span "Document Permissions" at bounding box center [583, 207] width 76 height 9
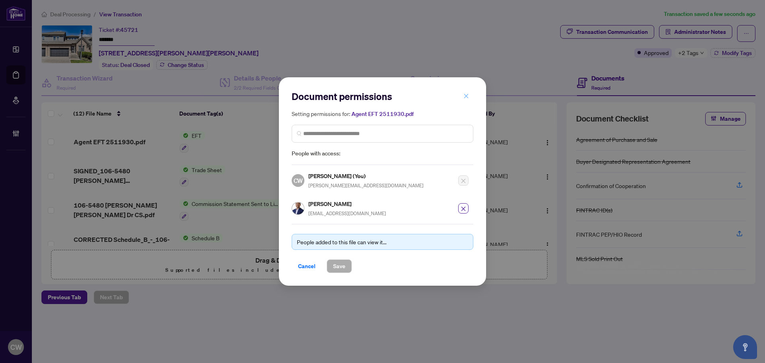
click at [463, 97] on icon "close" at bounding box center [466, 96] width 6 height 6
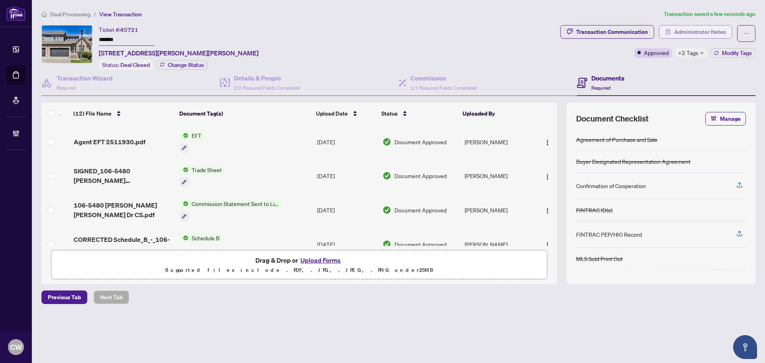
click at [695, 31] on span "Administrator Notes" at bounding box center [700, 31] width 52 height 13
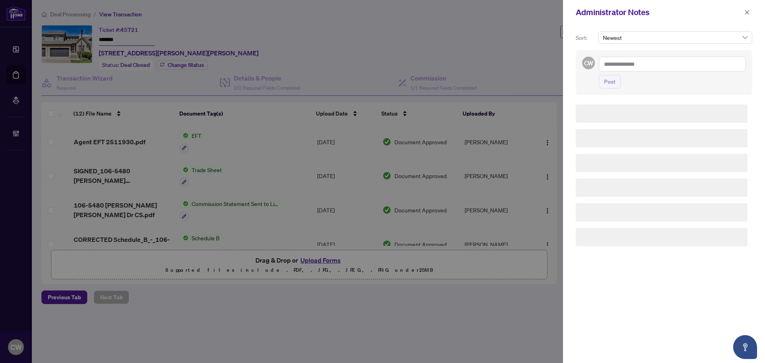
click at [661, 63] on textarea at bounding box center [671, 64] width 147 height 15
paste textarea "**********"
type textarea "**********"
drag, startPoint x: 615, startPoint y: 80, endPoint x: 677, endPoint y: 54, distance: 67.1
click at [615, 80] on span "Post" at bounding box center [610, 81] width 12 height 13
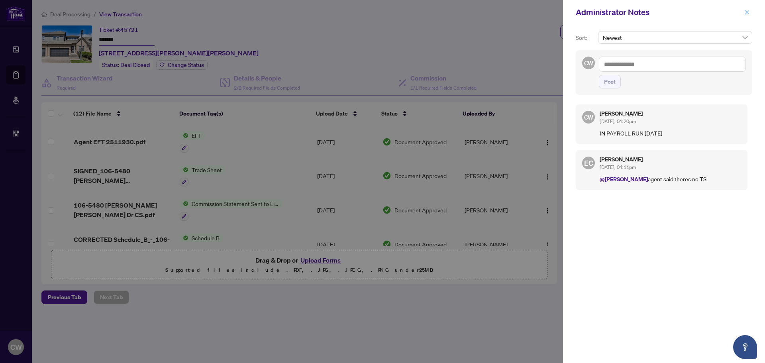
click at [746, 12] on icon "close" at bounding box center [747, 12] width 4 height 4
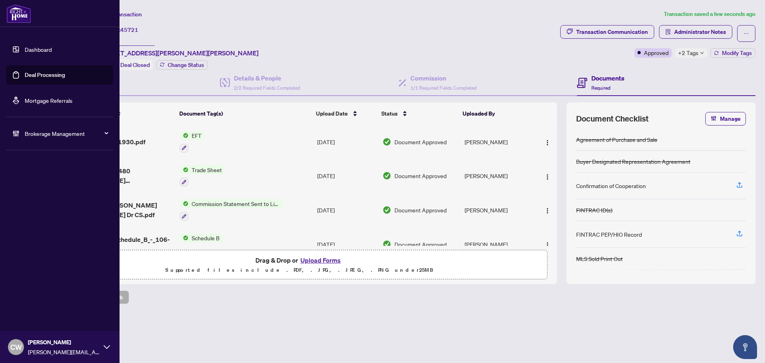
click at [25, 74] on link "Deal Processing" at bounding box center [45, 74] width 40 height 7
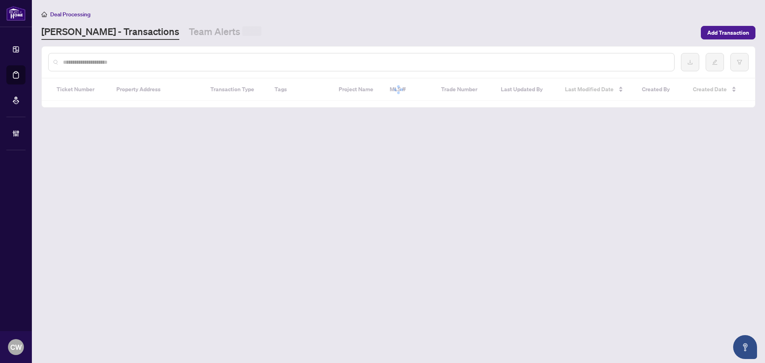
click at [152, 61] on input "text" at bounding box center [365, 62] width 604 height 9
paste input "*******"
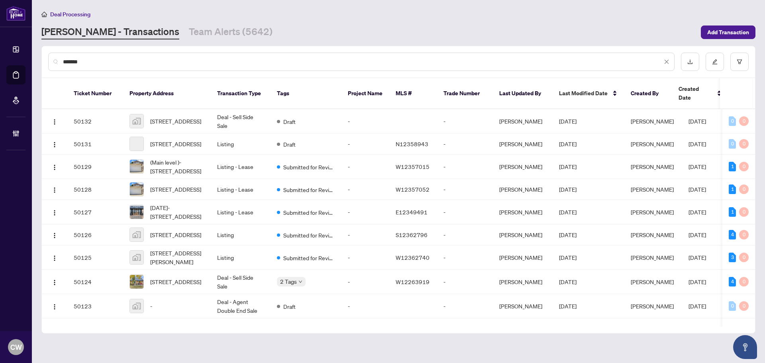
type input "*******"
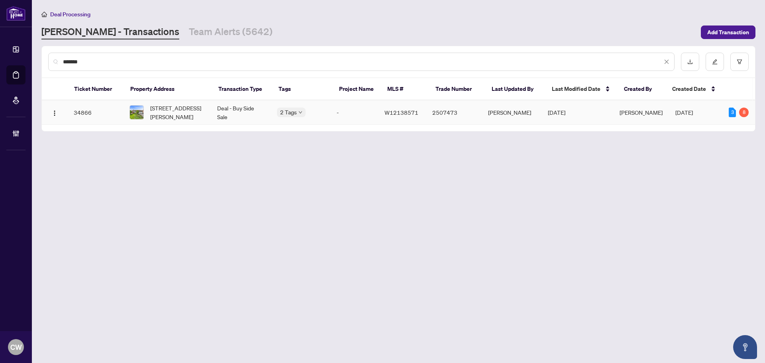
click at [180, 111] on span "[STREET_ADDRESS][PERSON_NAME]" at bounding box center [177, 113] width 54 height 18
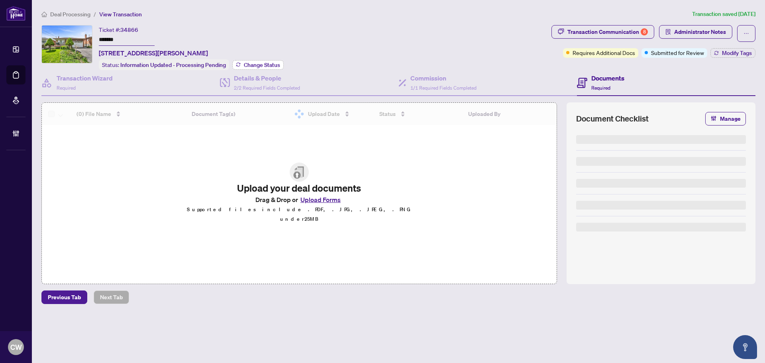
click at [268, 62] on span "Change Status" at bounding box center [262, 65] width 36 height 6
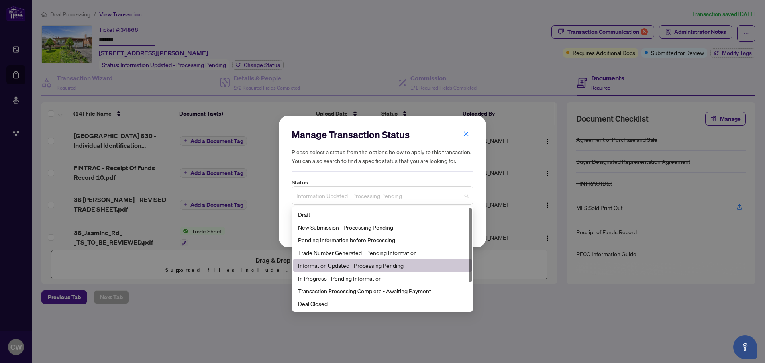
click at [393, 195] on span "Information Updated - Processing Pending" at bounding box center [382, 195] width 172 height 15
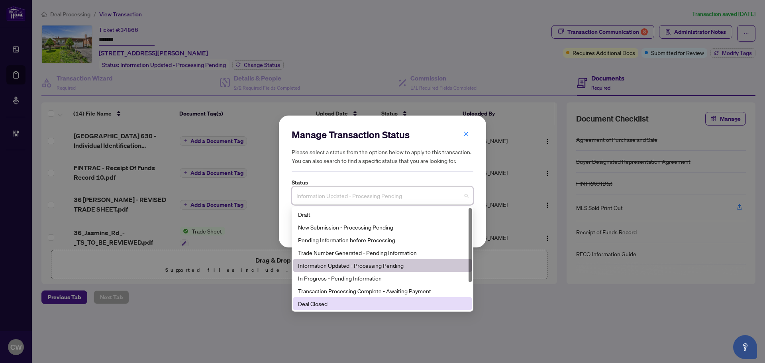
click at [351, 305] on div "Deal Closed" at bounding box center [382, 303] width 169 height 9
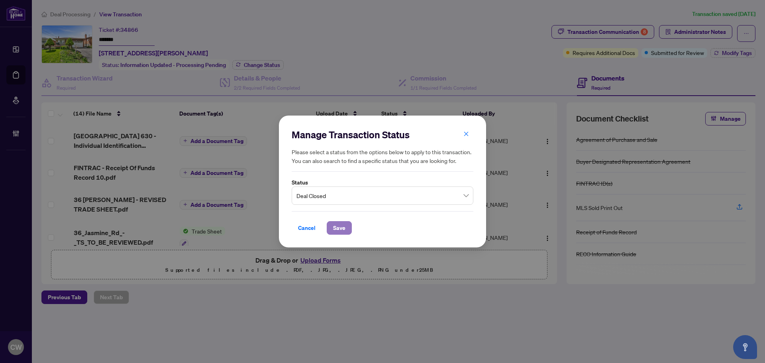
click at [340, 230] on span "Save" at bounding box center [339, 227] width 12 height 13
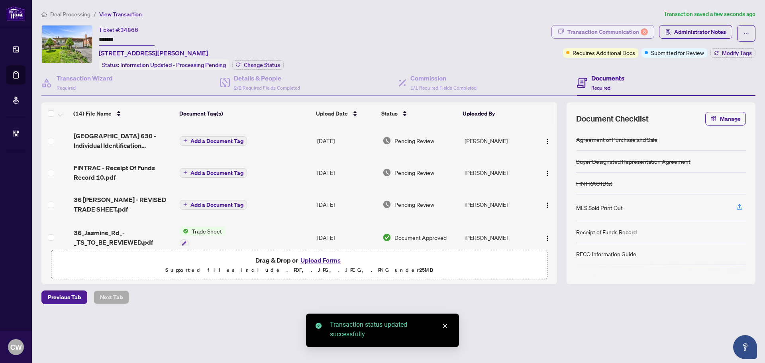
click at [627, 29] on div "Transaction Communication 8" at bounding box center [607, 31] width 80 height 13
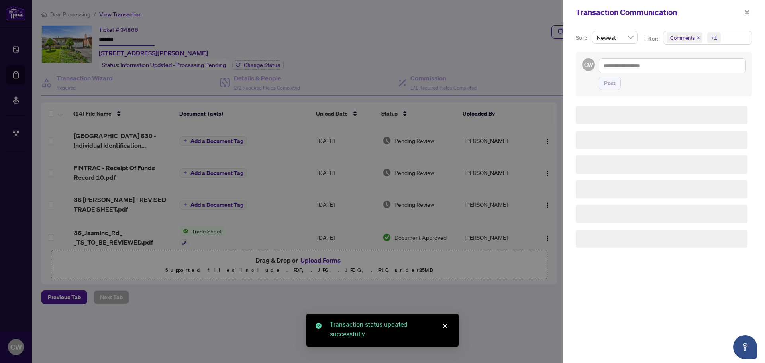
click at [699, 38] on icon "close" at bounding box center [698, 38] width 4 height 4
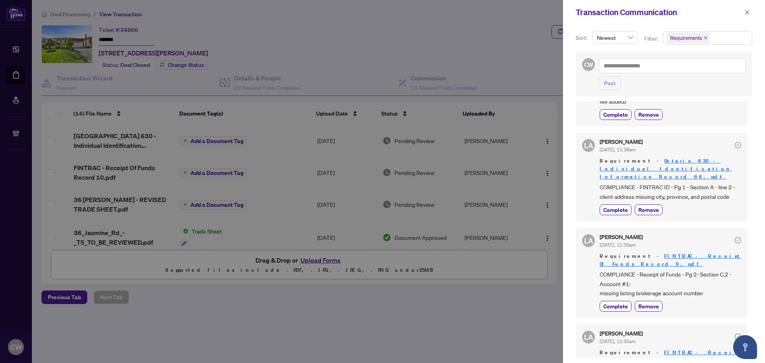
scroll to position [119, 0]
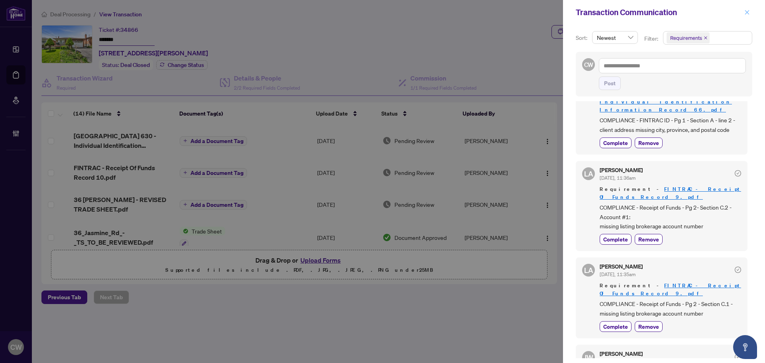
click at [744, 9] on span "button" at bounding box center [747, 12] width 6 height 13
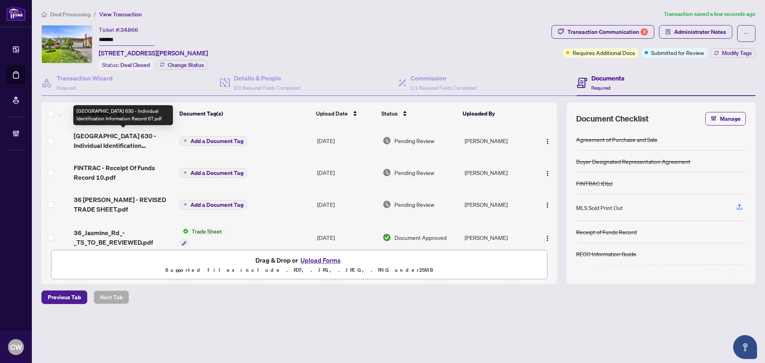
click at [107, 136] on span "[GEOGRAPHIC_DATA] 630 - Individual Identification Information Record 67.pdf" at bounding box center [124, 140] width 100 height 19
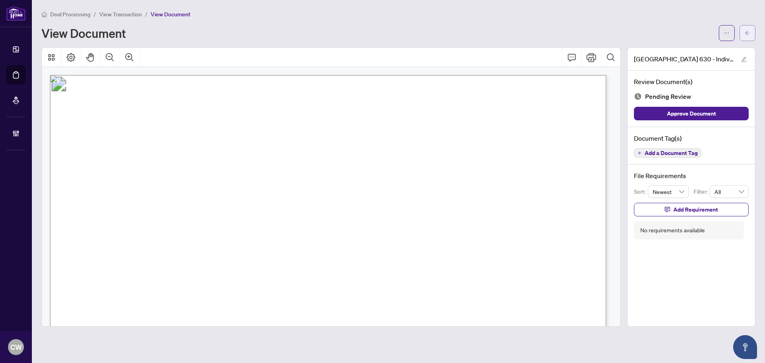
click at [749, 35] on icon "arrow-left" at bounding box center [747, 33] width 6 height 6
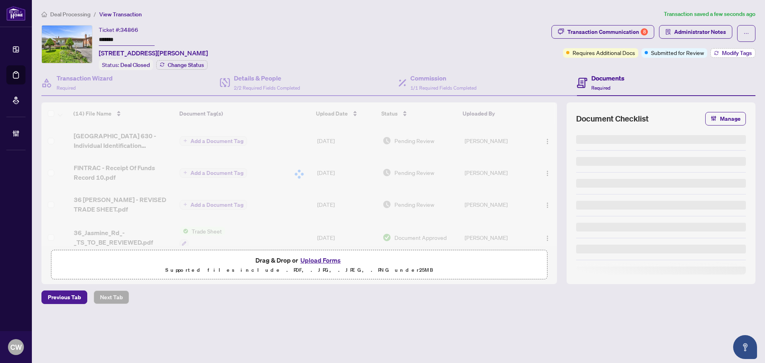
click at [733, 52] on span "Modify Tags" at bounding box center [736, 53] width 30 height 6
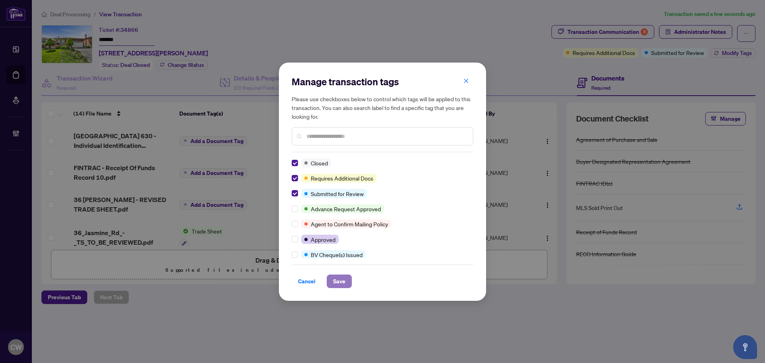
click at [332, 276] on button "Save" at bounding box center [339, 281] width 25 height 14
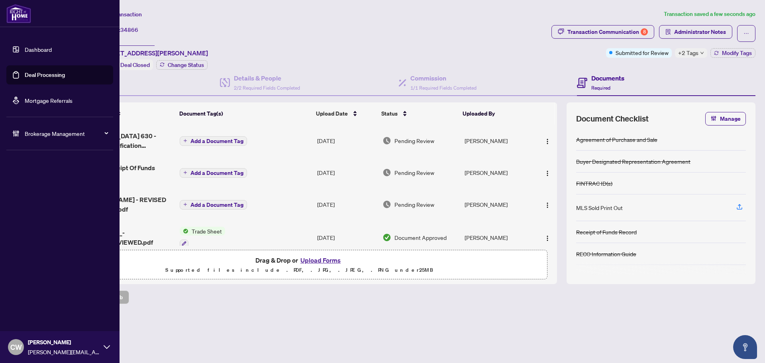
click at [25, 71] on link "Deal Processing" at bounding box center [45, 74] width 40 height 7
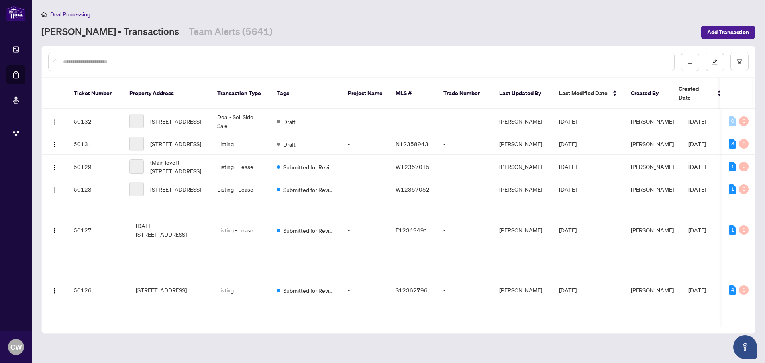
click at [151, 63] on input "text" at bounding box center [365, 61] width 604 height 9
paste input "*******"
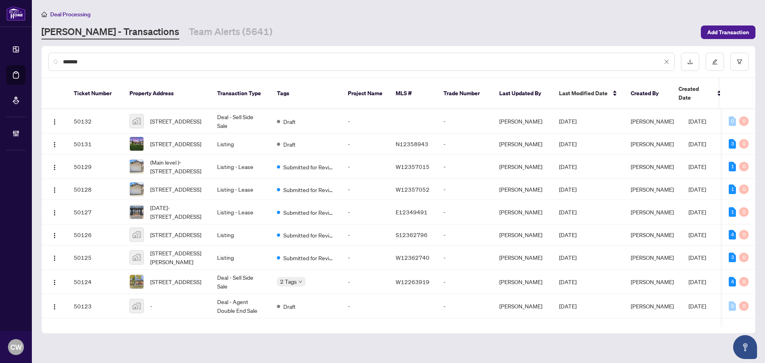
type input "*******"
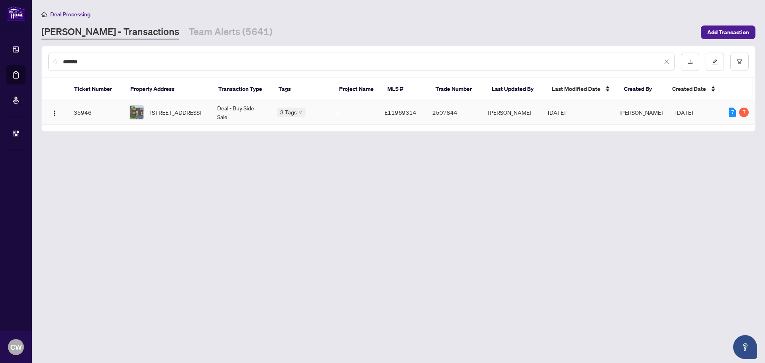
click at [201, 108] on span "[STREET_ADDRESS]" at bounding box center [175, 112] width 51 height 9
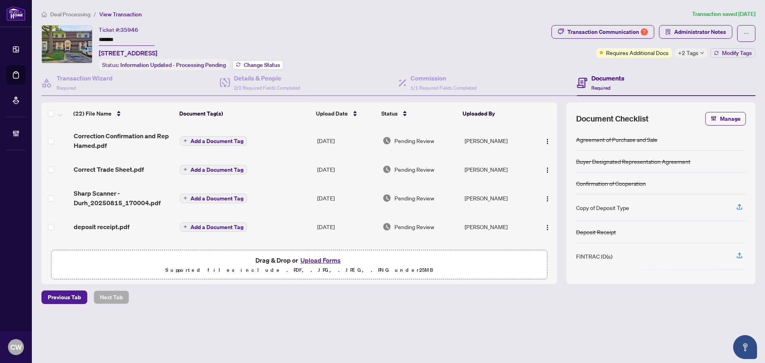
click at [267, 67] on button "Change Status" at bounding box center [257, 65] width 51 height 10
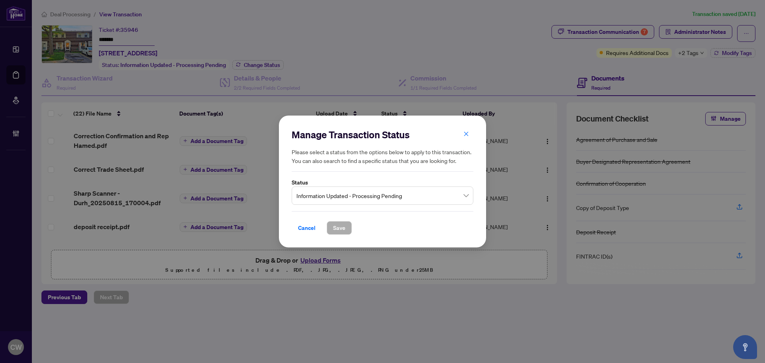
click at [344, 203] on span "Information Updated - Processing Pending" at bounding box center [382, 195] width 172 height 15
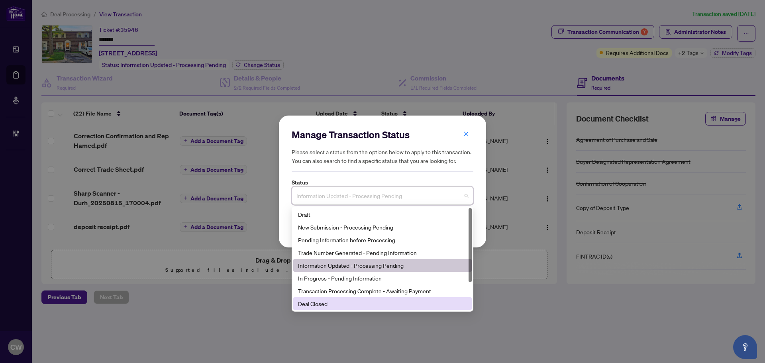
click at [338, 303] on div "Deal Closed" at bounding box center [382, 303] width 169 height 9
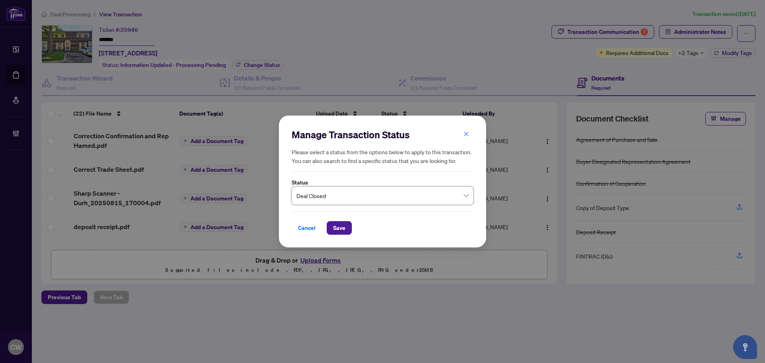
click at [333, 239] on div "Manage Transaction Status Please select a status from the options below to appl…" at bounding box center [382, 181] width 207 height 132
click at [343, 235] on div "Manage Transaction Status Please select a status from the options below to appl…" at bounding box center [382, 181] width 207 height 132
click at [336, 227] on span "Save" at bounding box center [339, 227] width 12 height 13
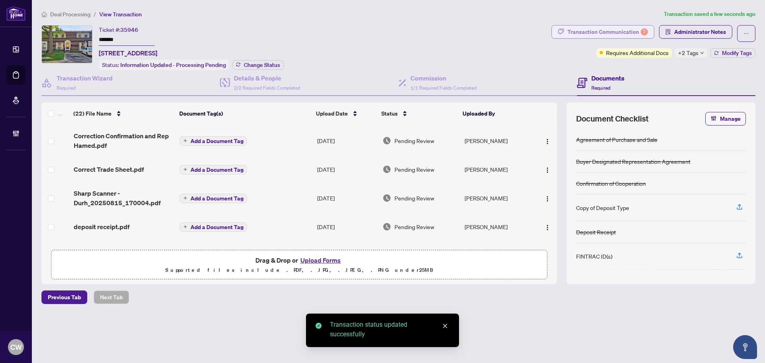
click at [639, 29] on div "Transaction Communication 7" at bounding box center [607, 31] width 80 height 13
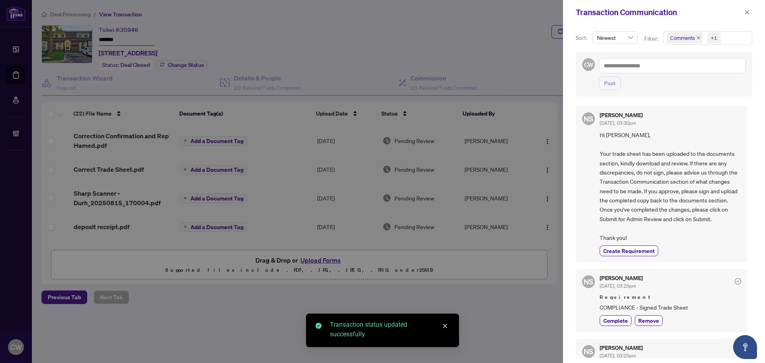
click at [696, 39] on icon "close" at bounding box center [698, 38] width 4 height 4
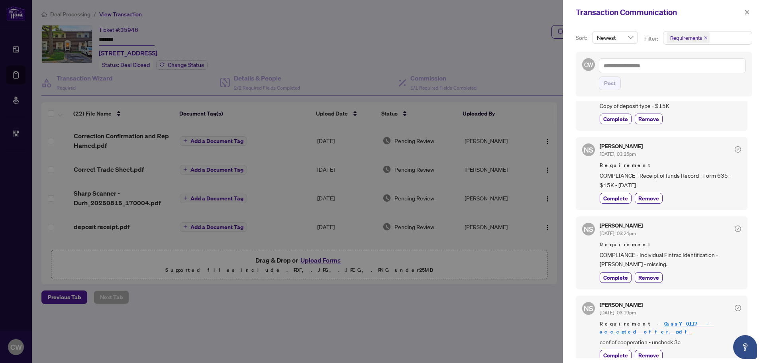
scroll to position [249, 0]
click at [746, 14] on icon "close" at bounding box center [747, 12] width 4 height 4
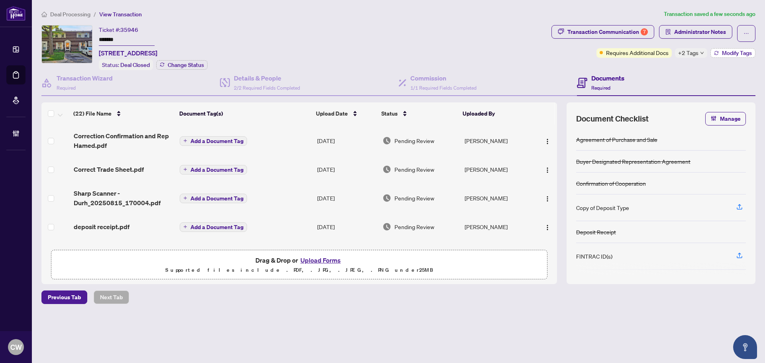
click at [723, 51] on span "Modify Tags" at bounding box center [736, 53] width 30 height 6
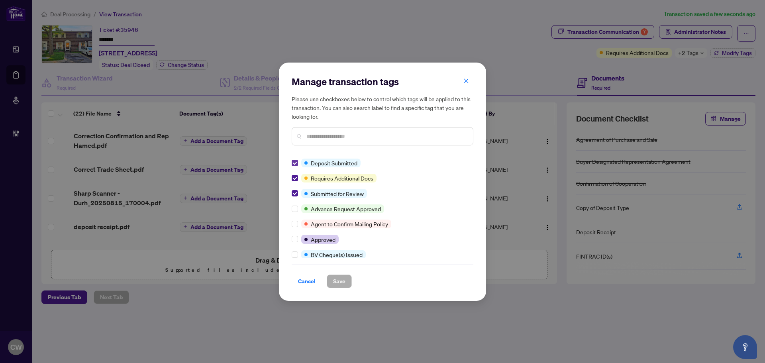
click at [296, 158] on label at bounding box center [294, 162] width 6 height 9
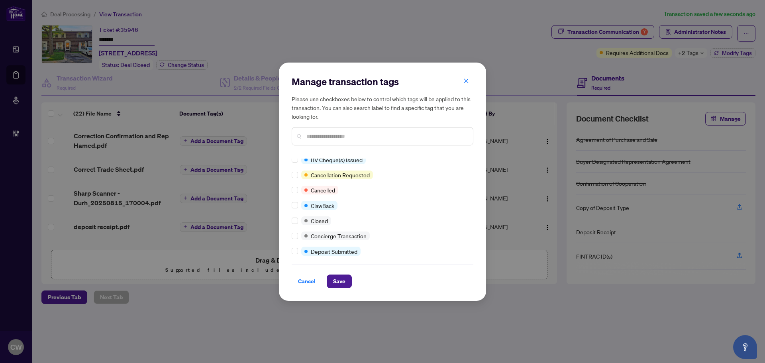
scroll to position [0, 0]
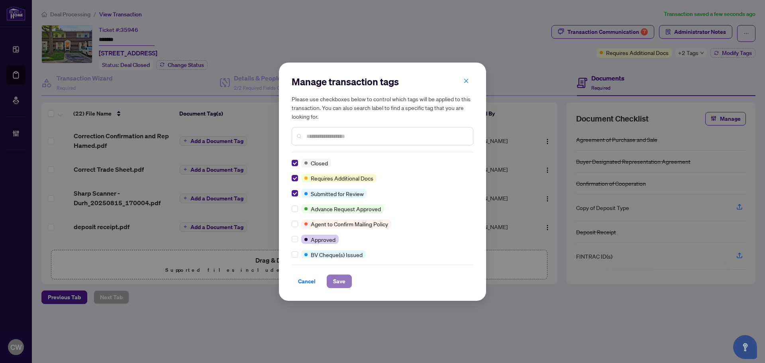
click at [335, 287] on span "Save" at bounding box center [339, 281] width 12 height 13
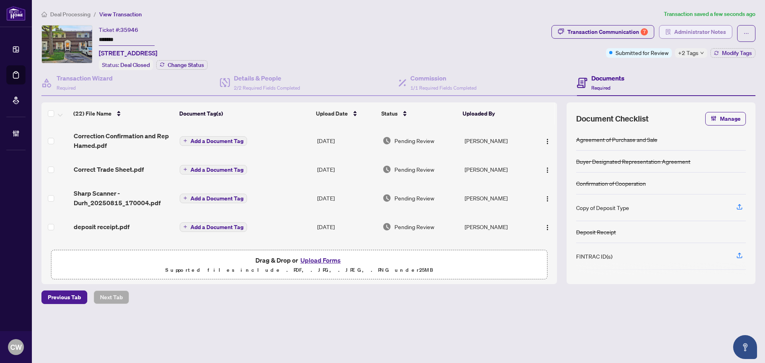
click at [712, 30] on span "Administrator Notes" at bounding box center [700, 31] width 52 height 13
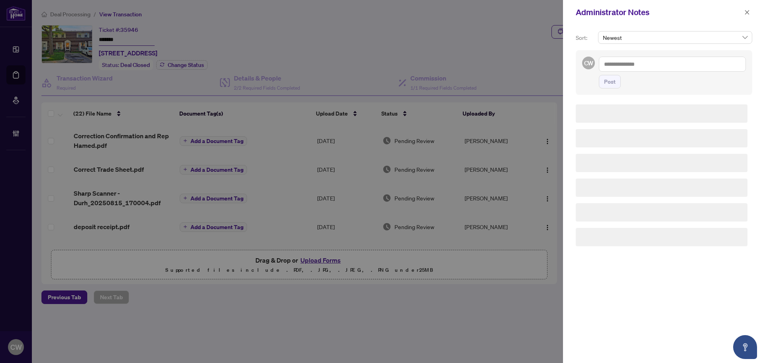
click at [651, 51] on div "CW Post" at bounding box center [663, 72] width 176 height 45
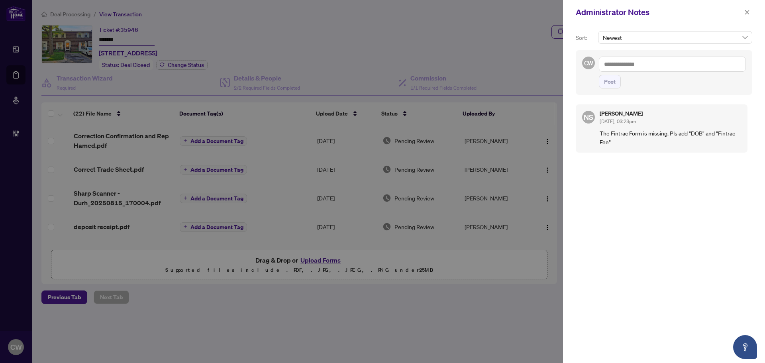
click at [653, 65] on textarea at bounding box center [671, 64] width 147 height 15
paste textarea "**********"
type textarea "**********"
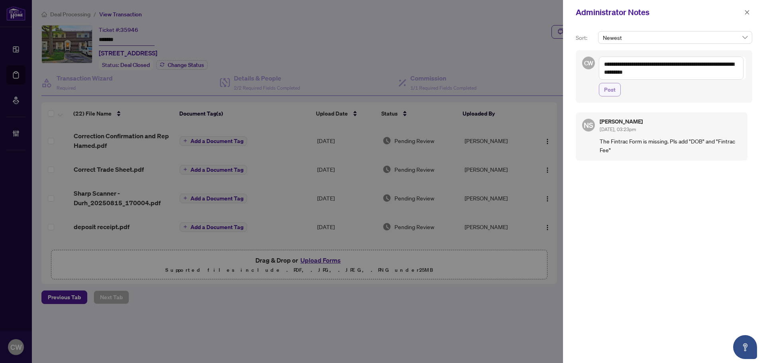
click at [603, 90] on button "Post" at bounding box center [609, 90] width 22 height 14
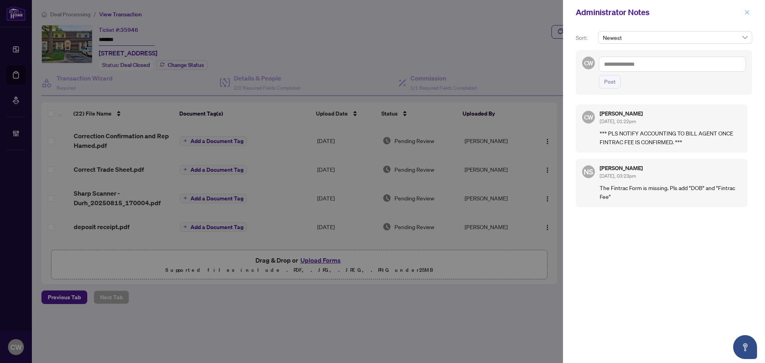
drag, startPoint x: 749, startPoint y: 13, endPoint x: 649, endPoint y: 102, distance: 133.7
click at [749, 13] on icon "close" at bounding box center [747, 13] width 6 height 6
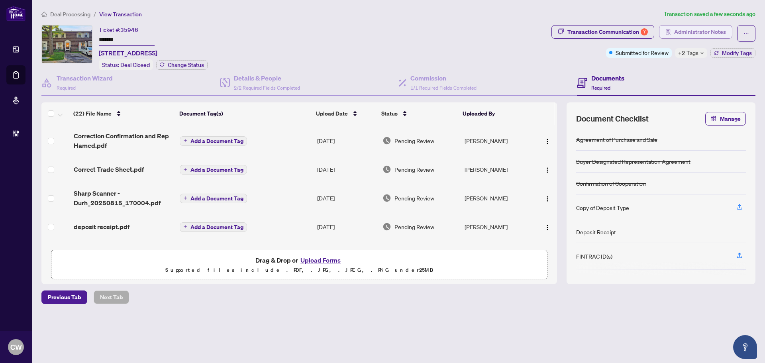
click at [685, 30] on span "Administrator Notes" at bounding box center [700, 31] width 52 height 13
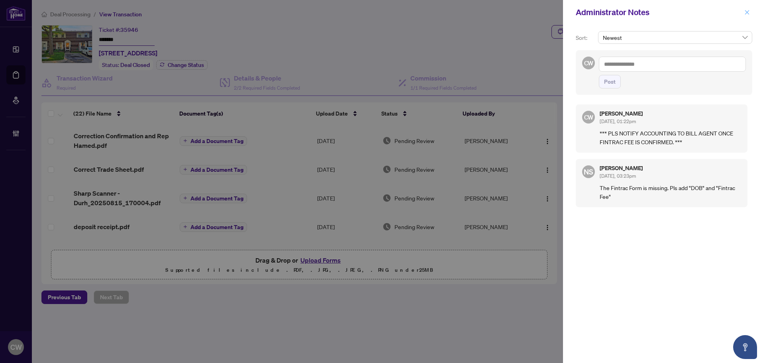
click at [745, 13] on icon "close" at bounding box center [747, 13] width 6 height 6
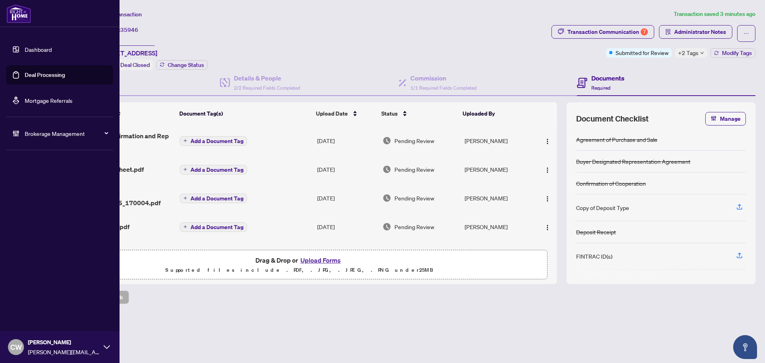
click at [29, 78] on link "Deal Processing" at bounding box center [45, 74] width 40 height 7
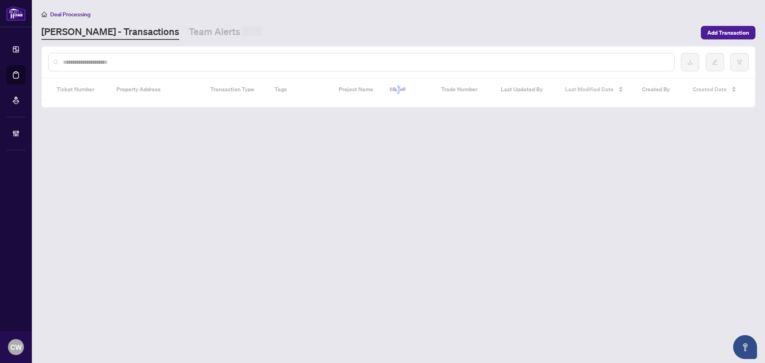
click at [141, 68] on div at bounding box center [361, 62] width 626 height 18
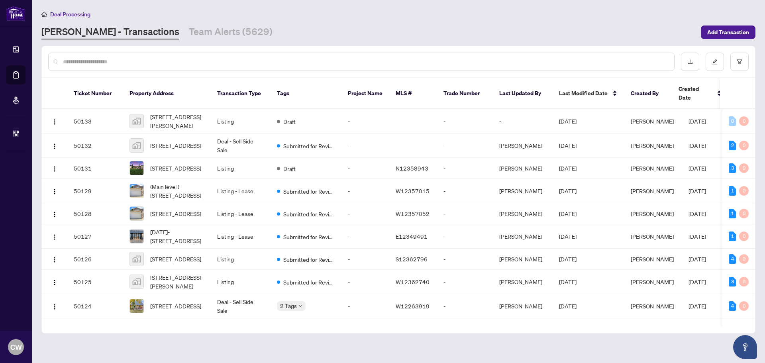
click at [141, 65] on input "text" at bounding box center [365, 61] width 604 height 9
paste input "*******"
type input "*******"
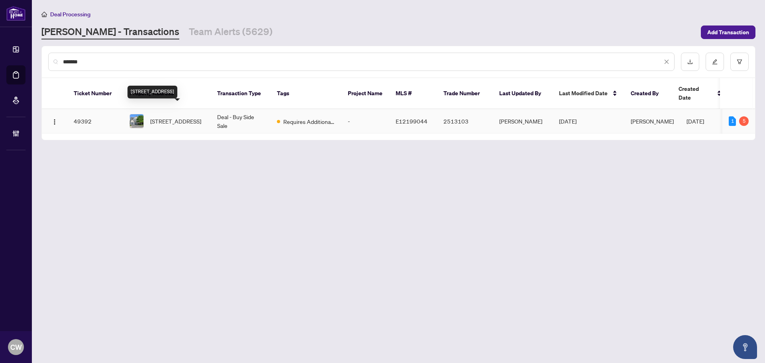
click at [185, 117] on span "[STREET_ADDRESS]" at bounding box center [175, 121] width 51 height 9
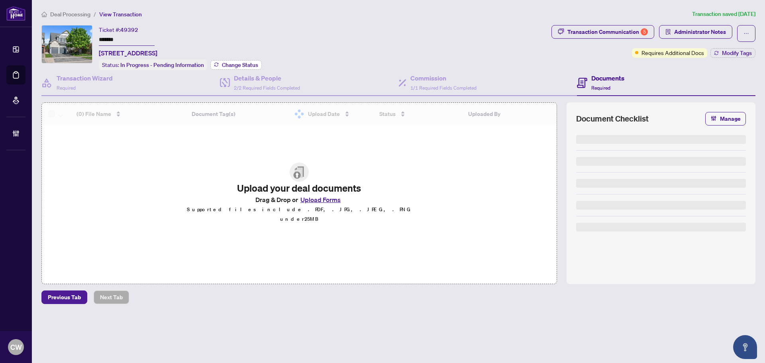
click at [247, 62] on span "Change Status" at bounding box center [240, 65] width 36 height 6
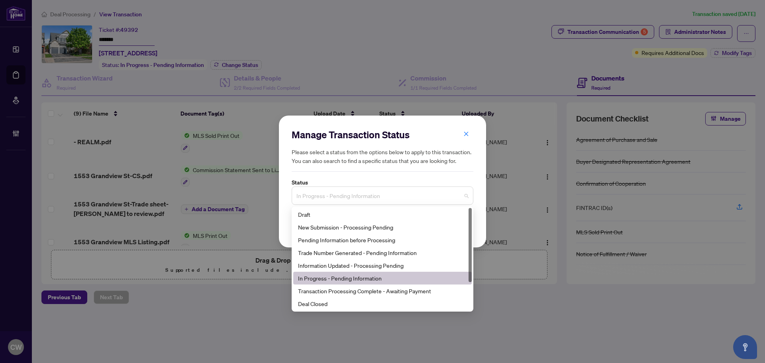
click at [327, 195] on span "In Progress - Pending Information" at bounding box center [382, 195] width 172 height 15
click at [330, 302] on div "Deal Closed" at bounding box center [382, 303] width 169 height 9
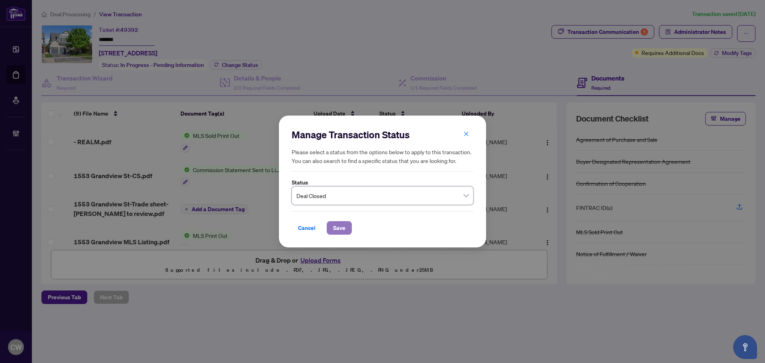
click at [338, 231] on span "Save" at bounding box center [339, 227] width 12 height 13
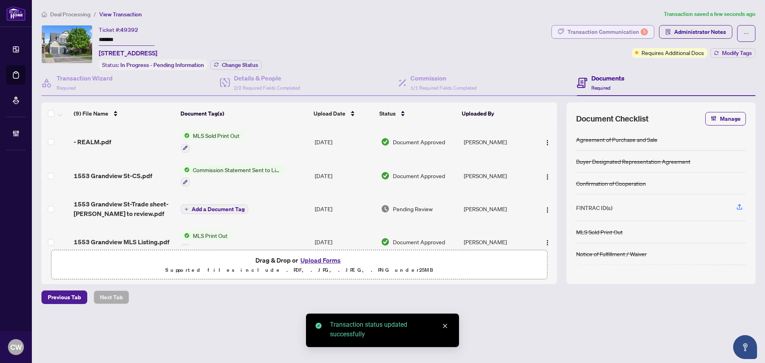
click at [633, 30] on div "Transaction Communication 5" at bounding box center [607, 31] width 80 height 13
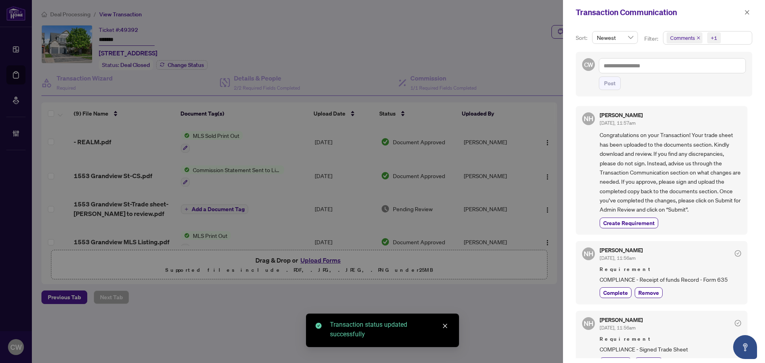
click at [697, 37] on icon "close" at bounding box center [698, 38] width 4 height 4
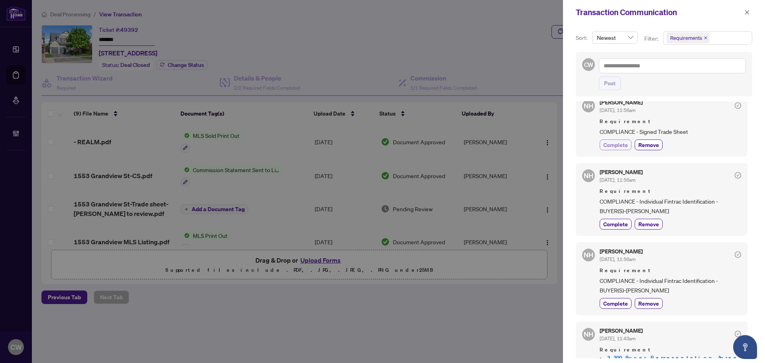
scroll to position [119, 0]
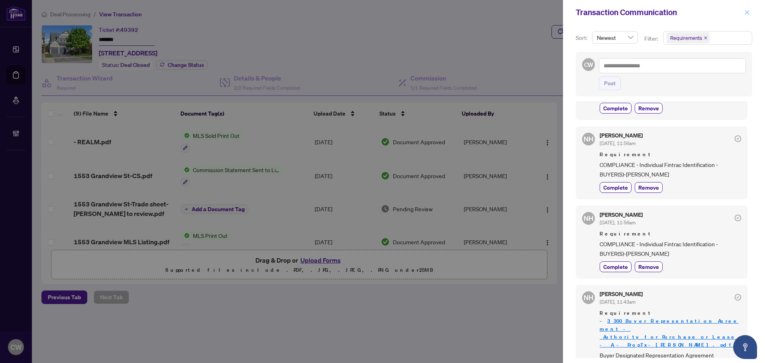
click at [742, 13] on button "button" at bounding box center [746, 13] width 10 height 10
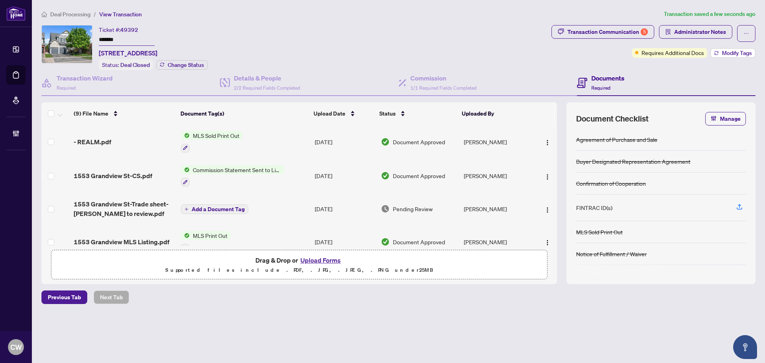
click at [737, 52] on span "Modify Tags" at bounding box center [736, 53] width 30 height 6
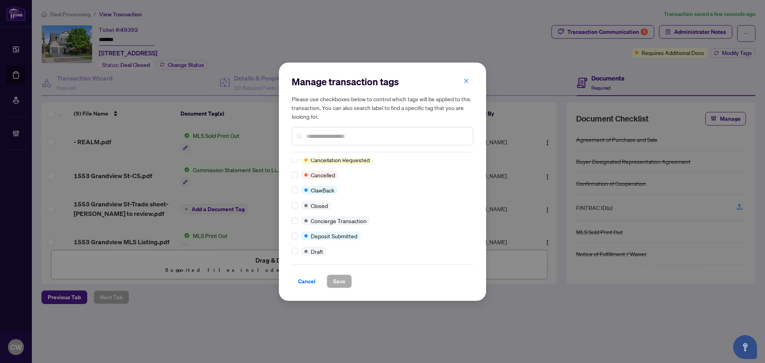
scroll to position [0, 0]
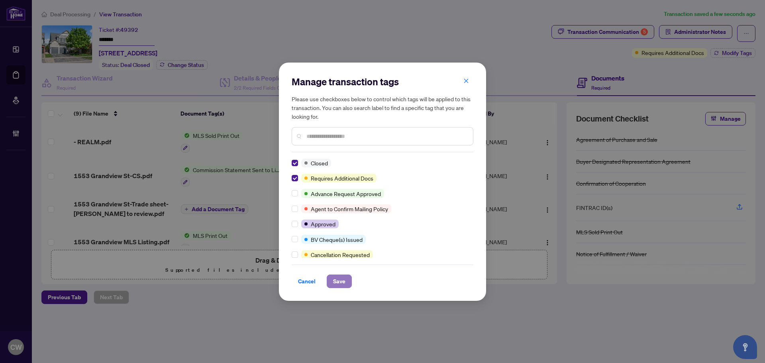
click at [343, 279] on span "Save" at bounding box center [339, 281] width 12 height 13
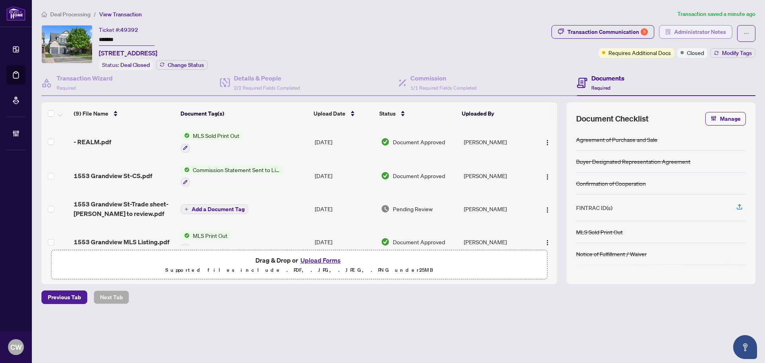
click at [690, 30] on span "Administrator Notes" at bounding box center [700, 31] width 52 height 13
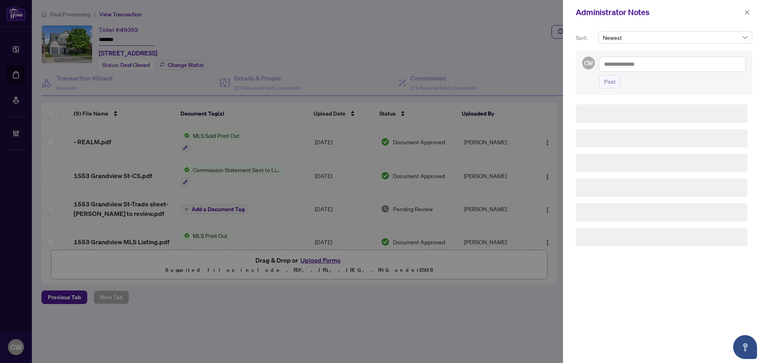
click at [579, 67] on div "CW Post" at bounding box center [663, 72] width 176 height 45
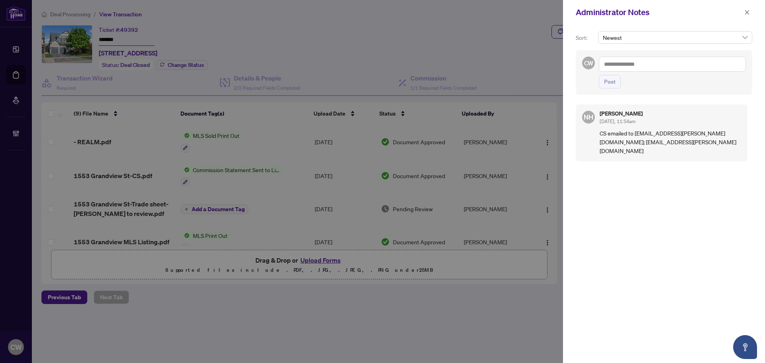
click at [620, 59] on textarea at bounding box center [671, 64] width 147 height 15
paste textarea "**********"
type textarea "**********"
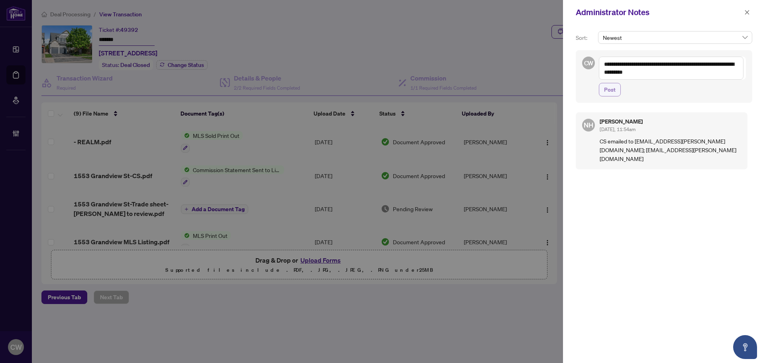
click at [616, 90] on button "Post" at bounding box center [609, 90] width 22 height 14
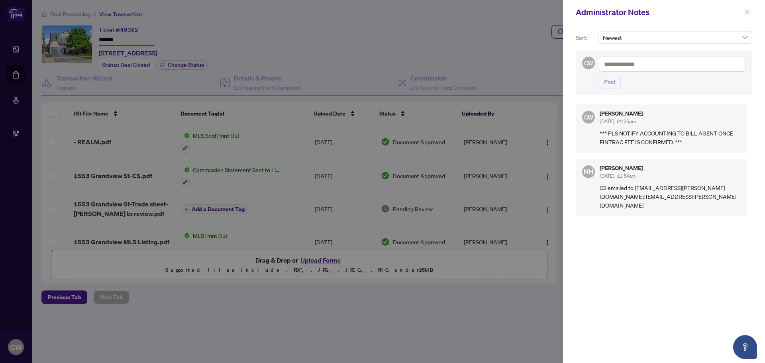
click at [748, 12] on icon "close" at bounding box center [747, 13] width 6 height 6
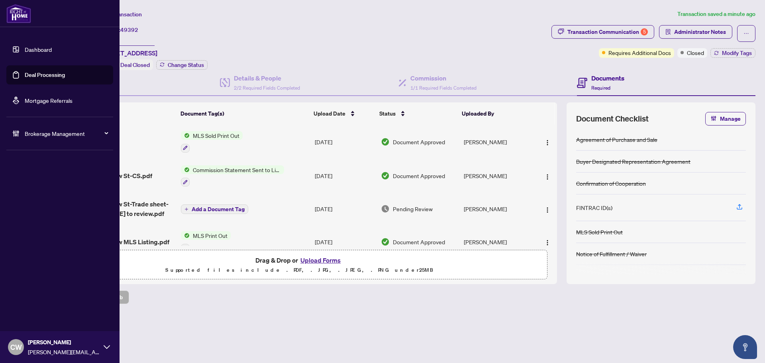
drag, startPoint x: 31, startPoint y: 76, endPoint x: 51, endPoint y: 75, distance: 20.3
click at [31, 76] on link "Deal Processing" at bounding box center [45, 74] width 40 height 7
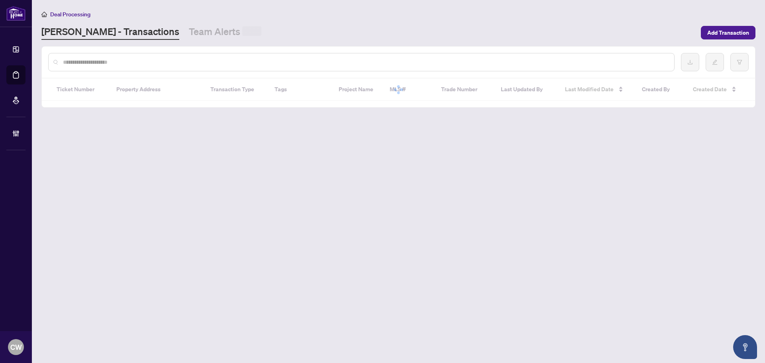
click at [141, 63] on input "text" at bounding box center [365, 62] width 604 height 9
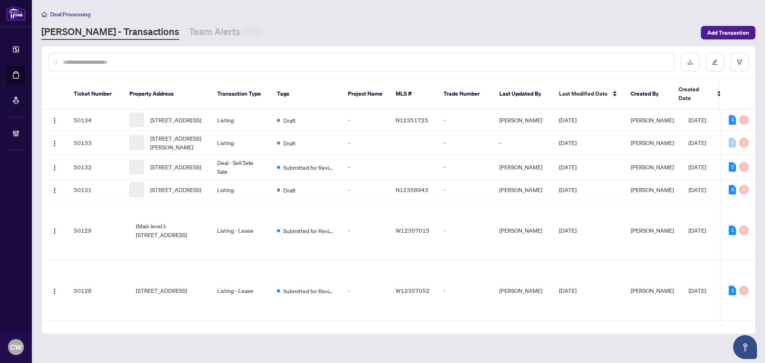
paste input "*******"
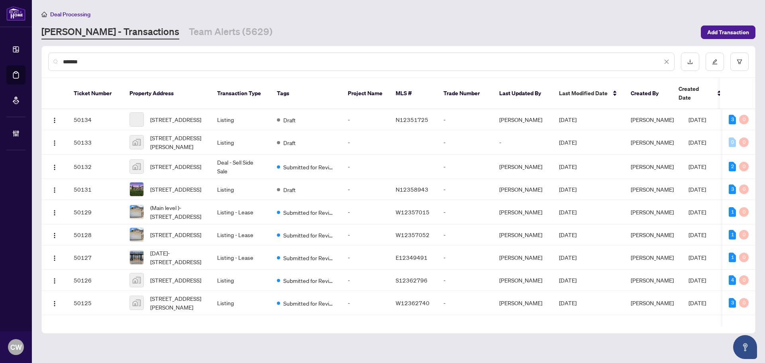
type input "*******"
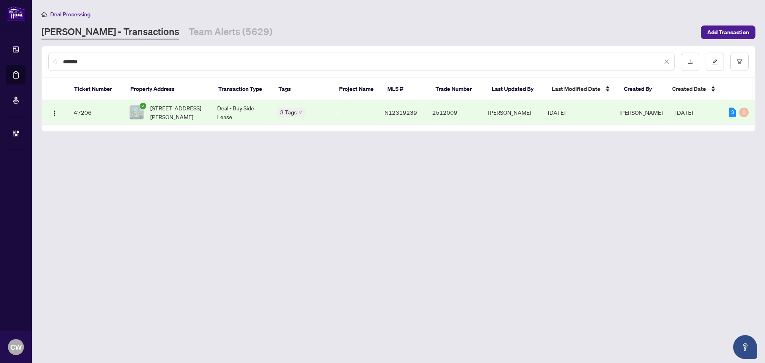
click at [166, 110] on span "[STREET_ADDRESS][PERSON_NAME]" at bounding box center [177, 113] width 54 height 18
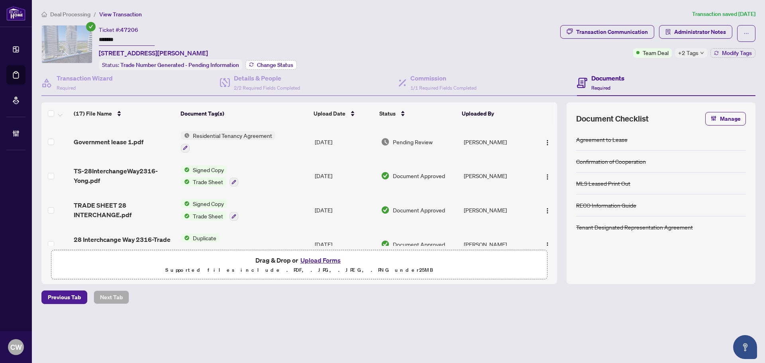
click at [277, 63] on span "Change Status" at bounding box center [275, 65] width 36 height 6
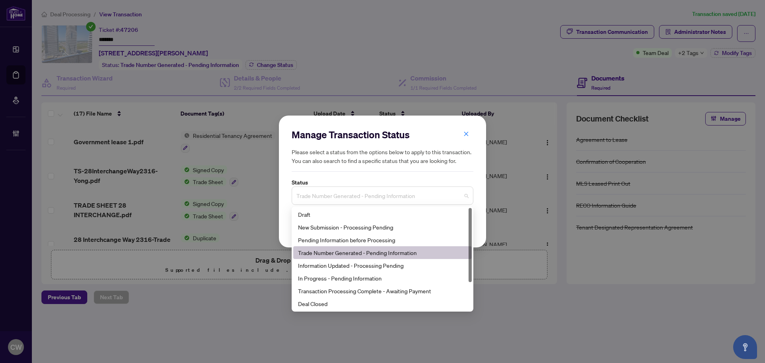
click at [341, 195] on span "Trade Number Generated - Pending Information" at bounding box center [382, 195] width 172 height 15
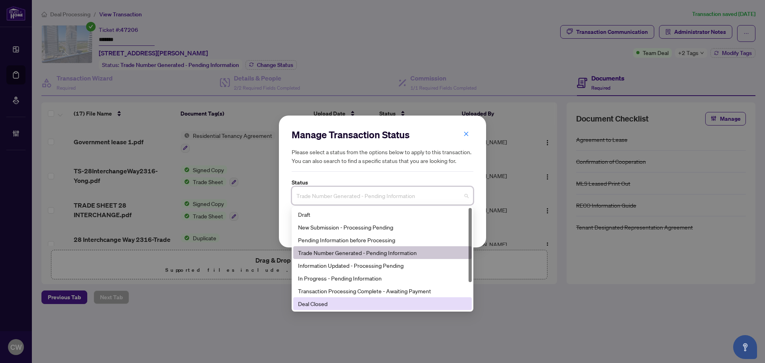
click at [355, 300] on div "Deal Closed" at bounding box center [382, 303] width 169 height 9
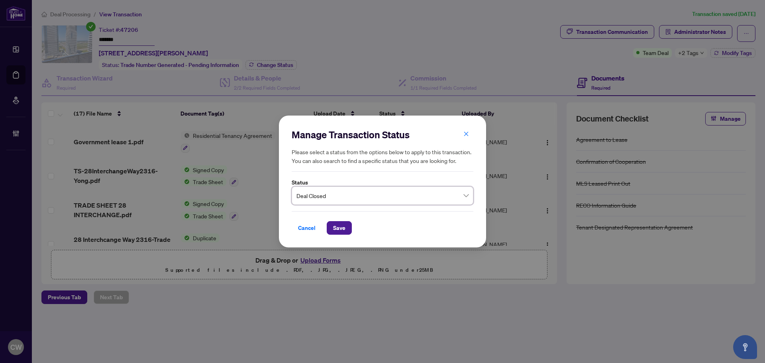
click at [344, 236] on div "Manage Transaction Status Please select a status from the options below to appl…" at bounding box center [382, 181] width 207 height 132
click at [344, 231] on span "Save" at bounding box center [339, 227] width 12 height 13
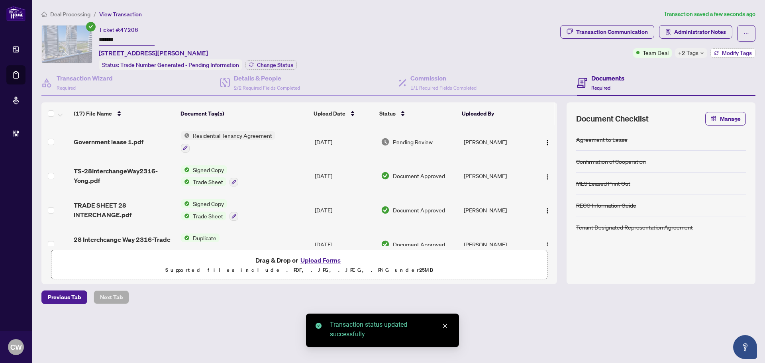
click at [726, 51] on span "Modify Tags" at bounding box center [736, 53] width 30 height 6
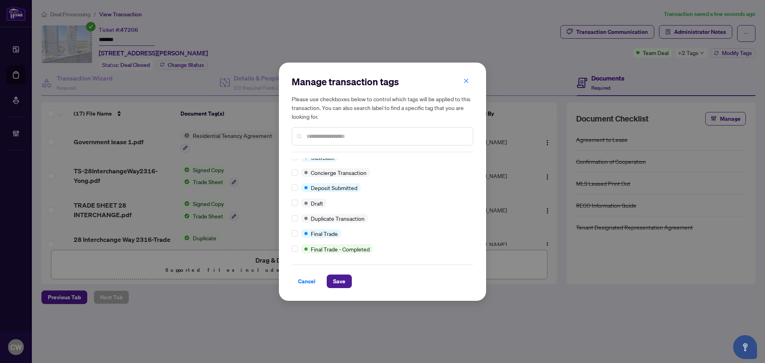
scroll to position [132, 0]
click at [298, 228] on div at bounding box center [296, 229] width 10 height 9
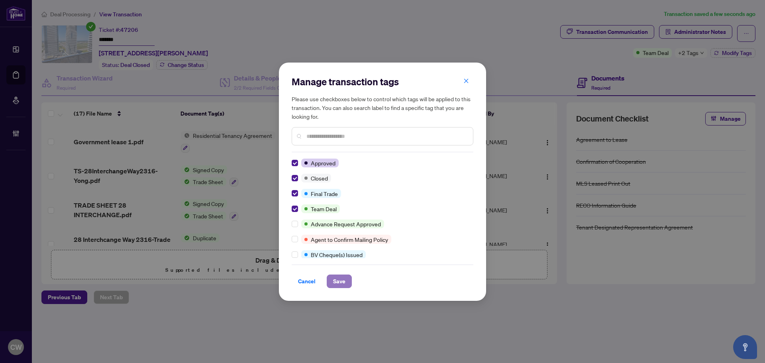
click at [337, 283] on span "Save" at bounding box center [339, 281] width 12 height 13
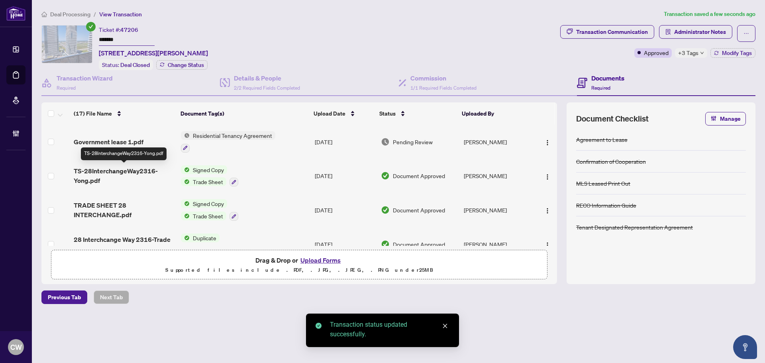
click at [114, 170] on span "TS-28InterchangeWay2316-Yong.pdf" at bounding box center [124, 175] width 101 height 19
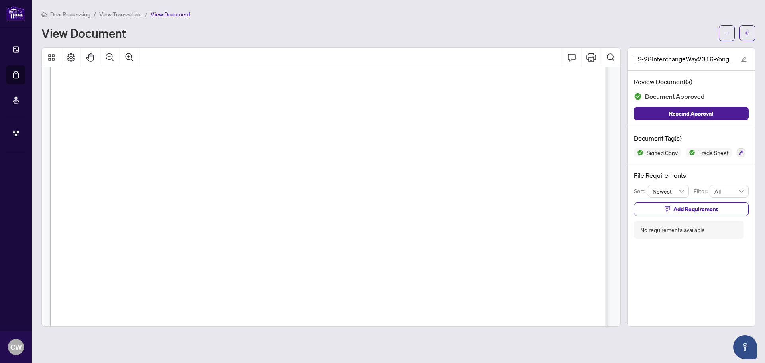
scroll to position [239, 0]
click at [748, 29] on span "button" at bounding box center [747, 33] width 6 height 13
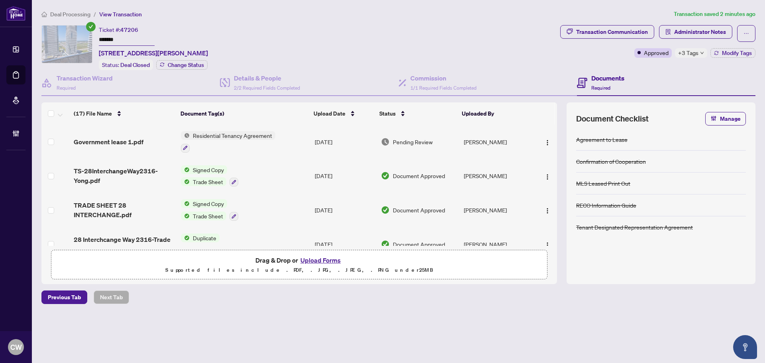
scroll to position [40, 0]
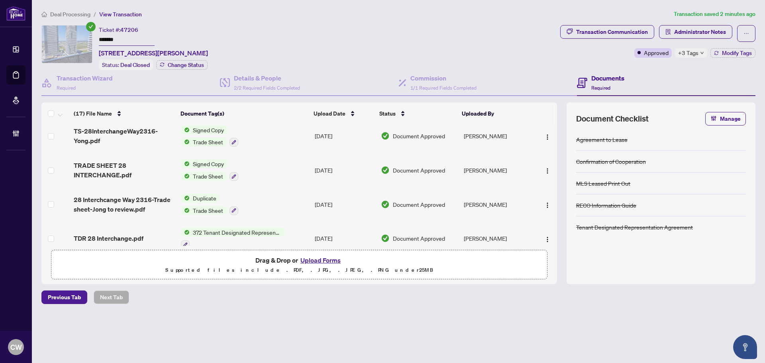
click at [108, 173] on span "TRADE SHEET 28 INTERCHANGE.pdf" at bounding box center [124, 169] width 101 height 19
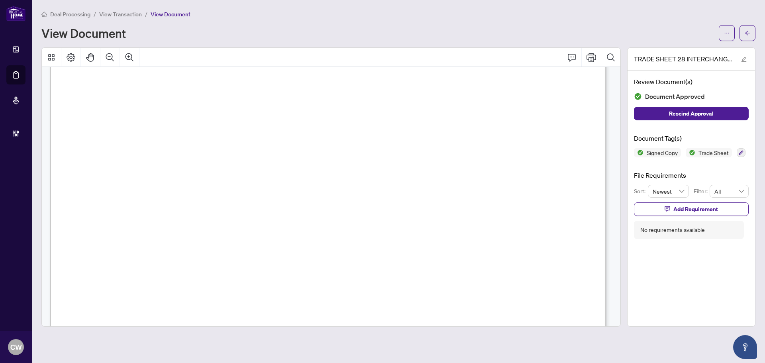
scroll to position [279, 0]
click at [748, 32] on icon "arrow-left" at bounding box center [747, 33] width 6 height 6
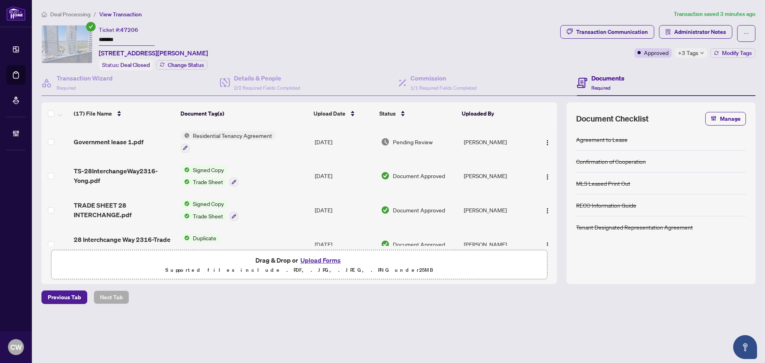
click at [324, 259] on button "Upload Forms" at bounding box center [320, 260] width 45 height 10
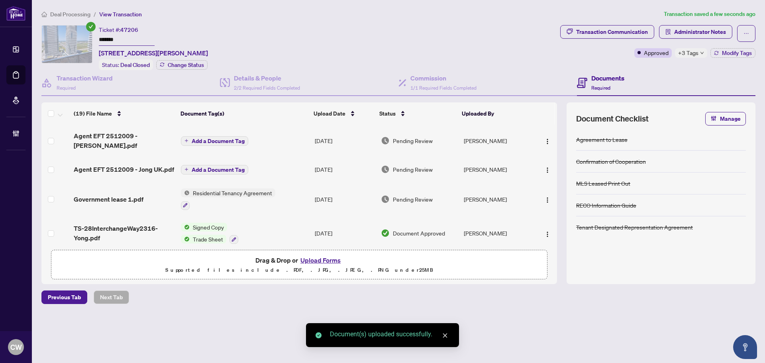
click at [228, 140] on span "Add a Document Tag" at bounding box center [218, 141] width 53 height 6
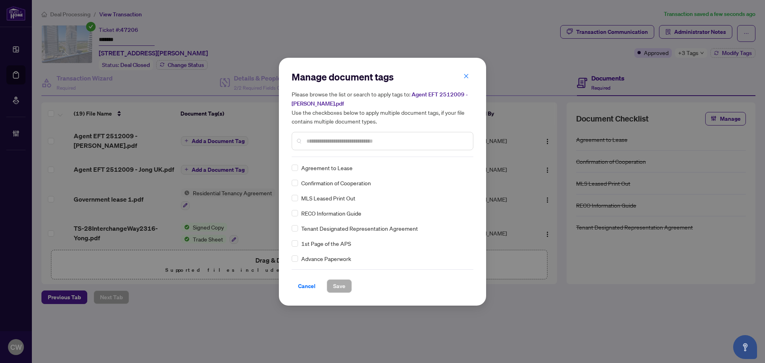
click at [329, 139] on input "text" at bounding box center [386, 141] width 160 height 9
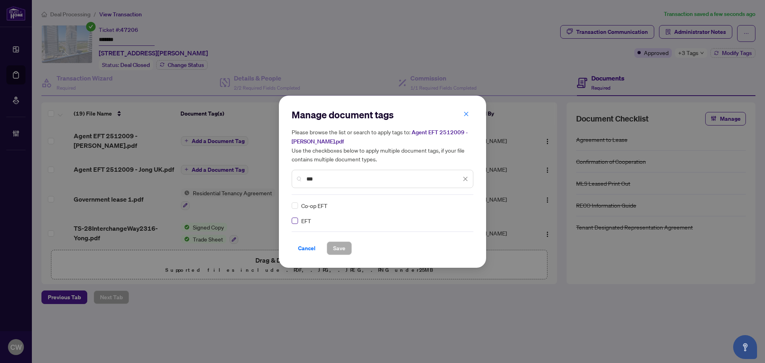
type input "***"
click at [459, 203] on img at bounding box center [457, 205] width 8 height 8
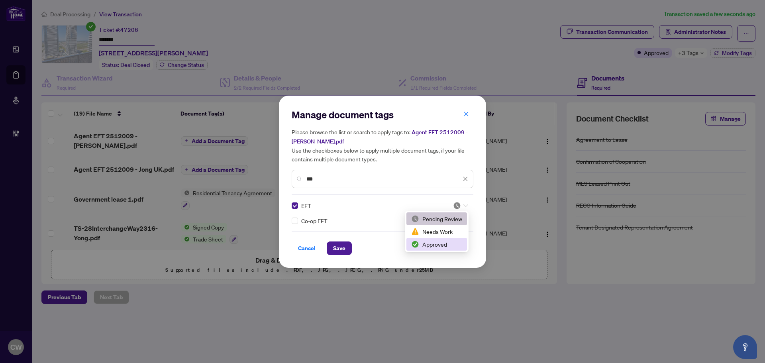
drag, startPoint x: 447, startPoint y: 248, endPoint x: 355, endPoint y: 253, distance: 92.1
click at [446, 249] on div "Approved" at bounding box center [436, 244] width 61 height 13
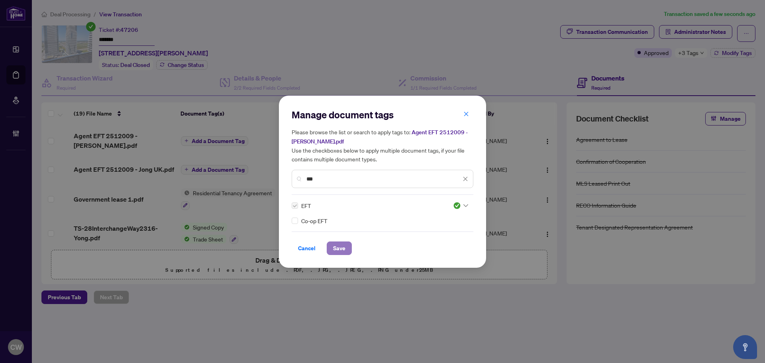
click at [340, 250] on span "Save" at bounding box center [339, 248] width 12 height 13
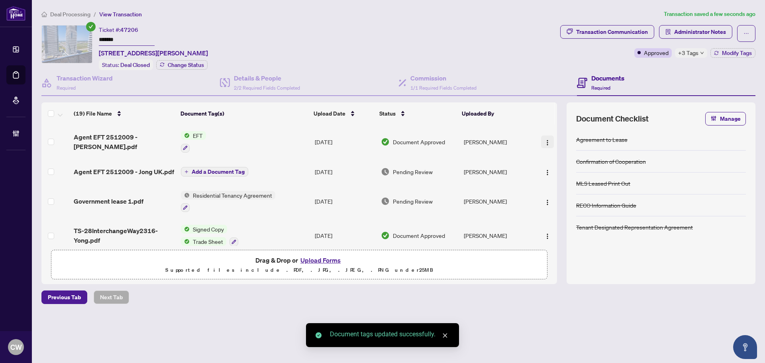
click at [545, 140] on img "button" at bounding box center [547, 142] width 6 height 6
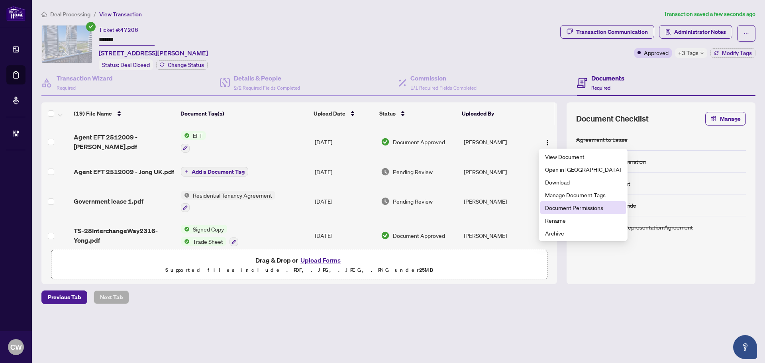
click at [569, 207] on span "Document Permissions" at bounding box center [583, 207] width 76 height 9
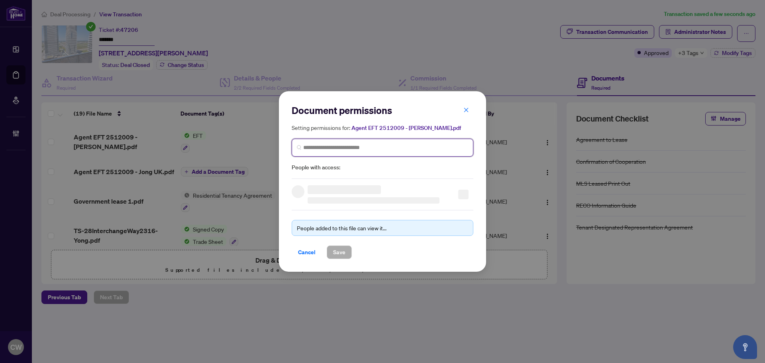
click at [344, 144] on input "search" at bounding box center [385, 147] width 165 height 8
paste input "**********"
type input "**********"
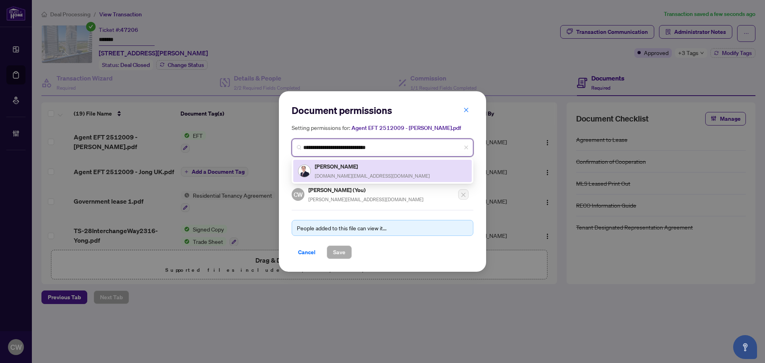
click at [354, 173] on span "[DOMAIN_NAME][EMAIL_ADDRESS][DOMAIN_NAME]" at bounding box center [372, 176] width 115 height 6
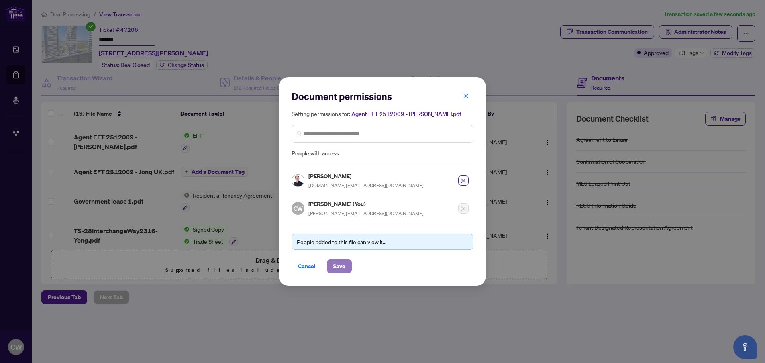
click at [335, 265] on span "Save" at bounding box center [339, 266] width 12 height 13
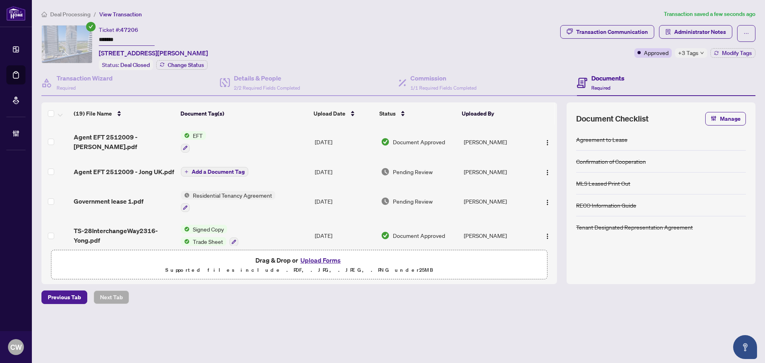
click at [221, 171] on span "Add a Document Tag" at bounding box center [218, 172] width 53 height 6
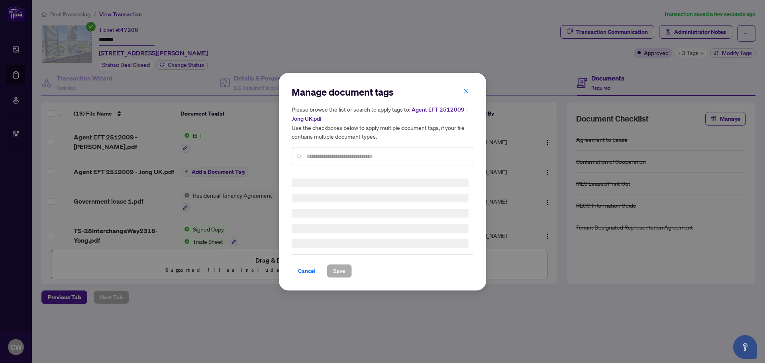
click at [328, 151] on div at bounding box center [382, 156] width 182 height 18
click at [323, 154] on input "text" at bounding box center [386, 156] width 160 height 9
type input "*"
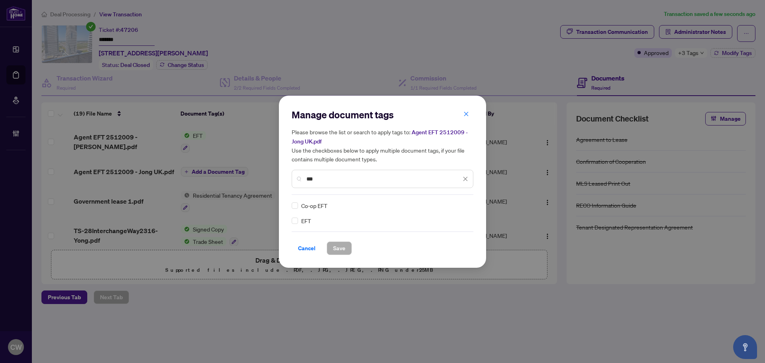
type input "***"
click at [296, 213] on div "Co-op EFT EFT" at bounding box center [382, 213] width 182 height 24
click at [451, 203] on div at bounding box center [458, 205] width 20 height 8
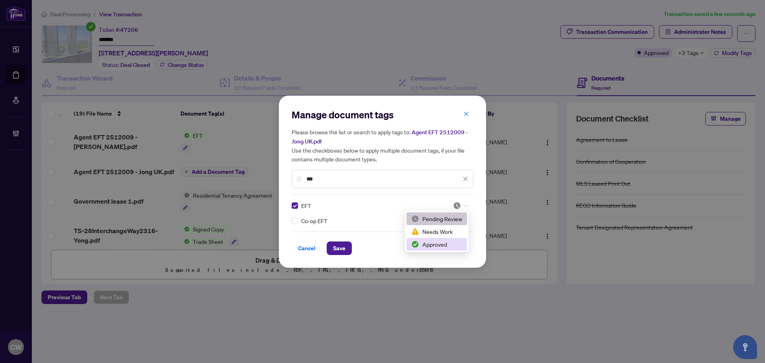
click at [446, 244] on div "Approved" at bounding box center [436, 244] width 51 height 9
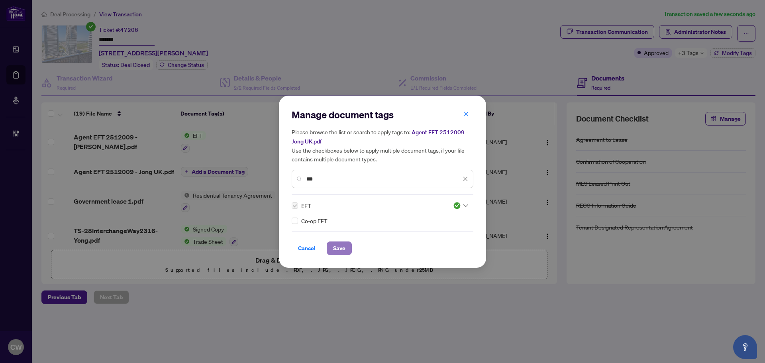
click at [342, 249] on span "Save" at bounding box center [339, 248] width 12 height 13
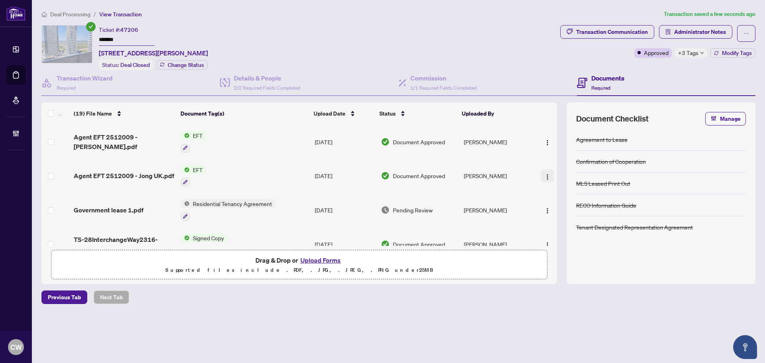
click at [544, 174] on img "button" at bounding box center [547, 177] width 6 height 6
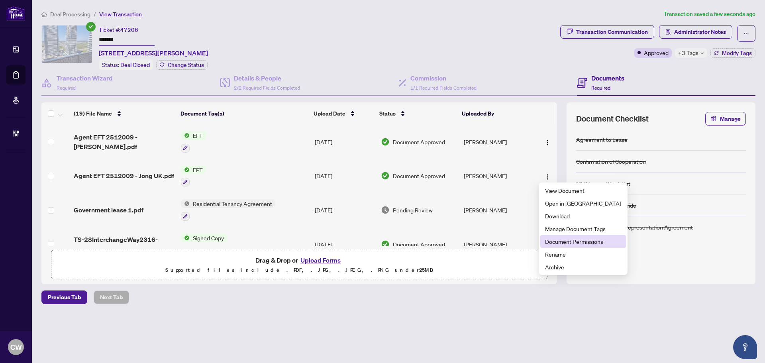
click at [560, 241] on span "Document Permissions" at bounding box center [583, 241] width 76 height 9
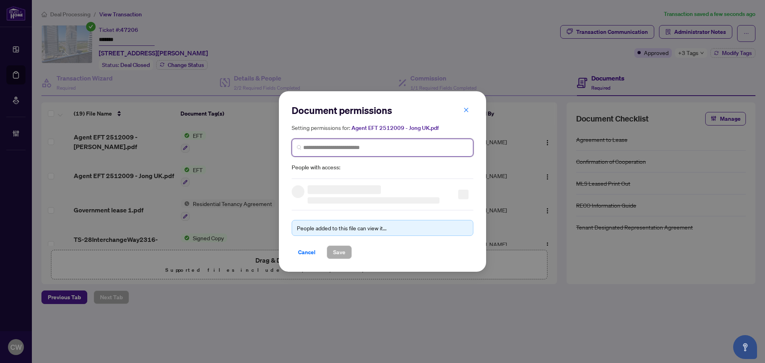
drag, startPoint x: 325, startPoint y: 149, endPoint x: 331, endPoint y: 154, distance: 7.9
click at [326, 148] on input "search" at bounding box center [385, 147] width 165 height 8
paste input "**********"
type input "**********"
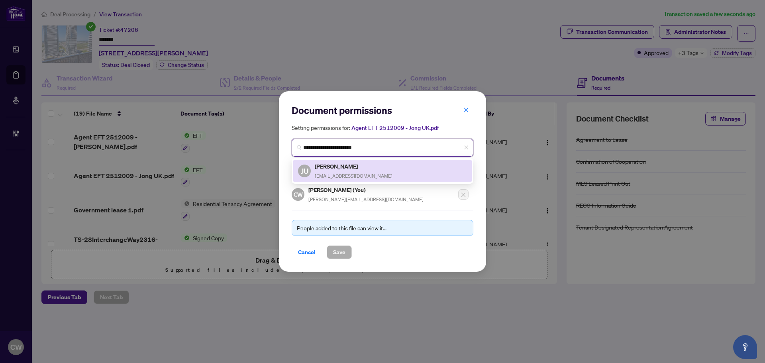
click at [344, 169] on h5 "[PERSON_NAME]" at bounding box center [354, 166] width 78 height 9
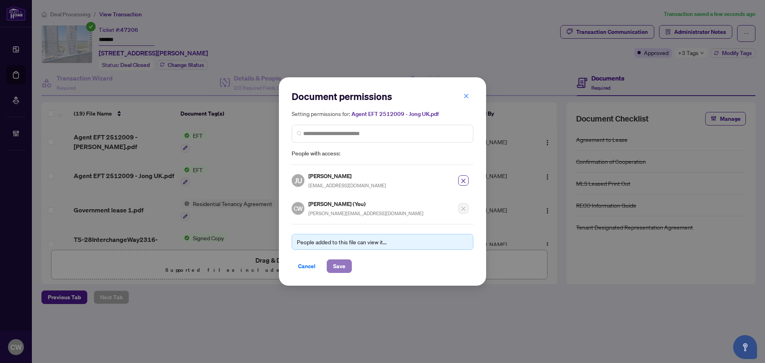
click at [338, 266] on span "Save" at bounding box center [339, 266] width 12 height 13
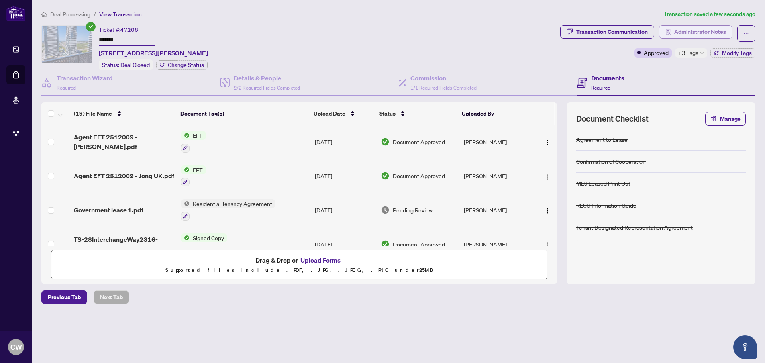
click at [708, 27] on span "Administrator Notes" at bounding box center [700, 31] width 52 height 13
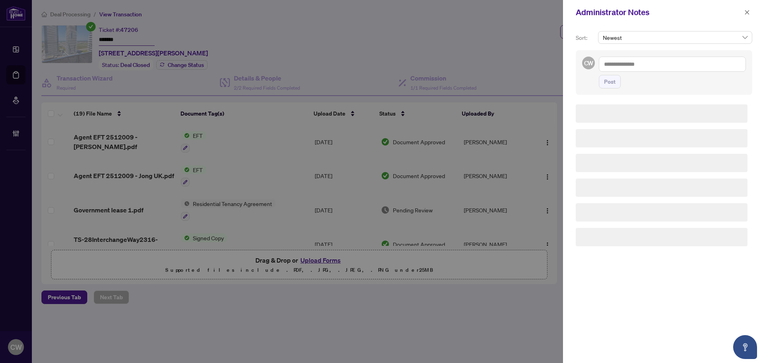
click at [640, 74] on div "Post" at bounding box center [671, 73] width 147 height 32
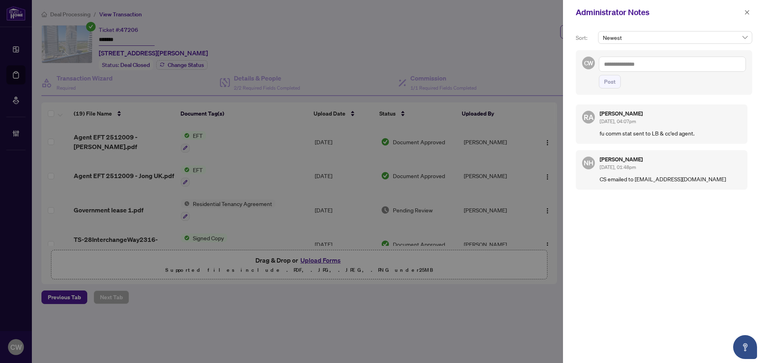
click at [637, 69] on textarea at bounding box center [671, 64] width 147 height 15
paste textarea "**********"
type textarea "**********"
click at [611, 82] on span "Post" at bounding box center [610, 81] width 12 height 13
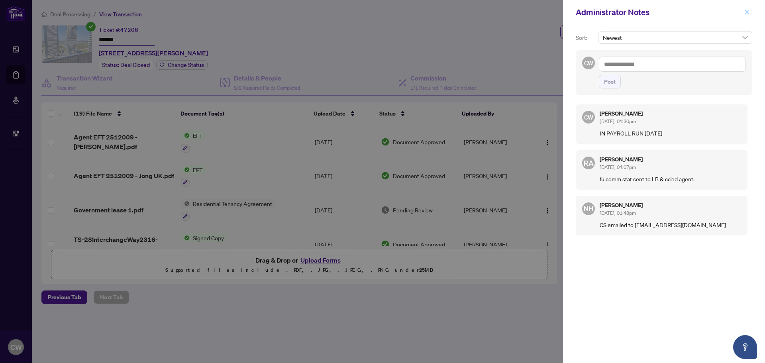
click at [743, 14] on button "button" at bounding box center [746, 13] width 10 height 10
